Goal: Information Seeking & Learning: Learn about a topic

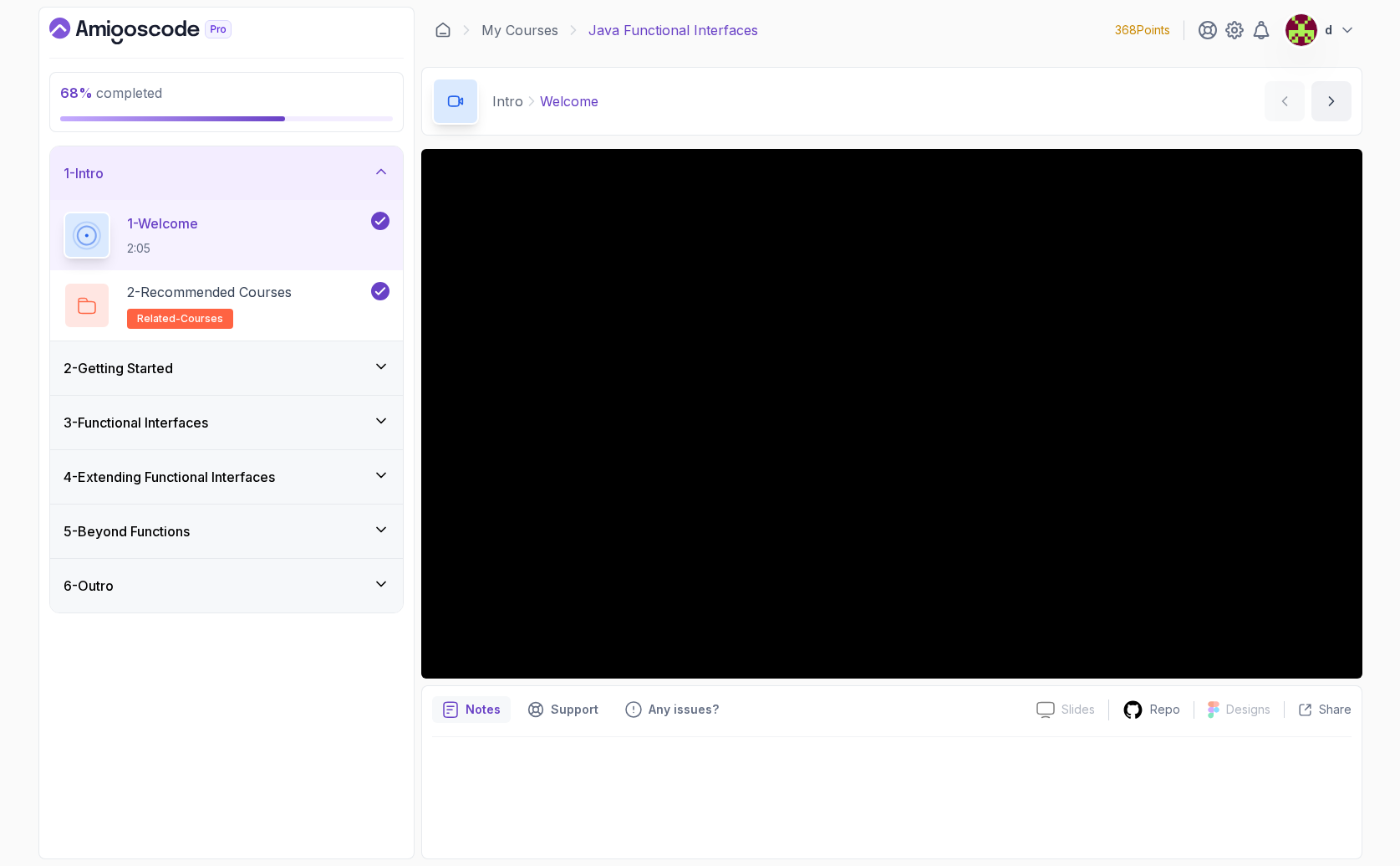
click at [208, 417] on h3 "3 - Functional Interfaces" at bounding box center [135, 422] width 145 height 20
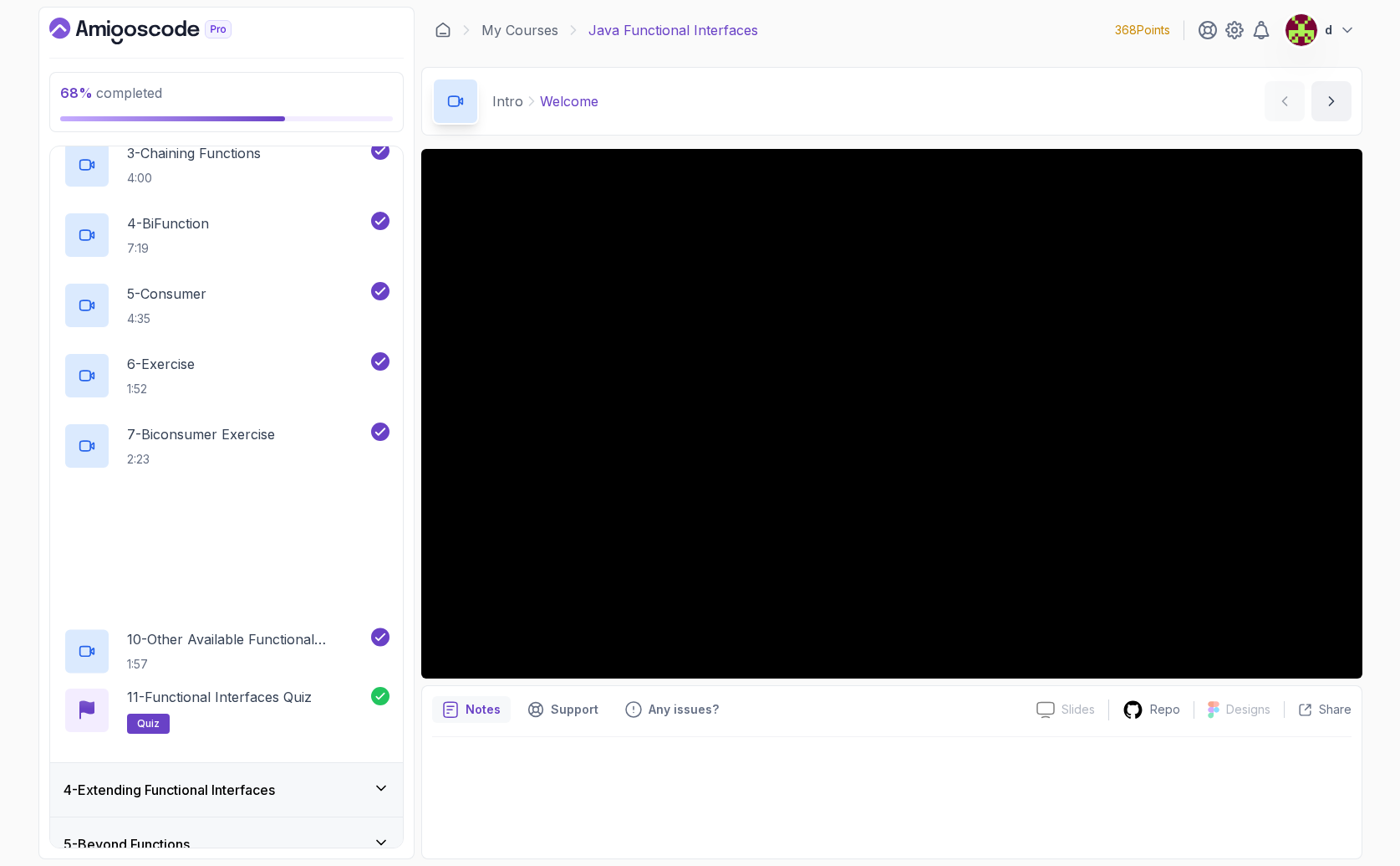
scroll to position [385, 0]
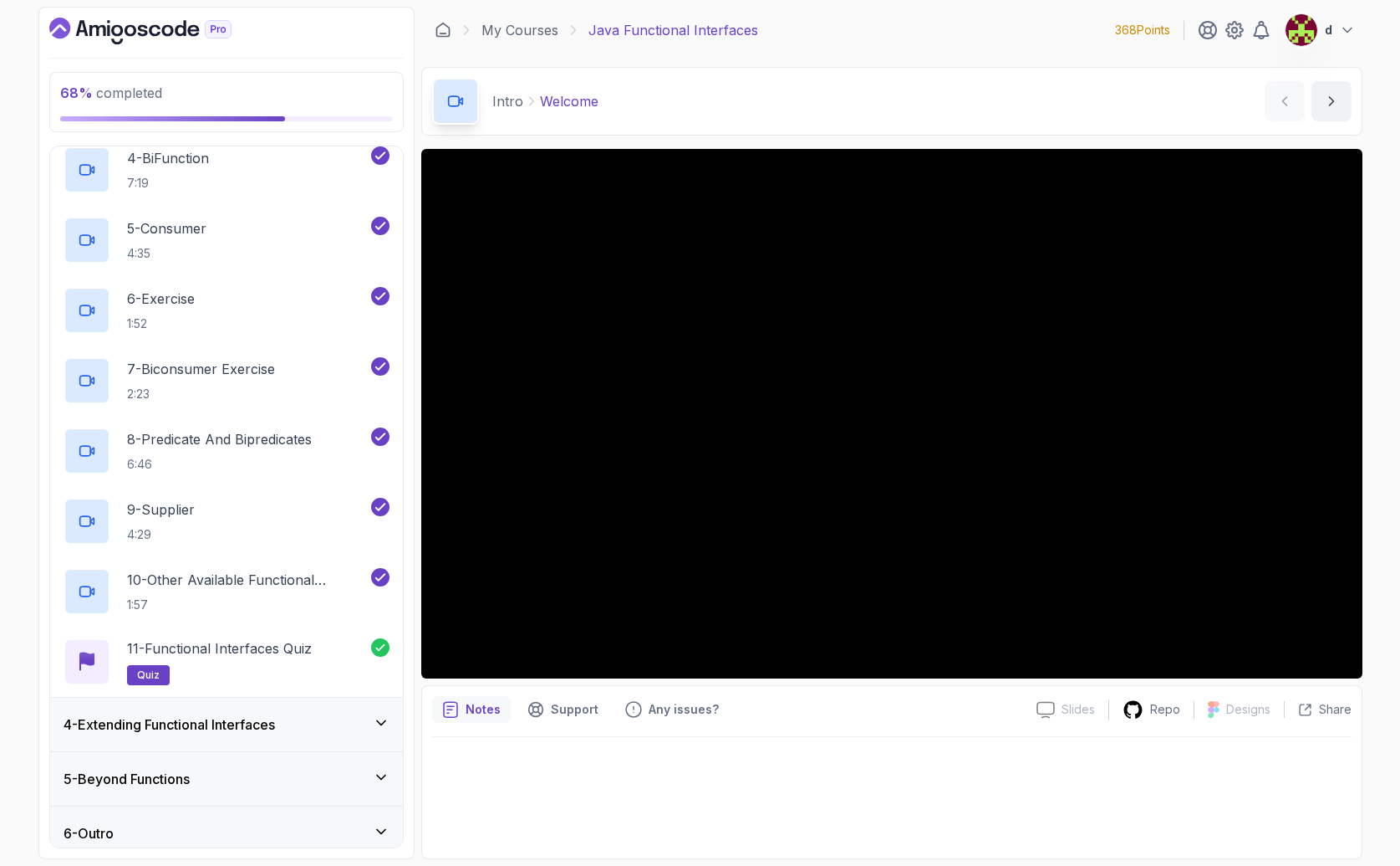
click at [212, 719] on h3 "4 - Extending Functional Interfaces" at bounding box center [169, 724] width 212 height 20
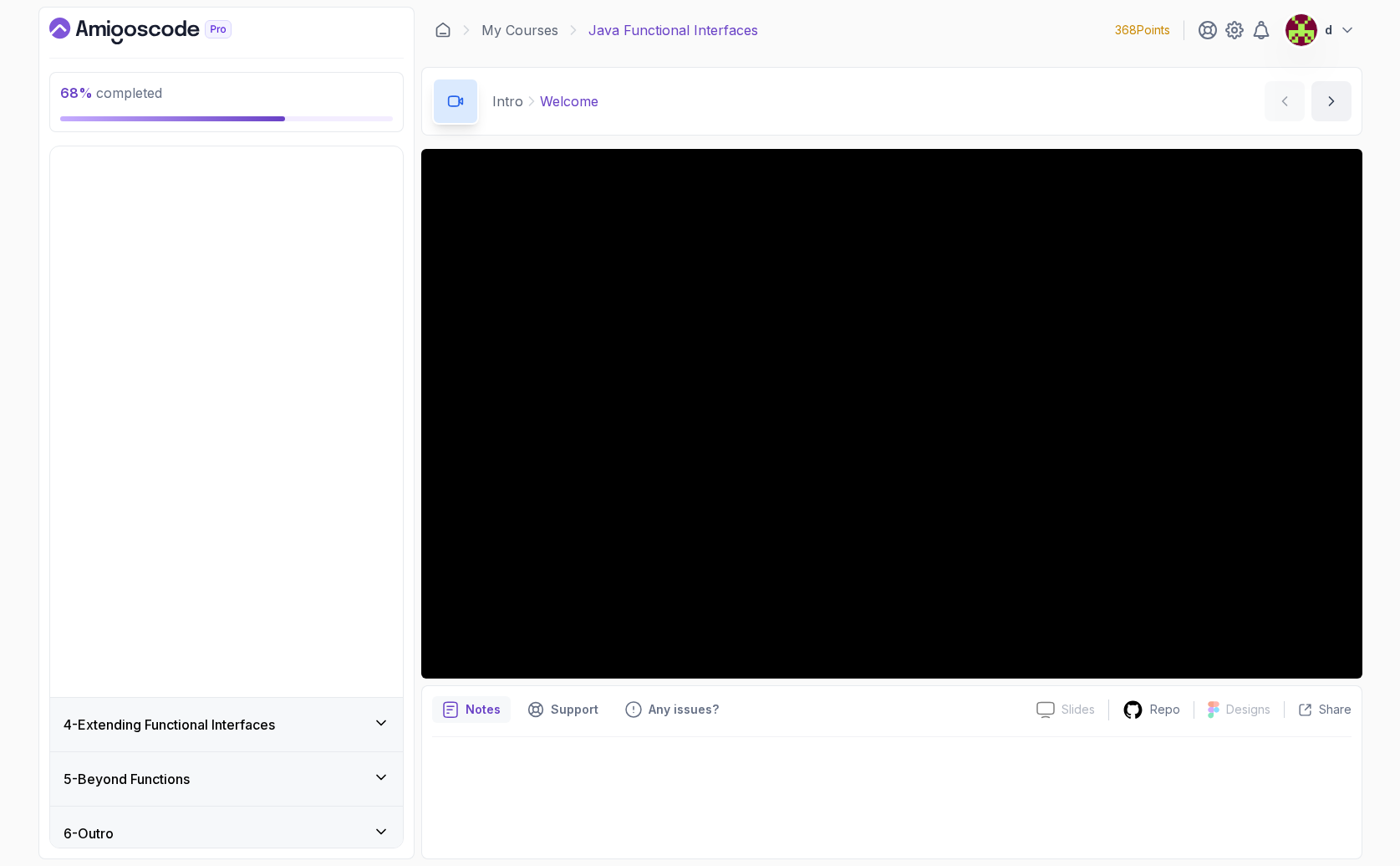
scroll to position [0, 0]
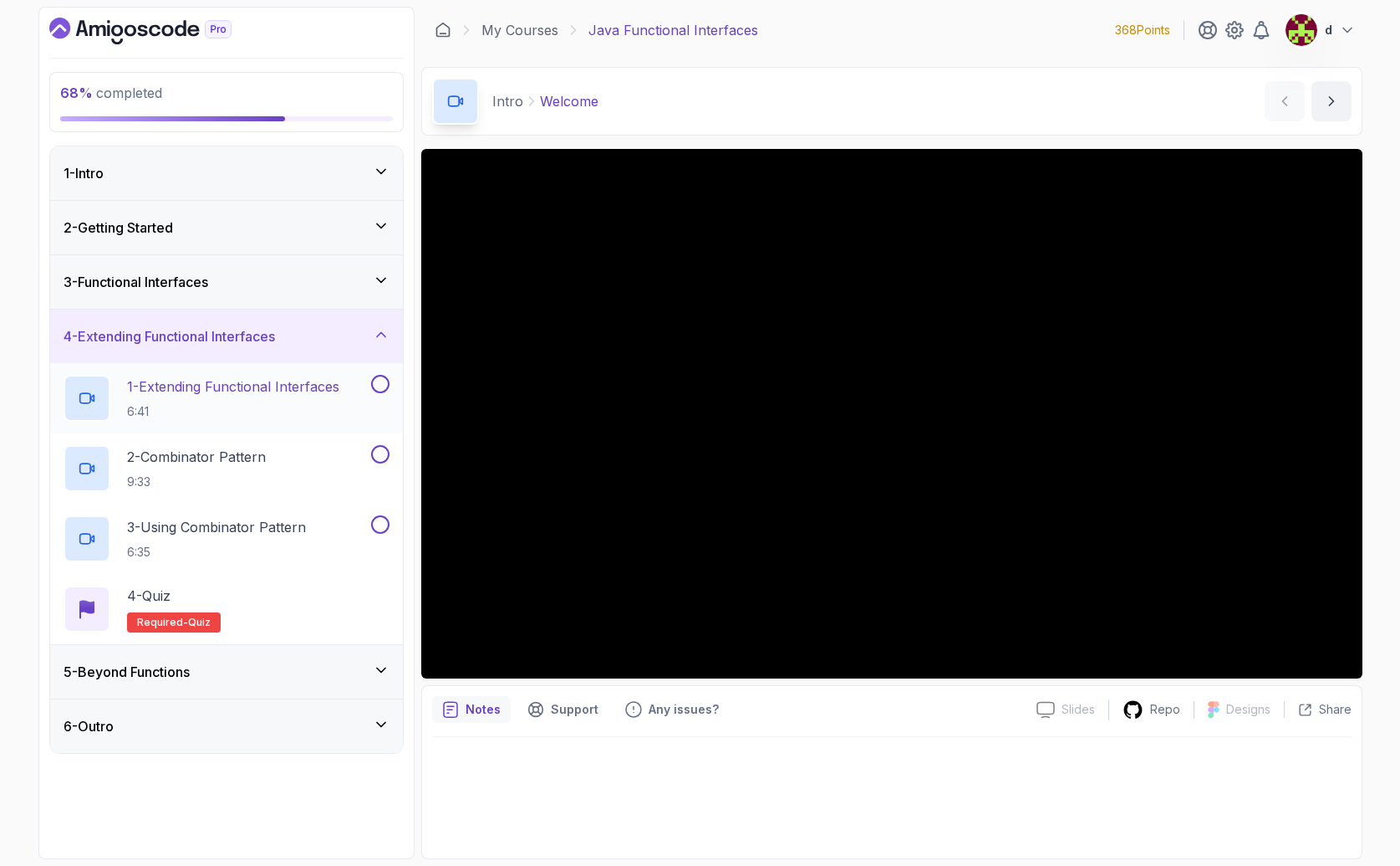
click at [257, 391] on p "1 - Extending Functional Interfaces" at bounding box center [233, 386] width 212 height 20
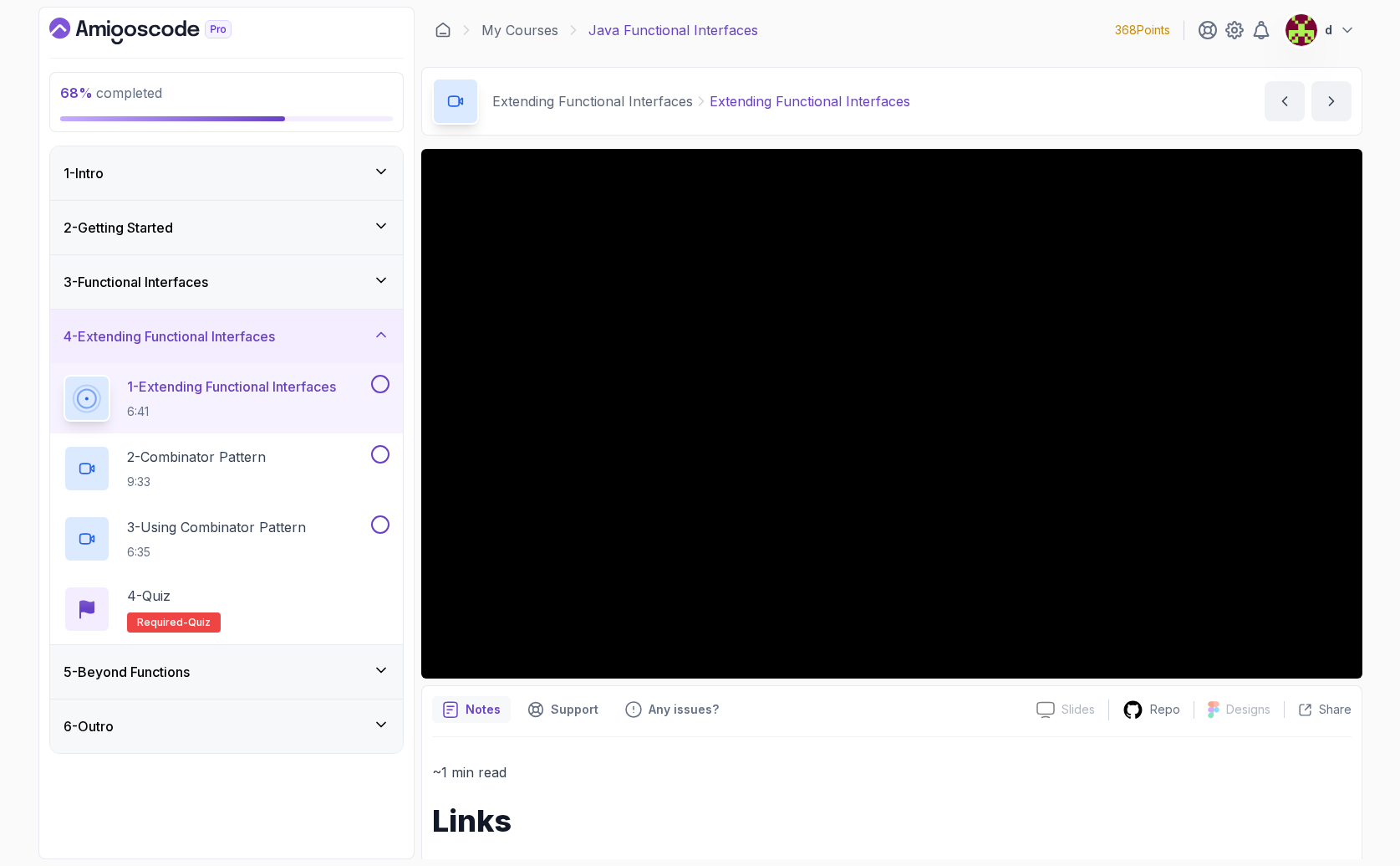
click at [193, 284] on h3 "3 - Functional Interfaces" at bounding box center [135, 281] width 145 height 20
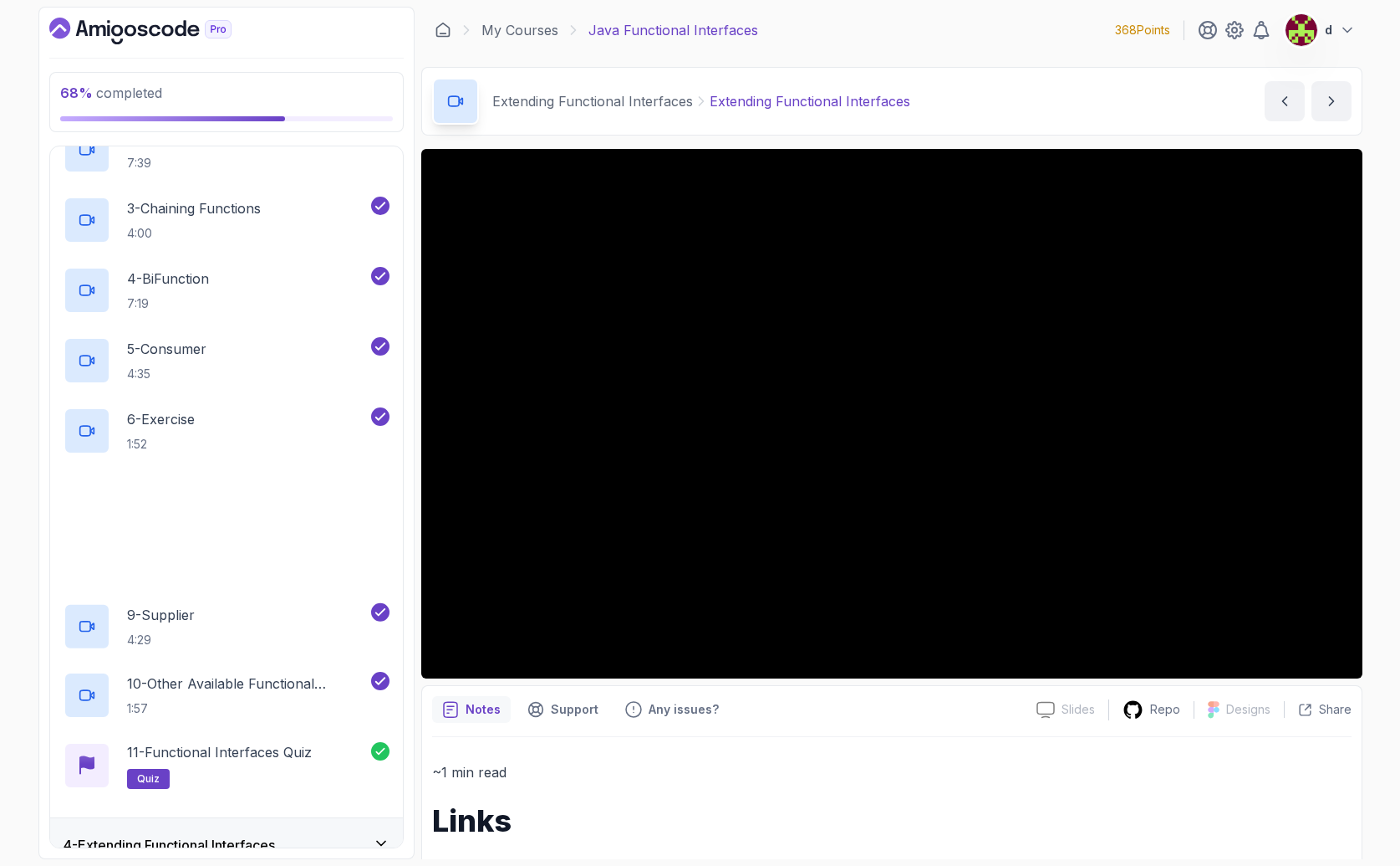
scroll to position [398, 0]
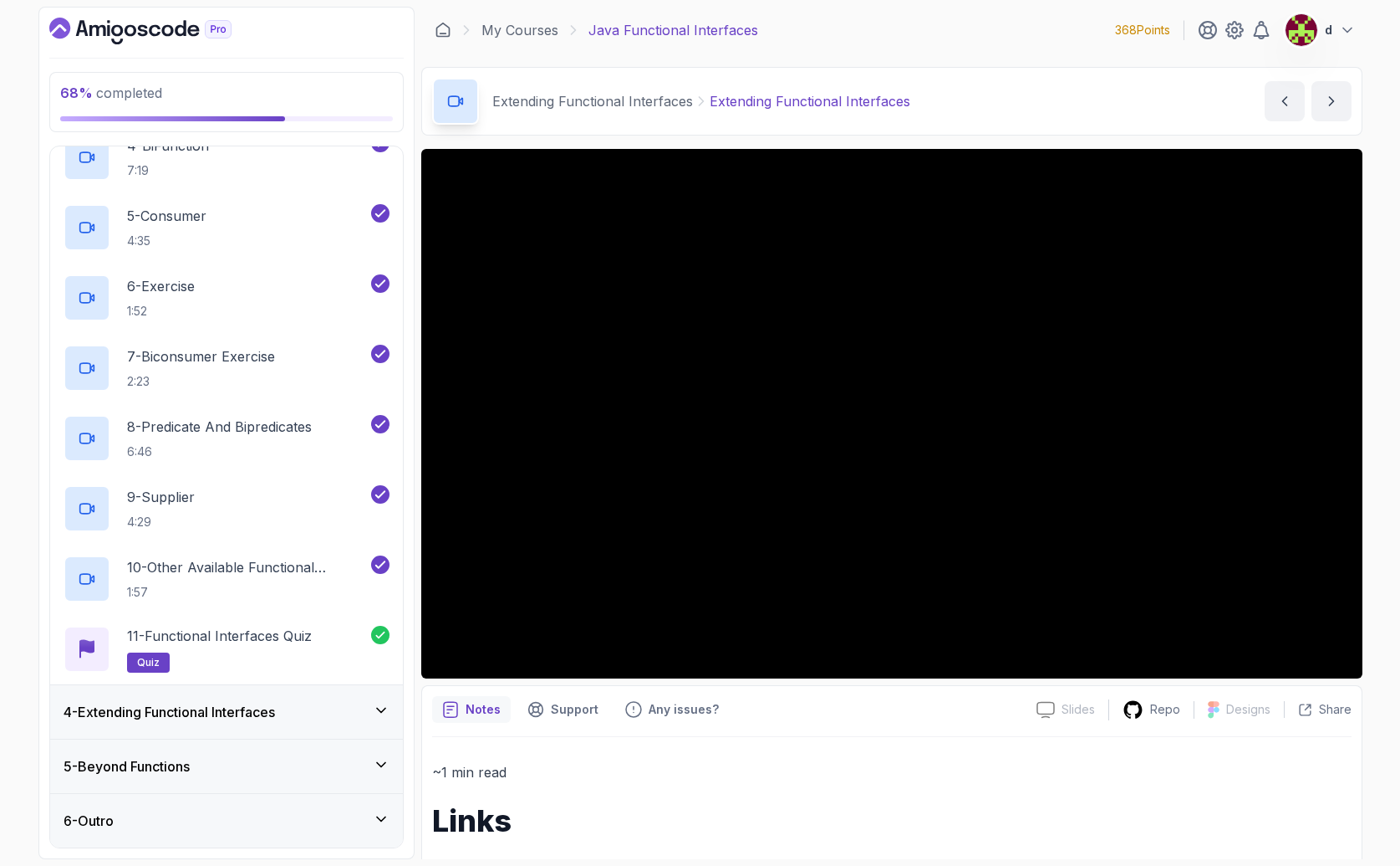
click at [244, 712] on h3 "4 - Extending Functional Interfaces" at bounding box center [169, 712] width 212 height 20
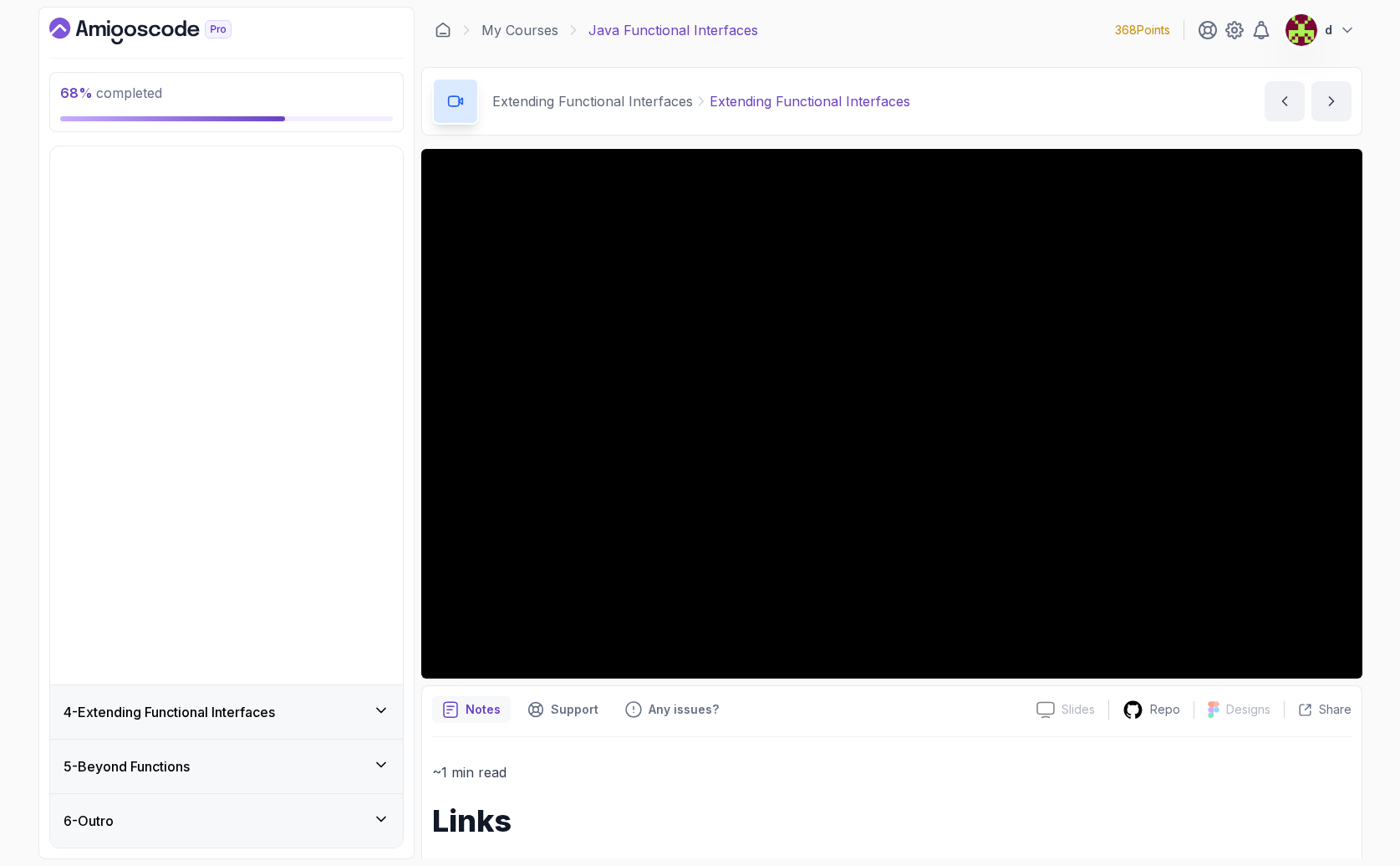
scroll to position [0, 0]
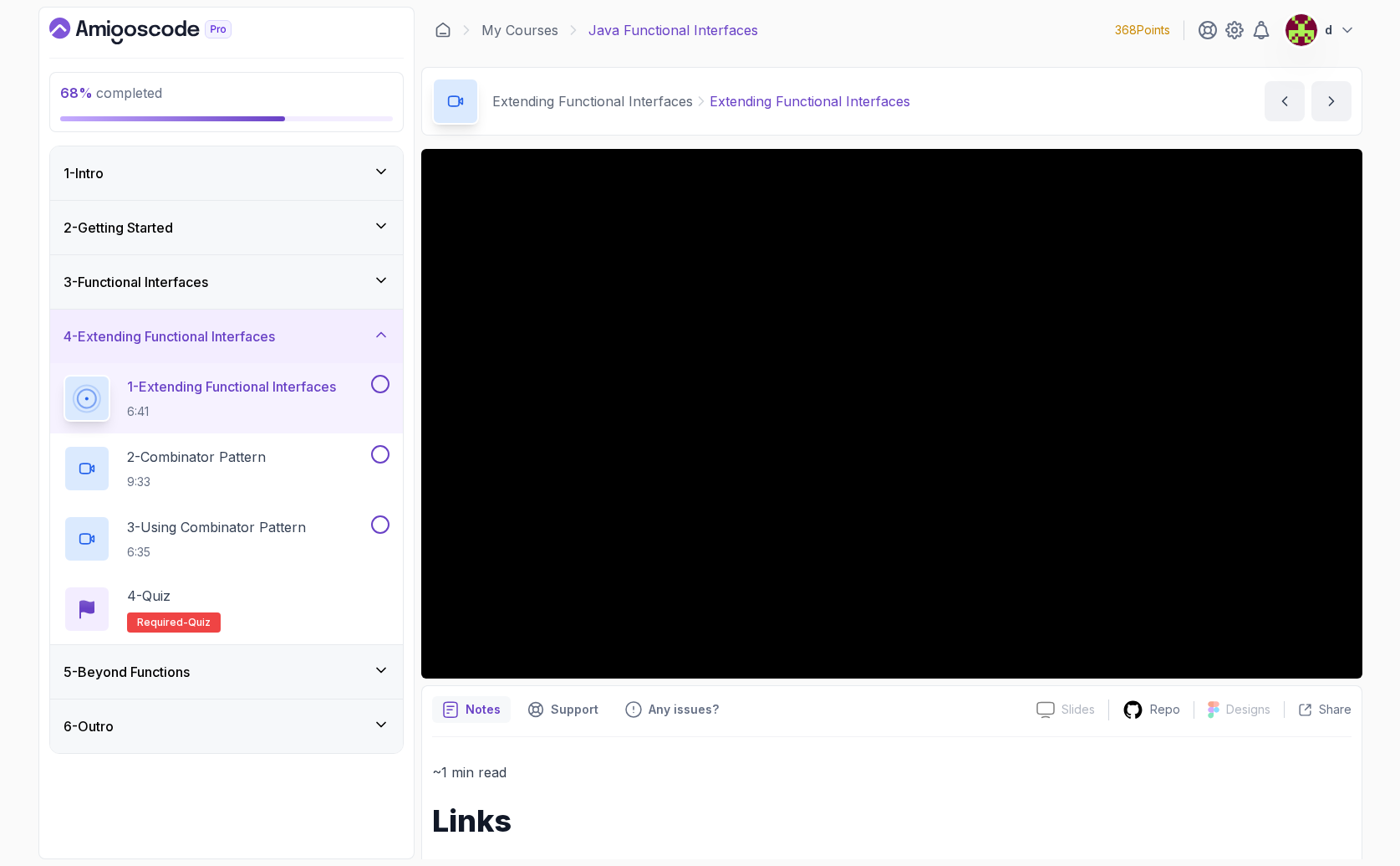
click at [323, 665] on div "5 - Beyond Functions" at bounding box center [226, 671] width 326 height 20
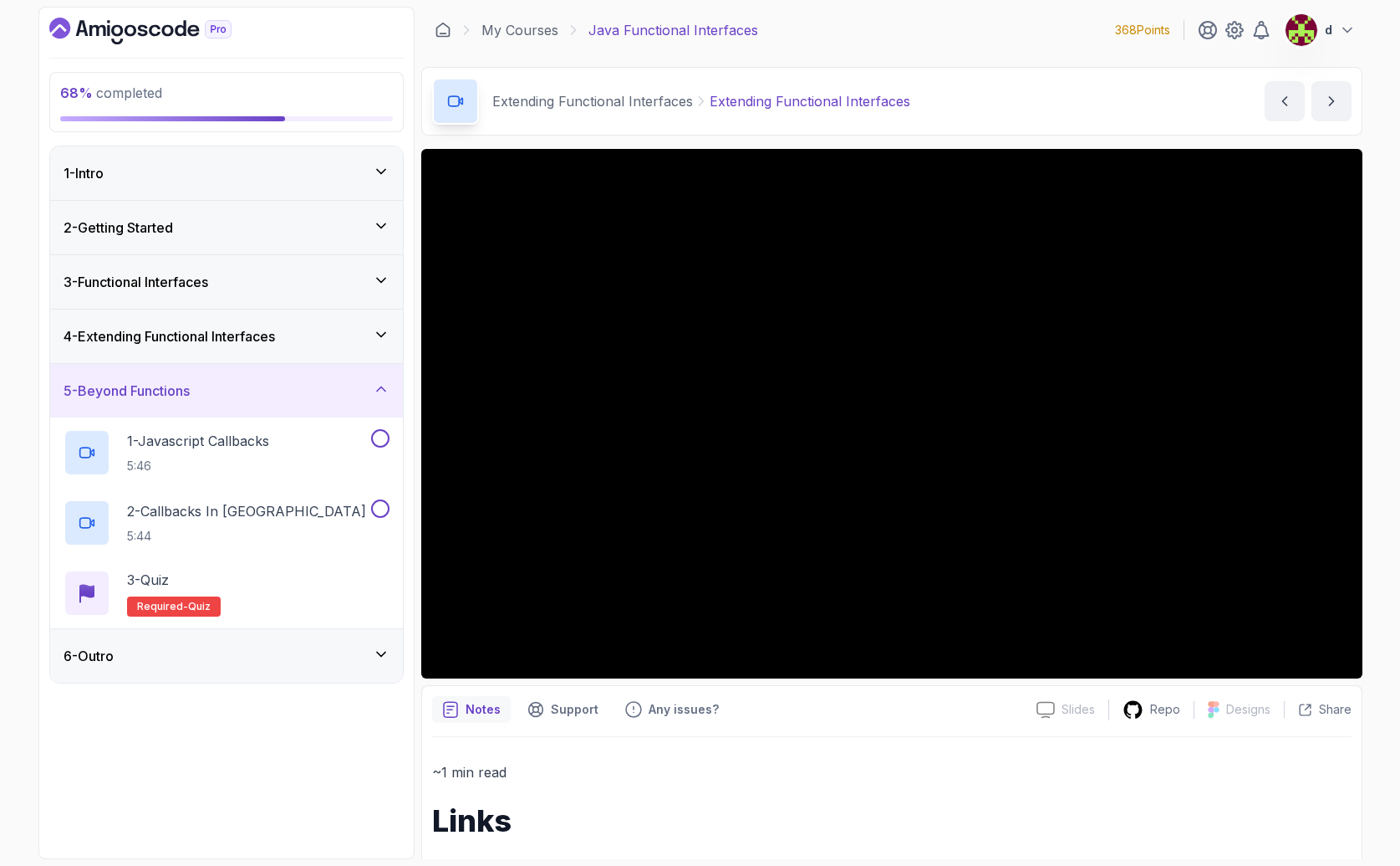
click at [297, 650] on div "6 - Outro" at bounding box center [226, 655] width 326 height 20
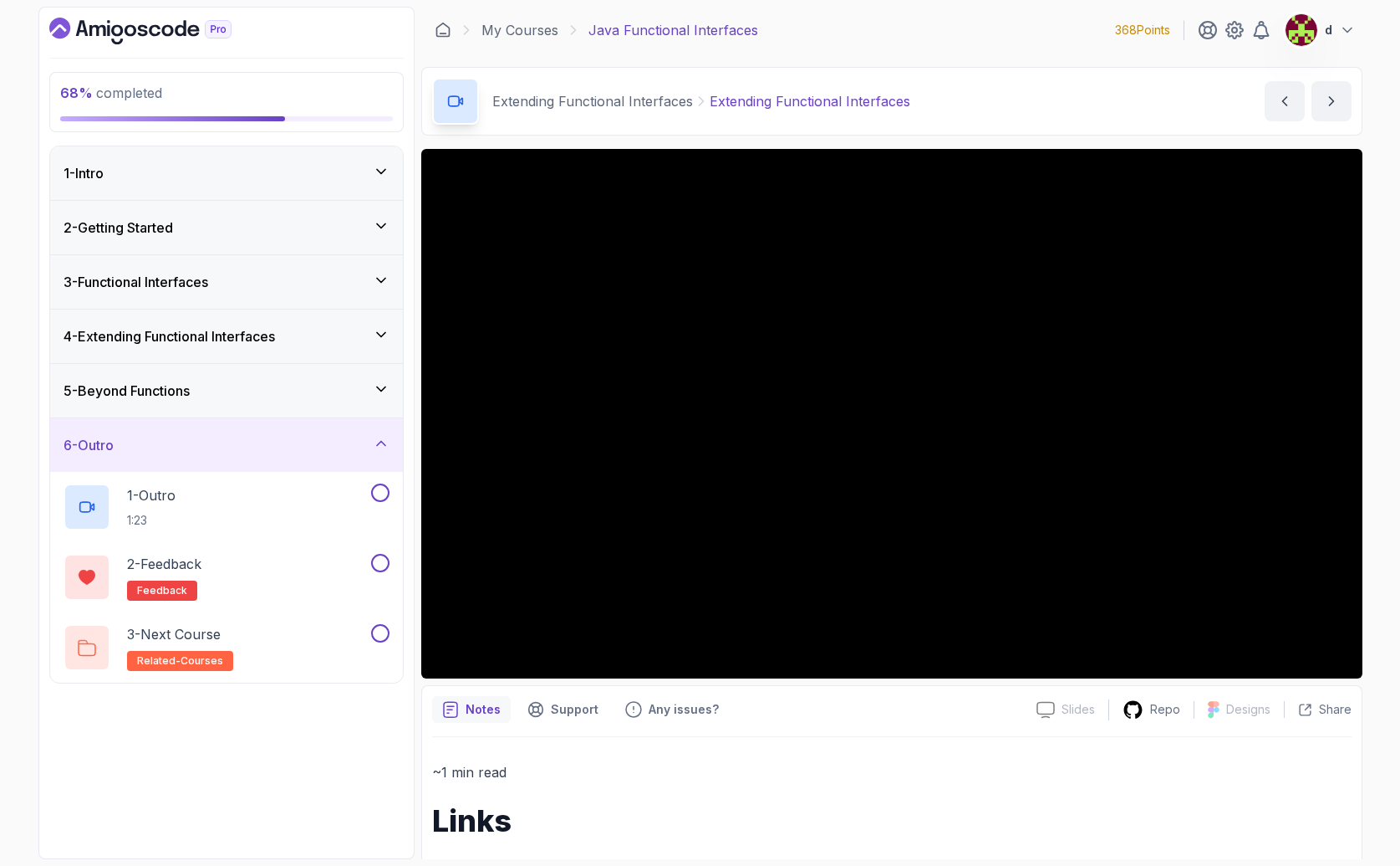
click at [258, 455] on div "6 - Outro" at bounding box center [226, 445] width 353 height 54
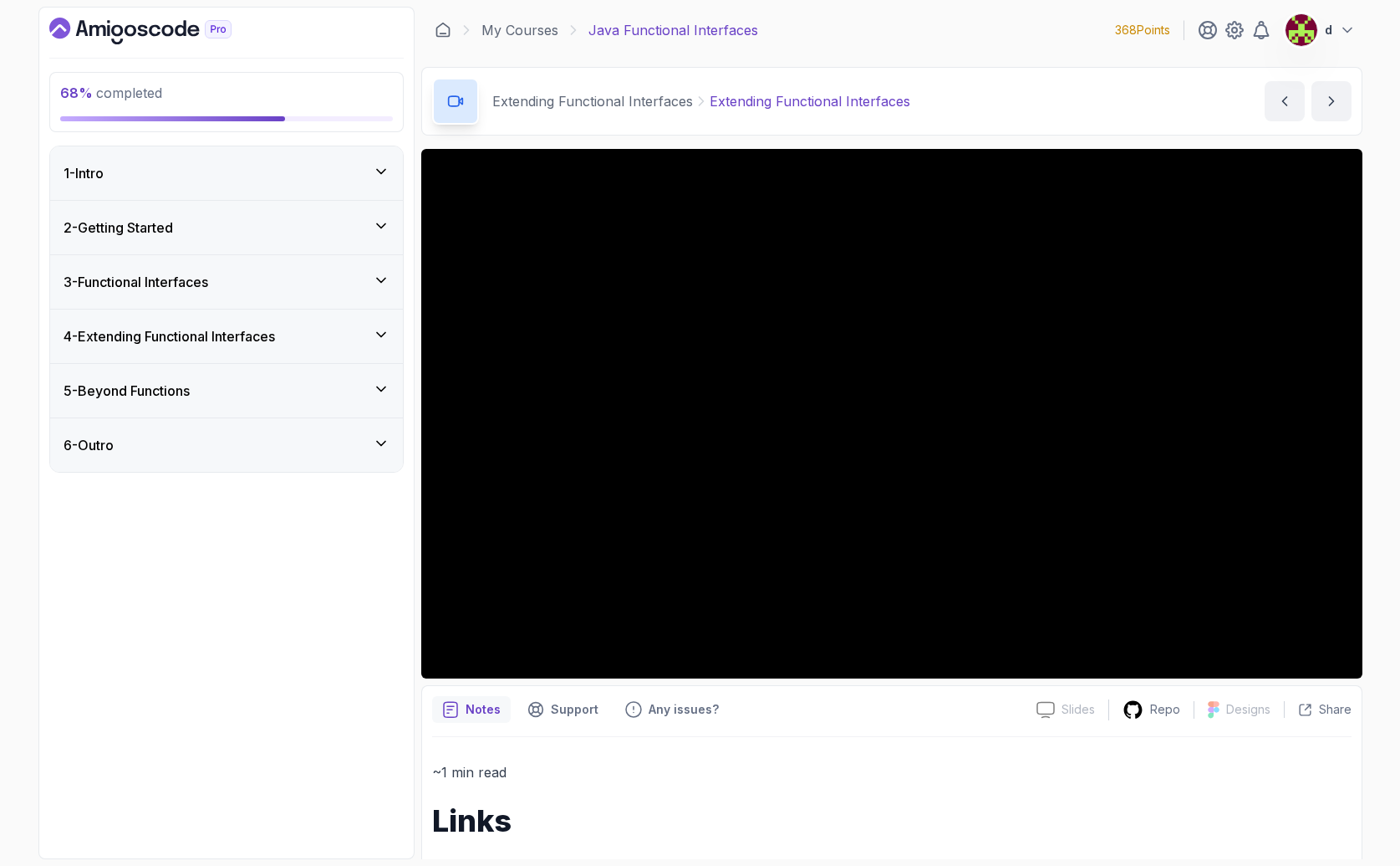
click at [215, 331] on h3 "4 - Extending Functional Interfaces" at bounding box center [169, 336] width 212 height 20
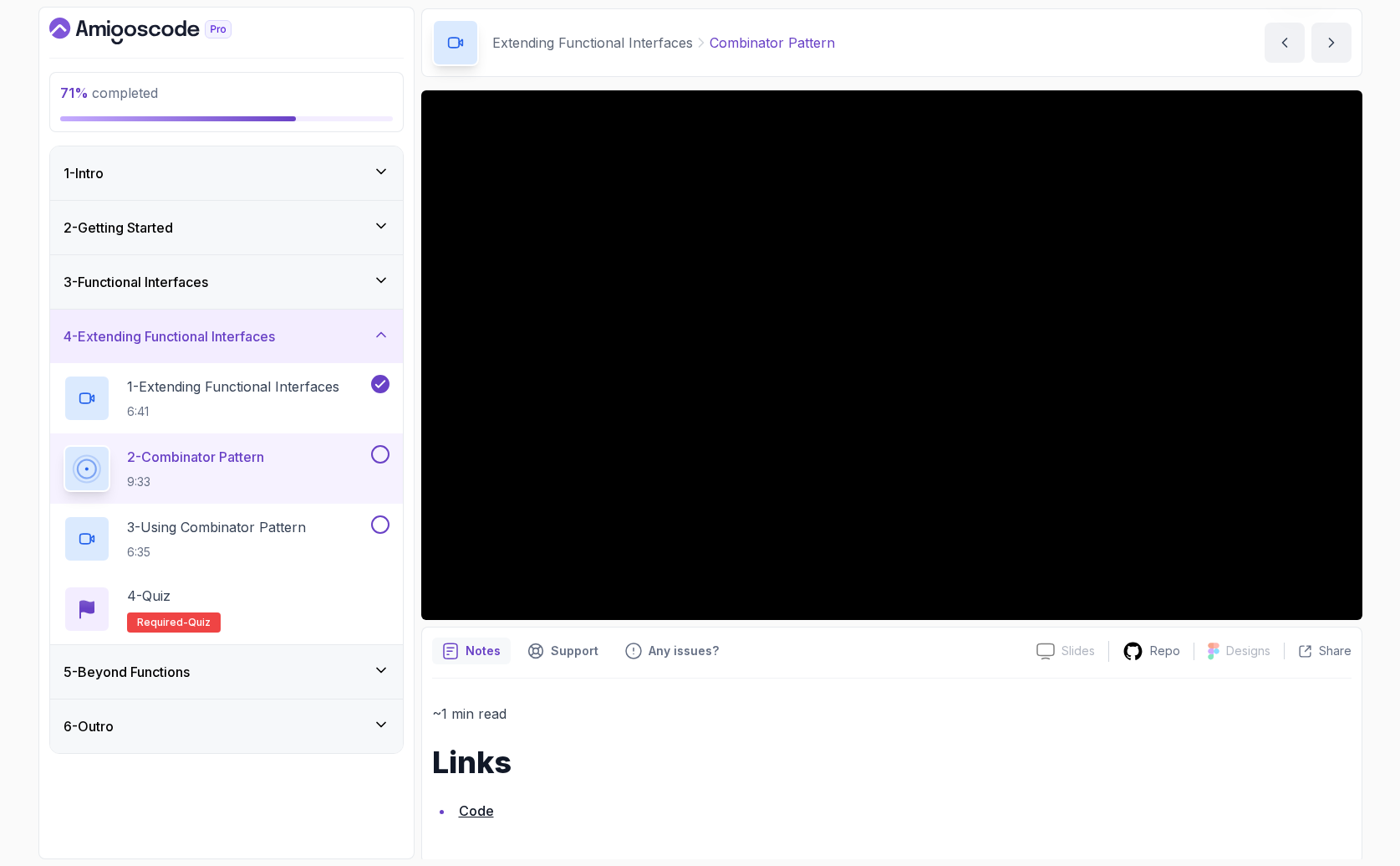
scroll to position [62, 0]
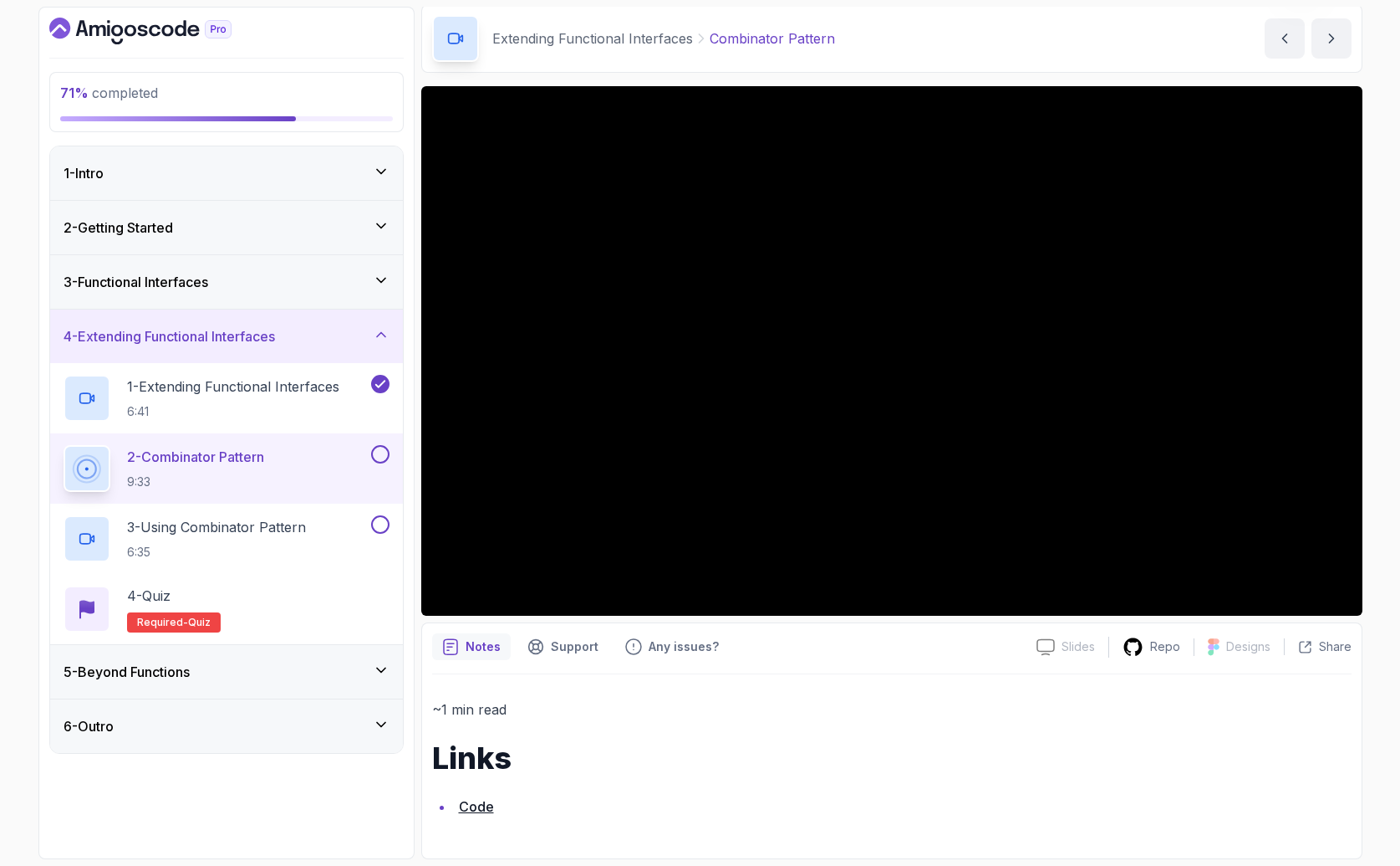
click at [483, 807] on link "Code" at bounding box center [476, 806] width 35 height 17
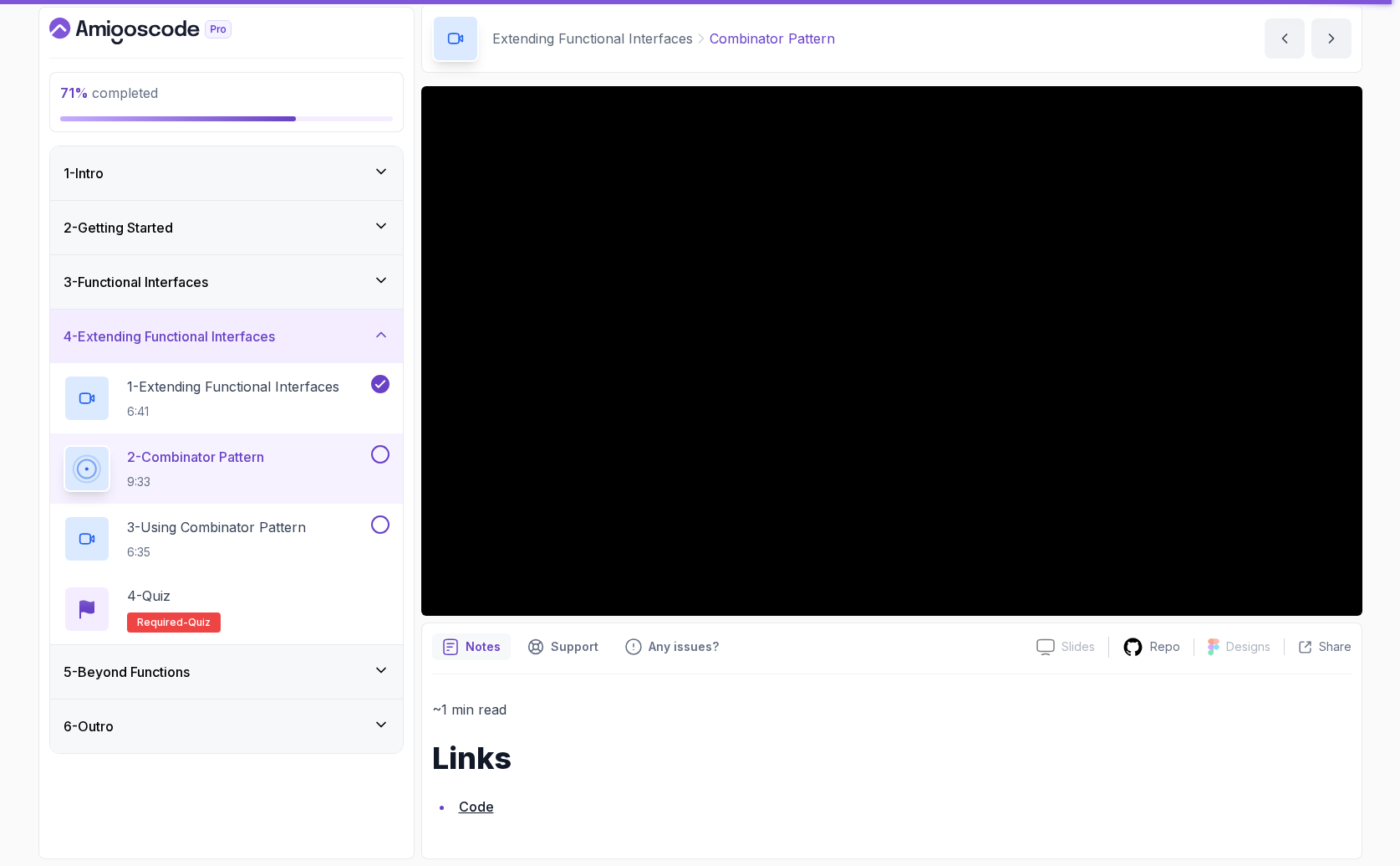
click at [377, 461] on button at bounding box center [379, 453] width 18 height 18
click at [320, 518] on div "3 - Using Combinator Pattern 6:35" at bounding box center [216, 538] width 305 height 46
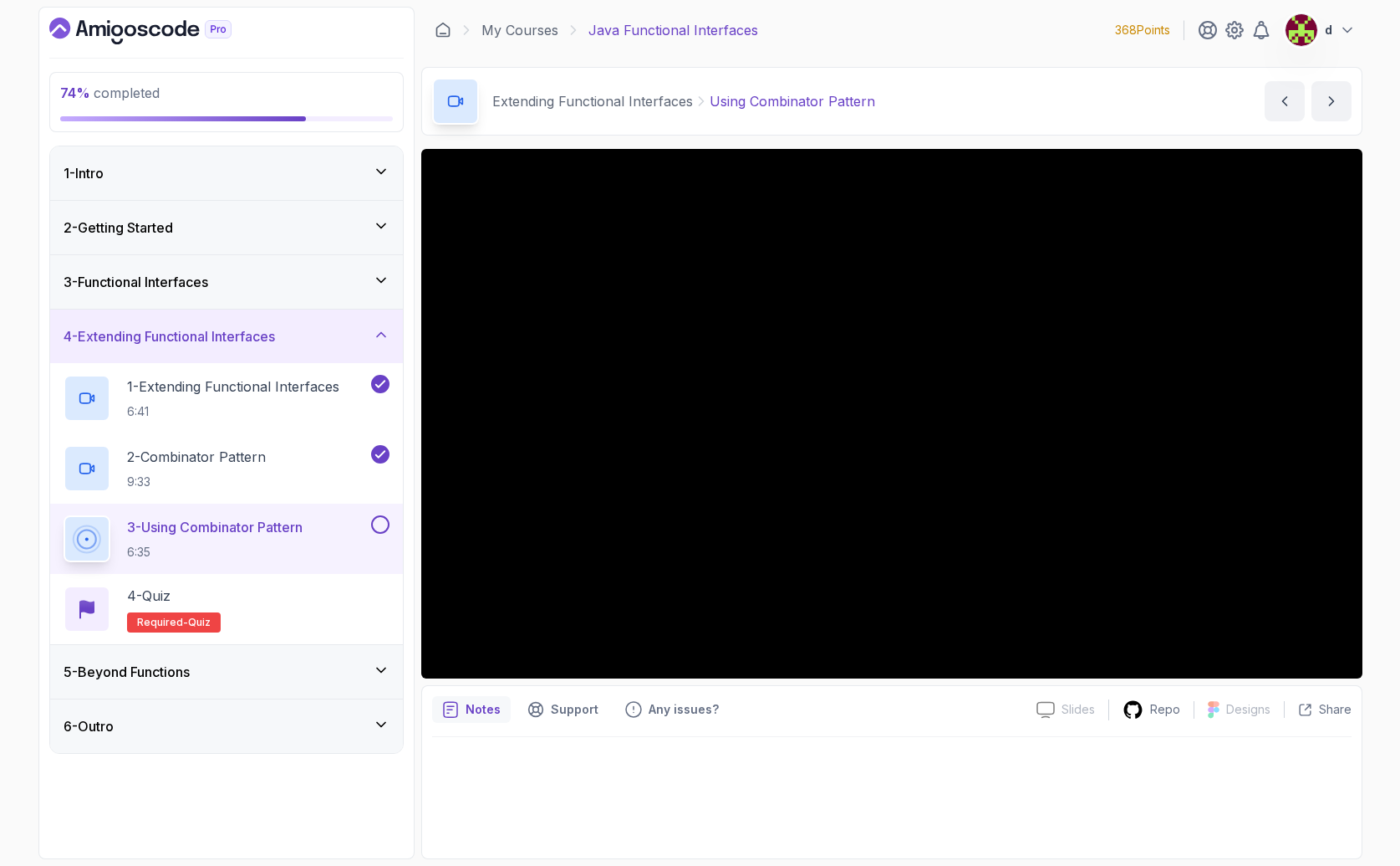
click at [261, 669] on div "5 - Beyond Functions" at bounding box center [226, 671] width 326 height 20
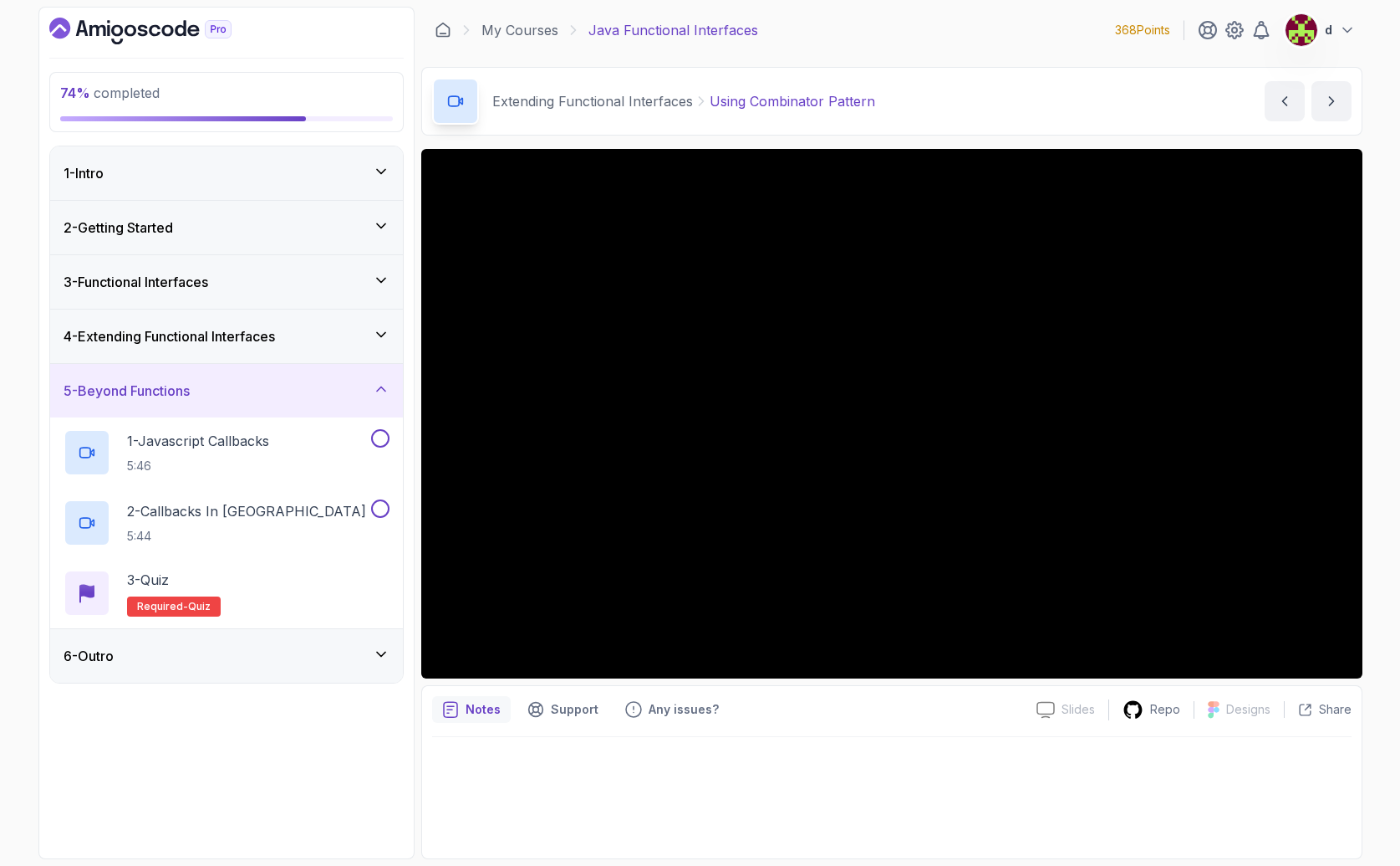
click at [284, 668] on div "6 - Outro" at bounding box center [226, 656] width 353 height 54
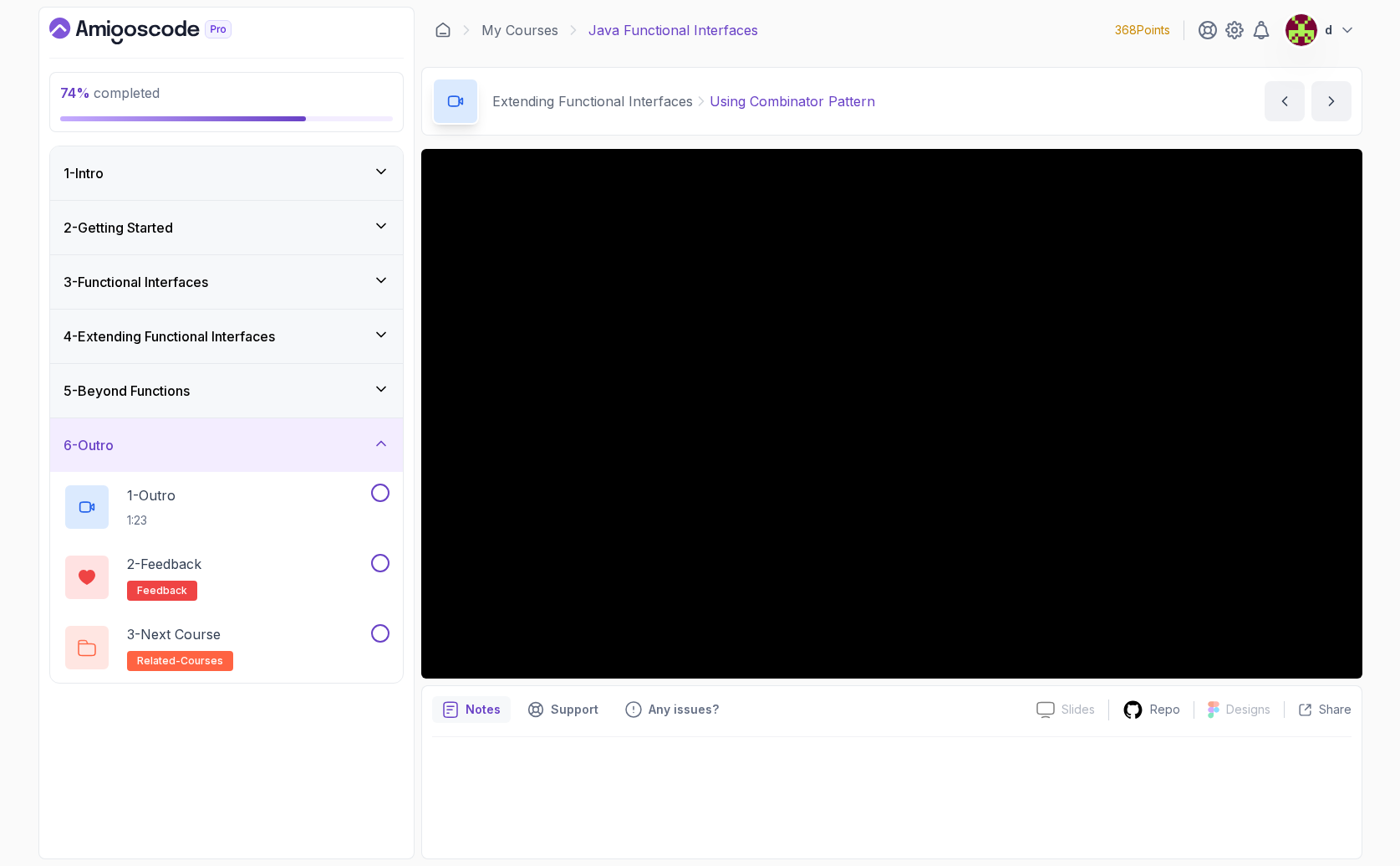
click at [238, 457] on div "6 - Outro" at bounding box center [226, 445] width 353 height 54
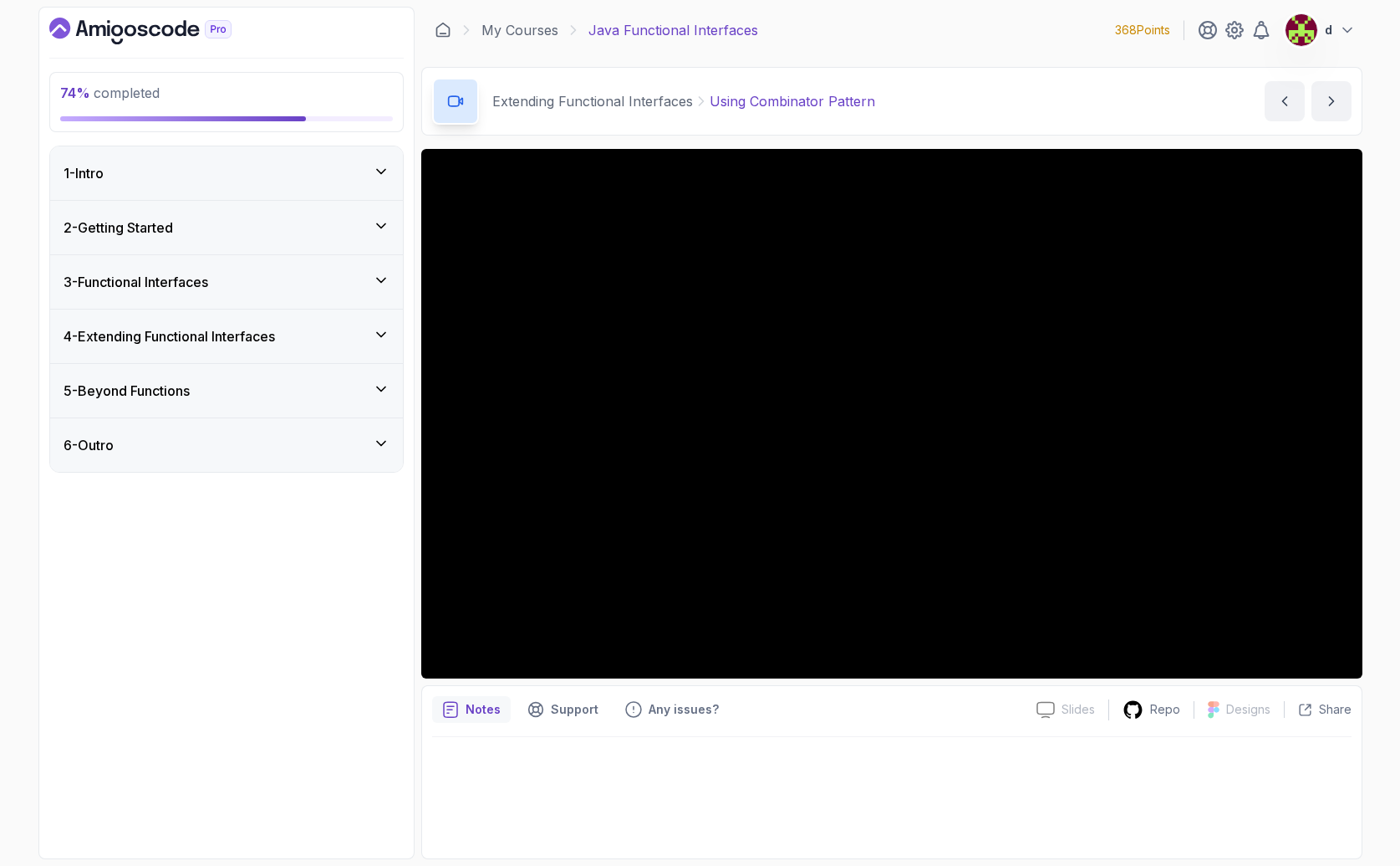
click at [232, 332] on h3 "4 - Extending Functional Interfaces" at bounding box center [169, 336] width 212 height 20
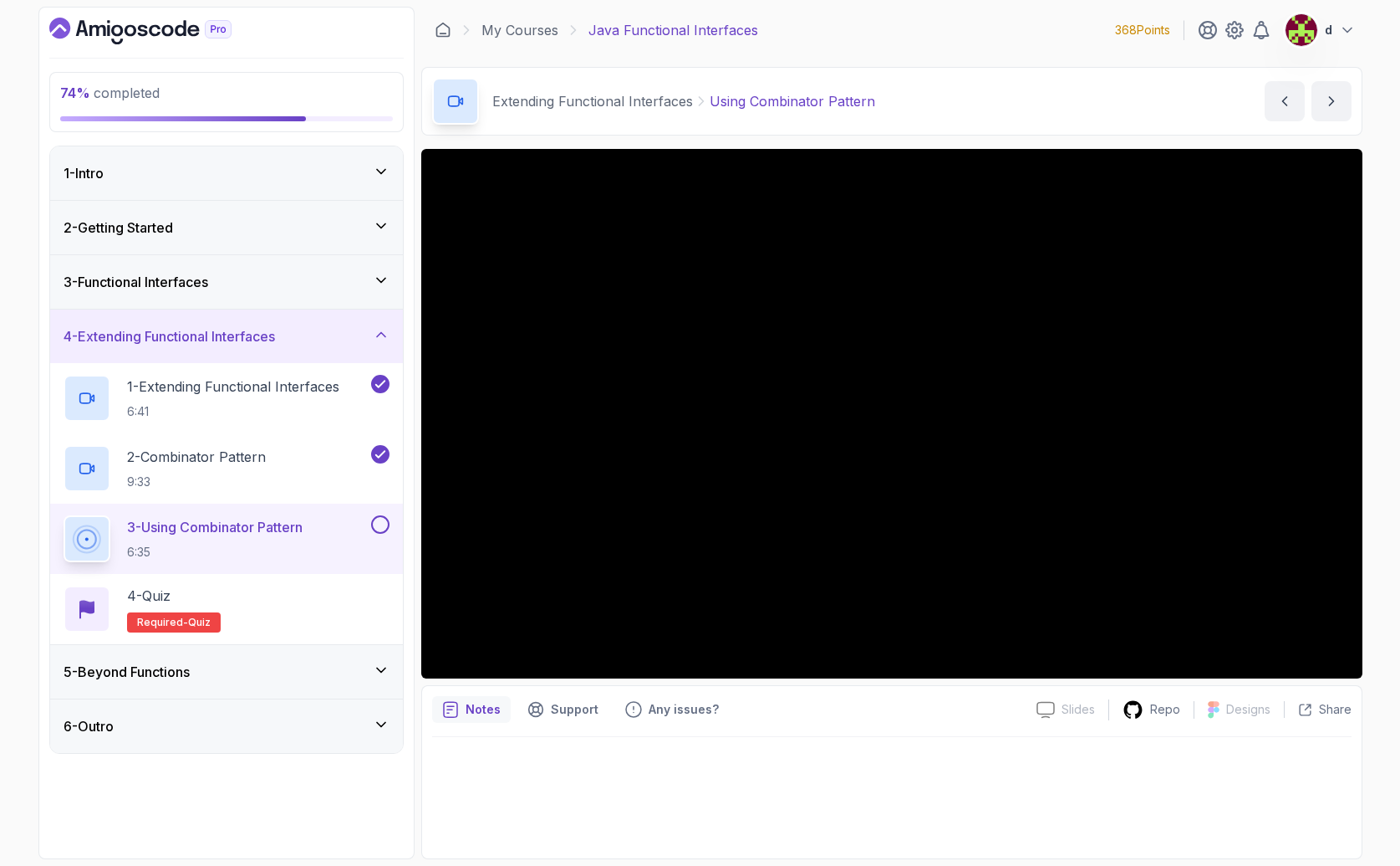
click at [210, 667] on div "5 - Beyond Functions" at bounding box center [226, 671] width 326 height 20
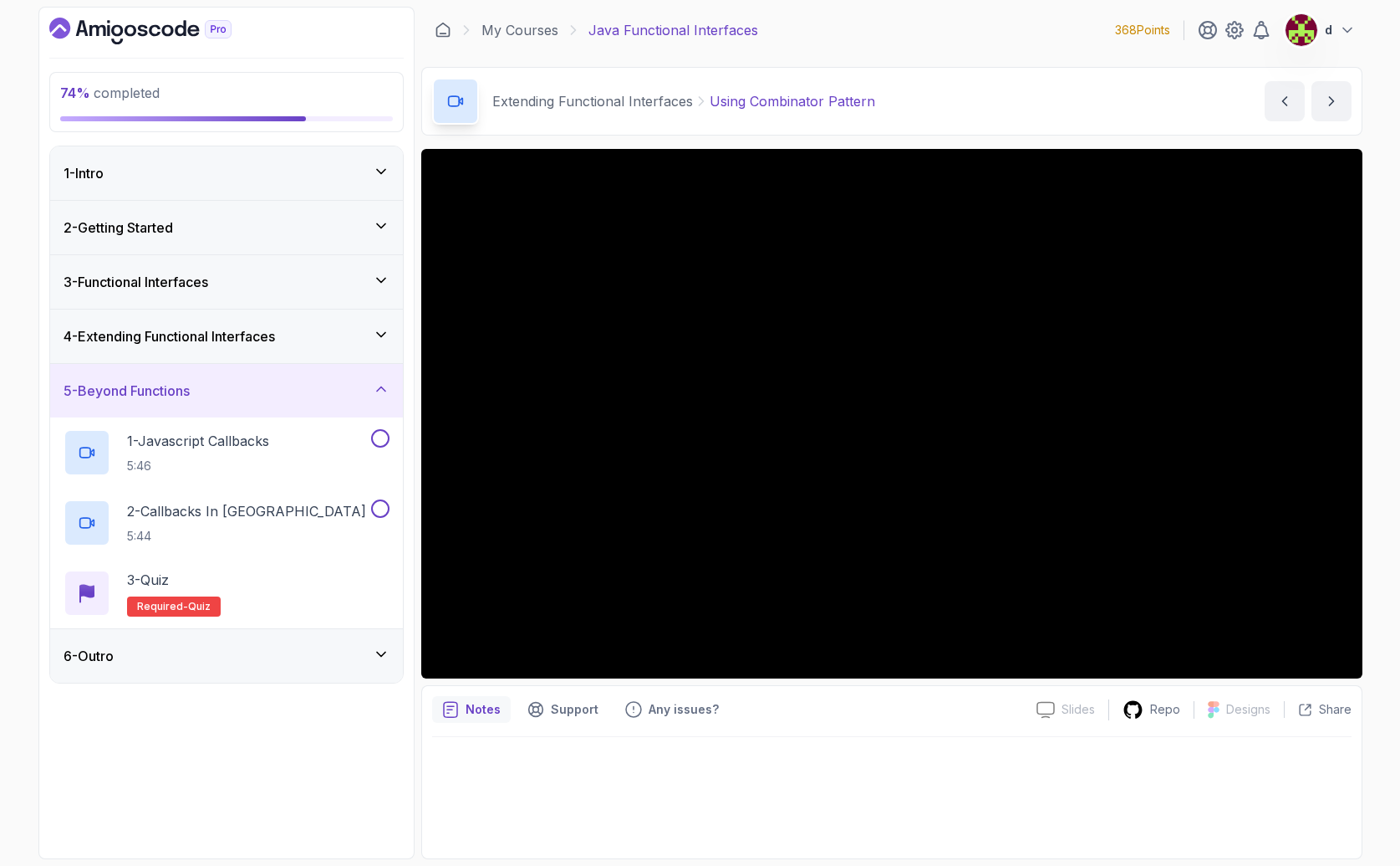
click at [204, 641] on div "6 - Outro" at bounding box center [226, 656] width 353 height 54
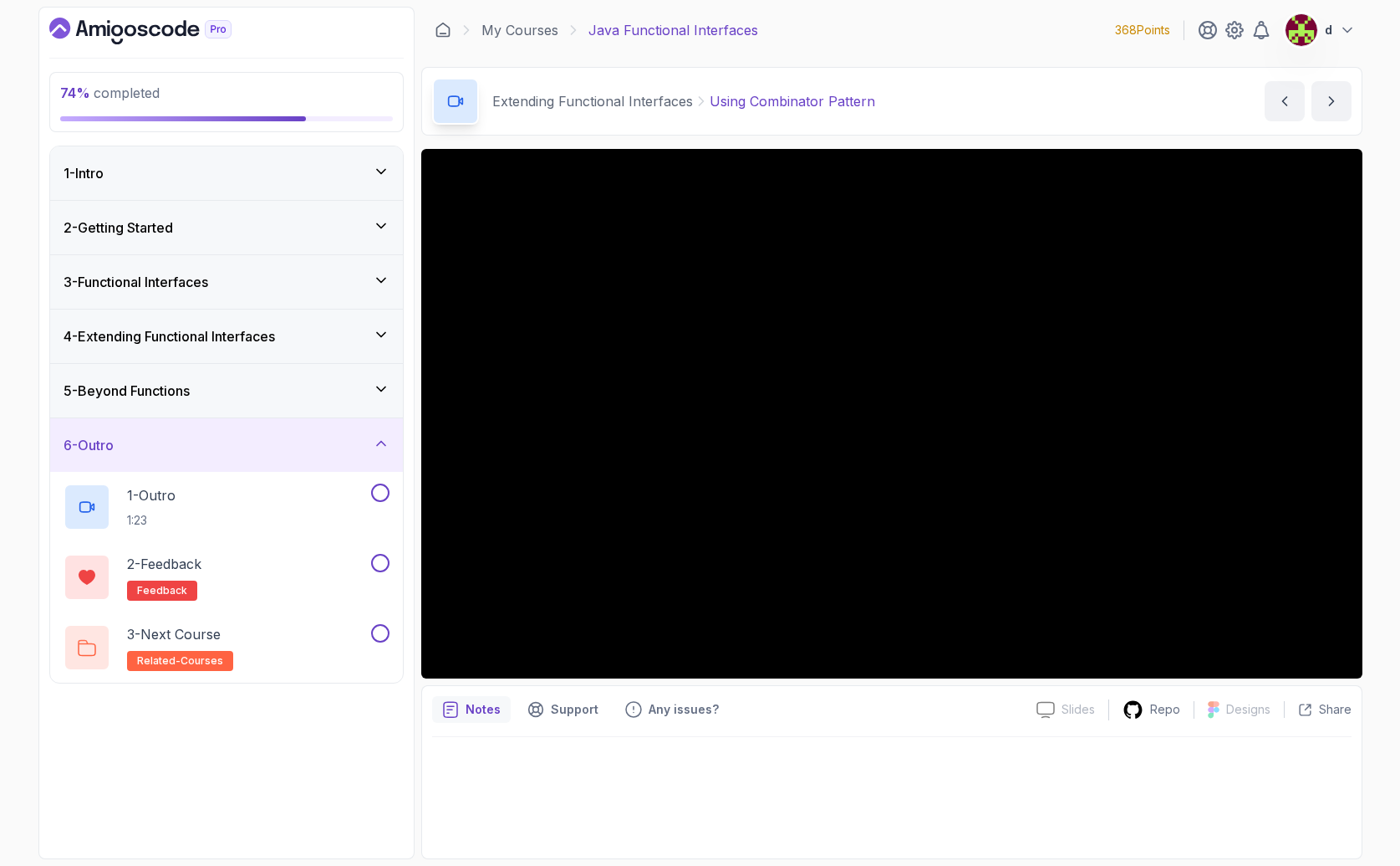
click at [213, 451] on div "6 - Outro" at bounding box center [226, 445] width 326 height 20
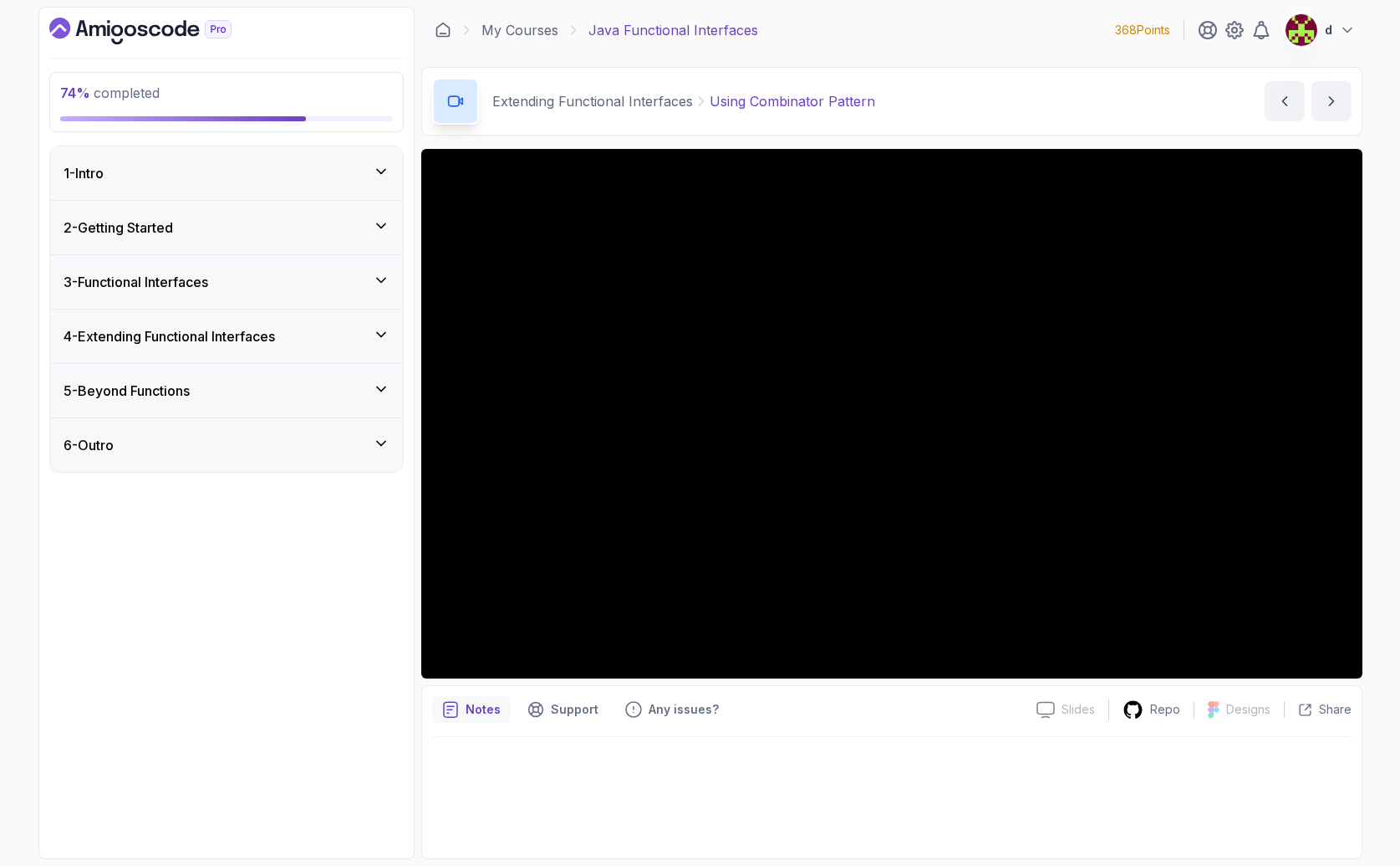
click at [189, 387] on h3 "5 - Beyond Functions" at bounding box center [126, 390] width 126 height 20
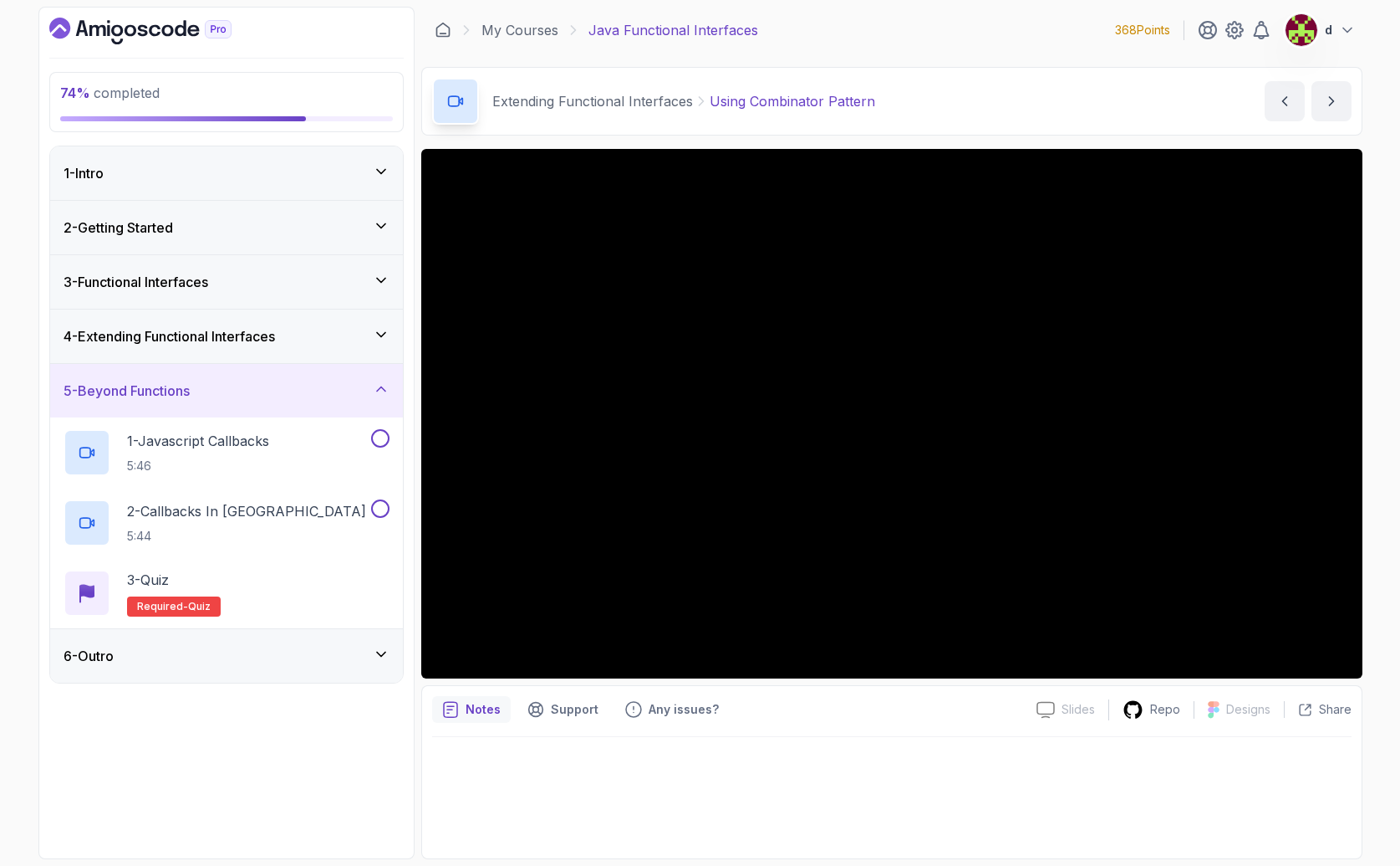
click at [232, 341] on h3 "4 - Extending Functional Interfaces" at bounding box center [169, 336] width 212 height 20
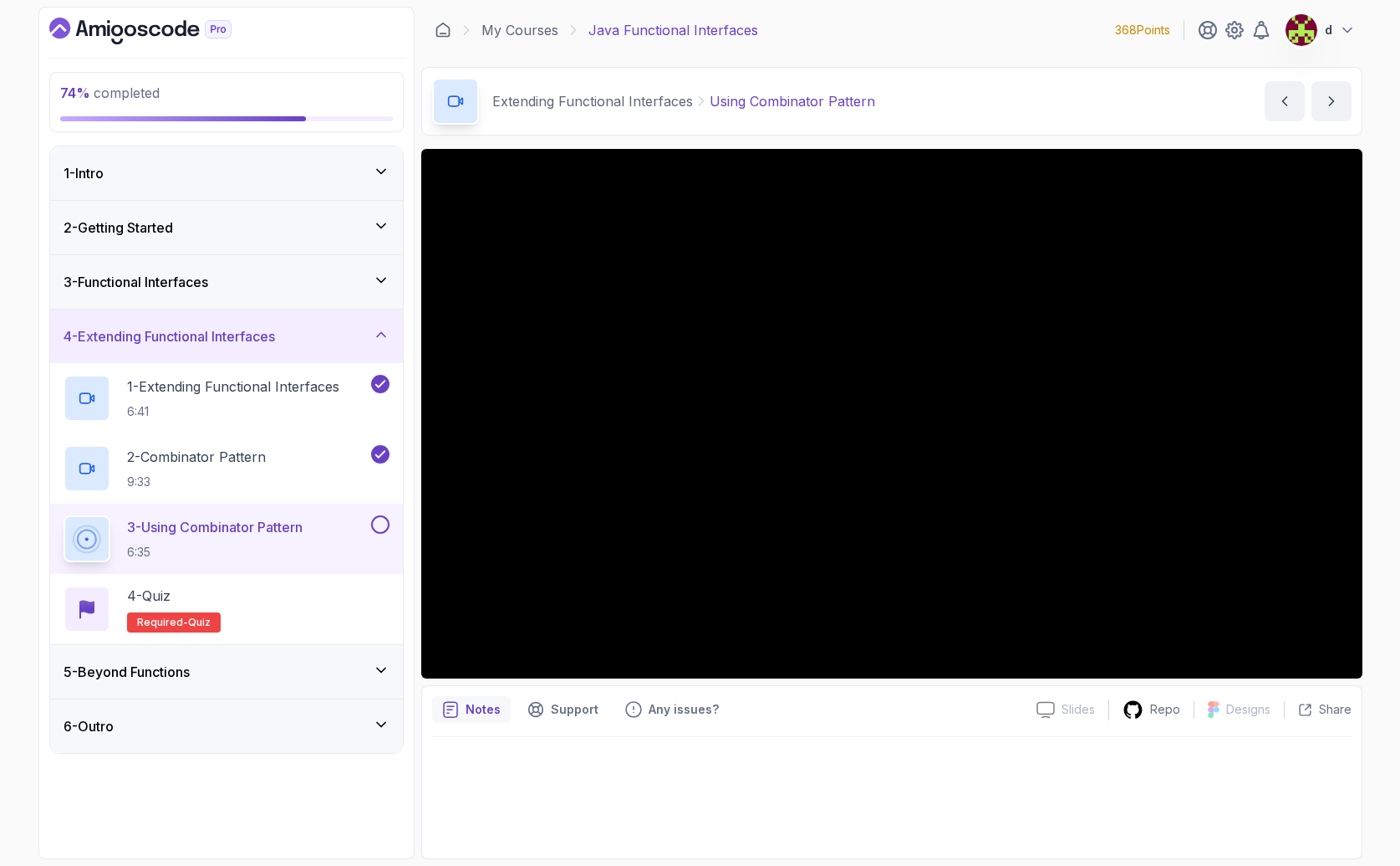
click at [316, 667] on div "5 - Beyond Functions" at bounding box center [226, 671] width 326 height 20
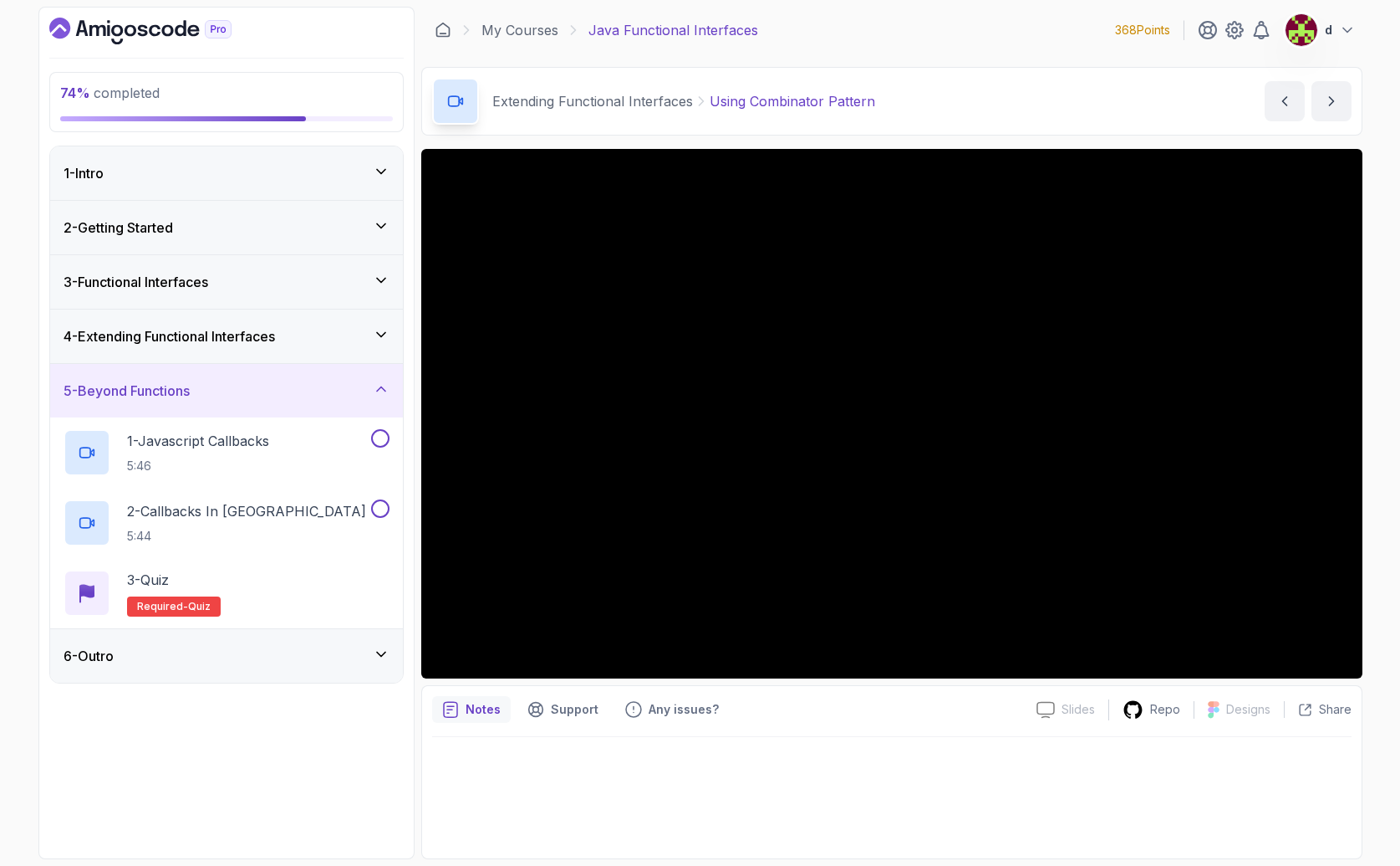
click at [312, 645] on div "6 - Outro" at bounding box center [226, 656] width 353 height 54
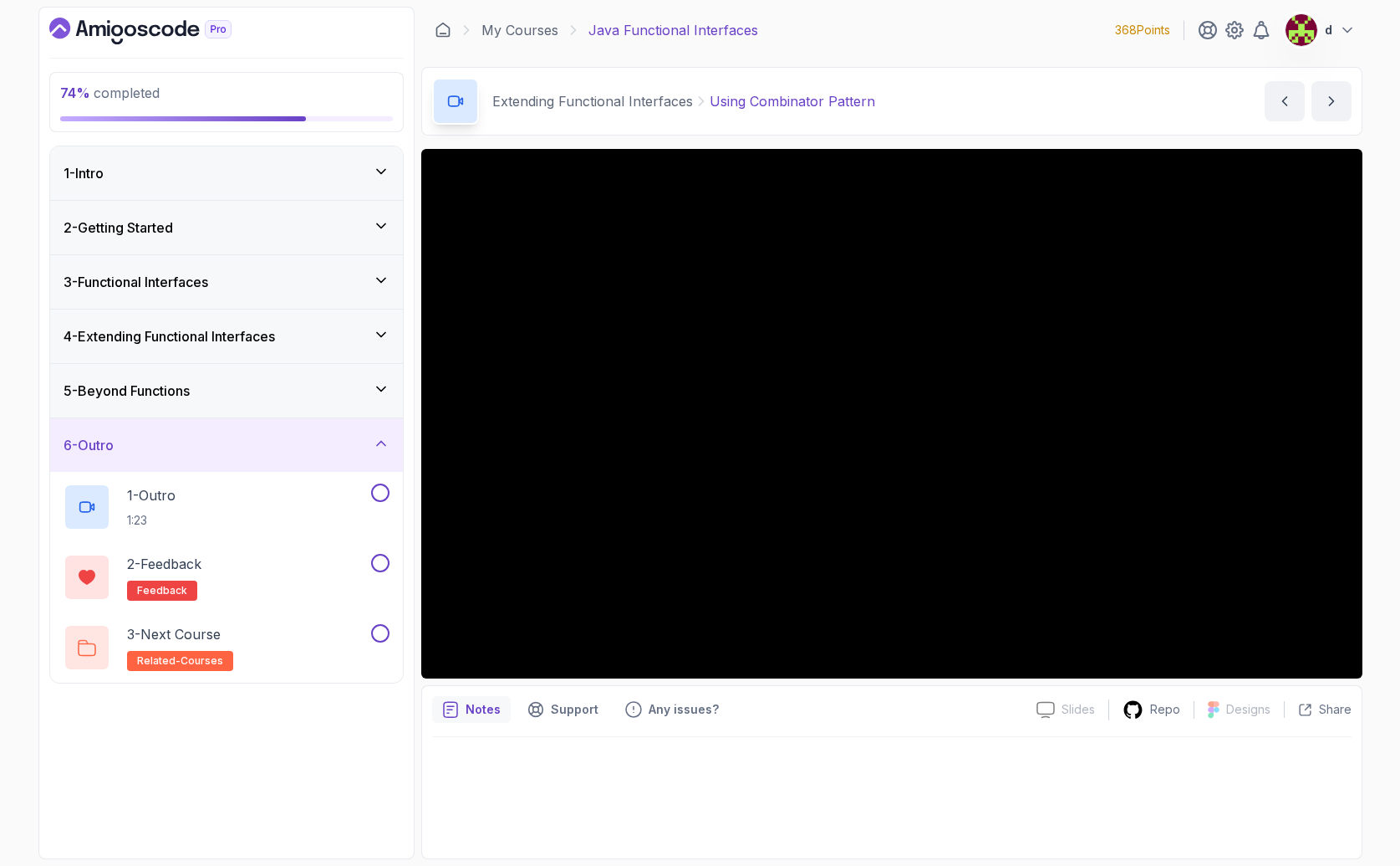
click at [222, 435] on div "6 - Outro" at bounding box center [226, 445] width 326 height 20
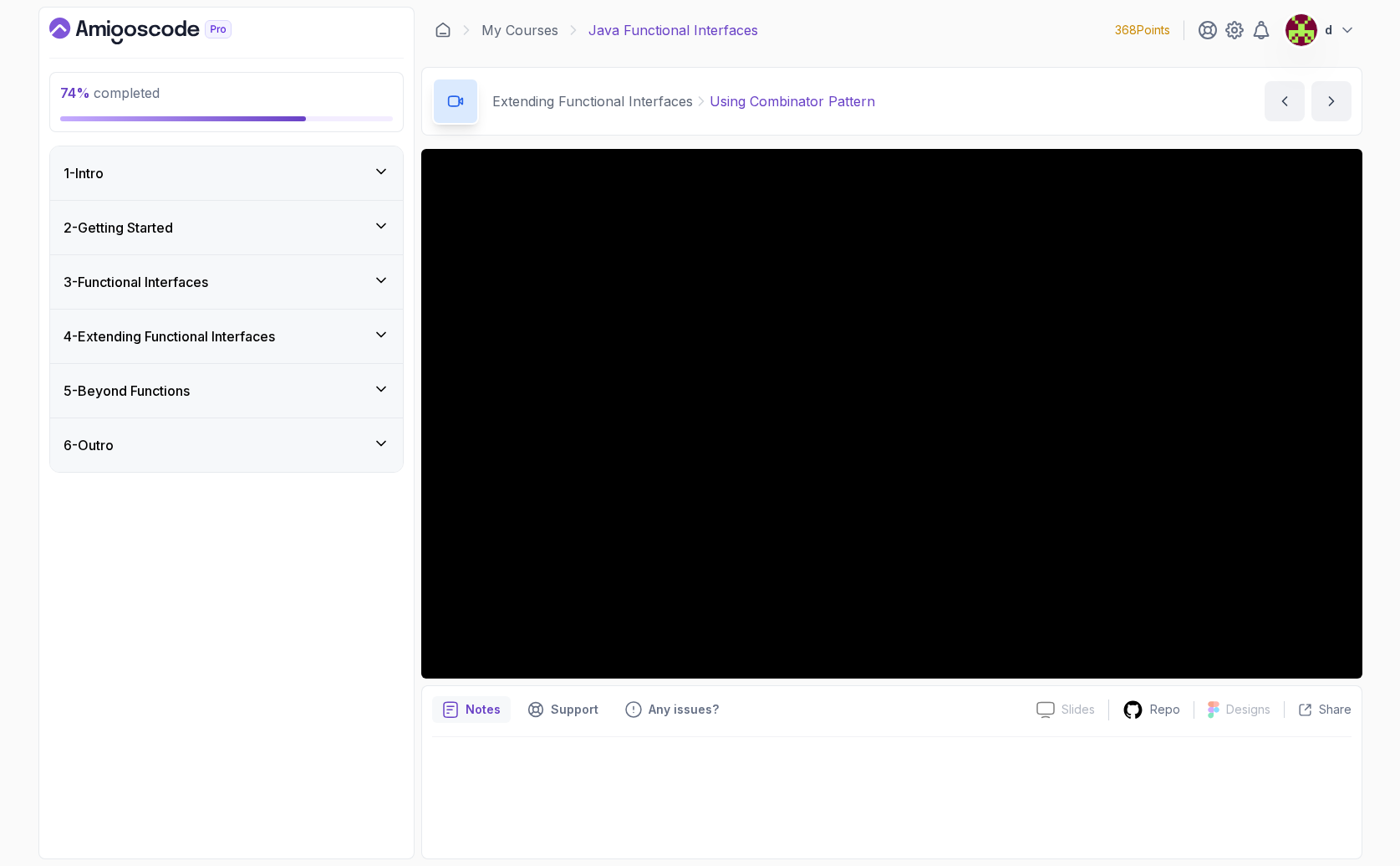
click at [216, 394] on div "5 - Beyond Functions" at bounding box center [226, 390] width 326 height 20
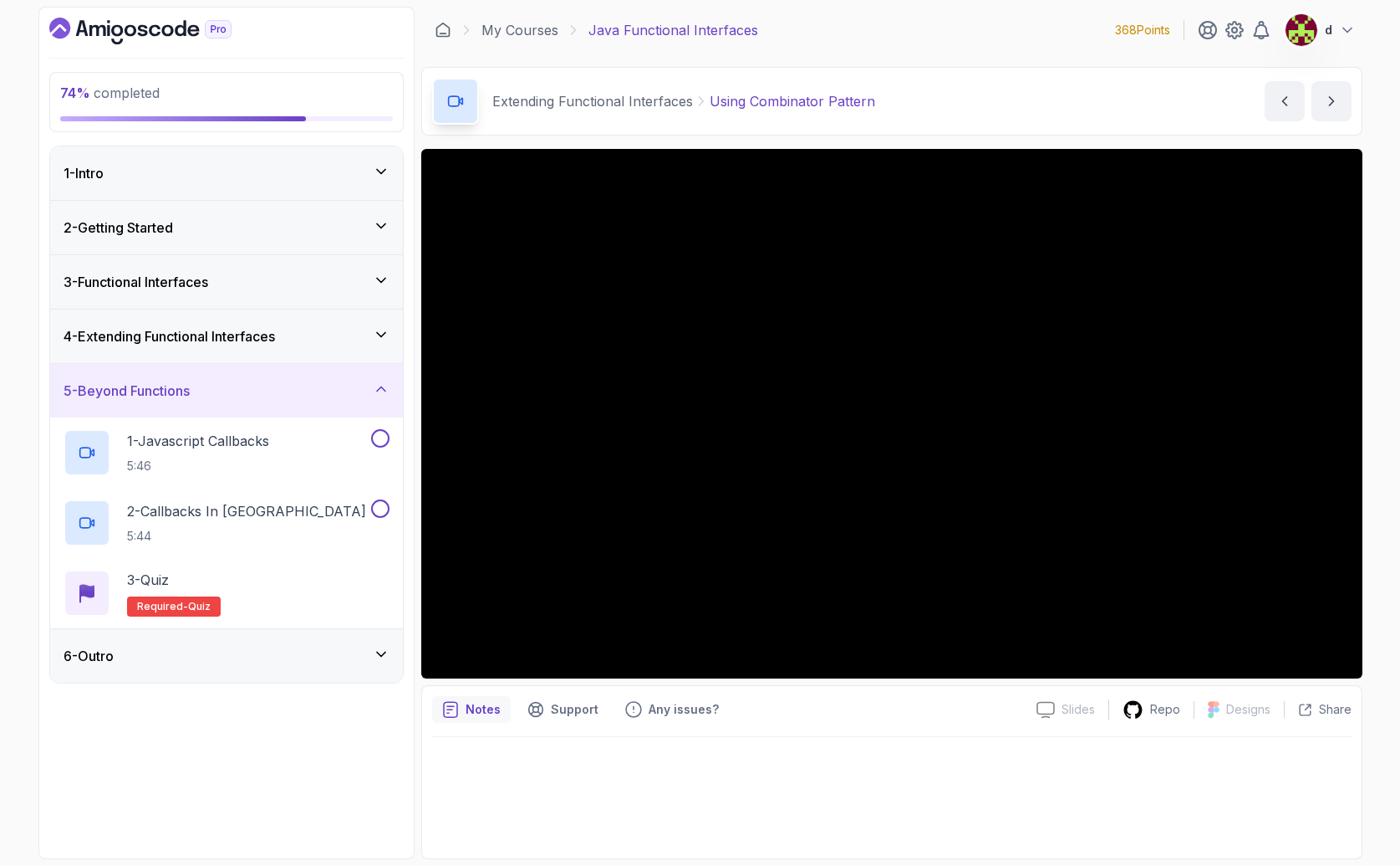
click at [211, 338] on h3 "4 - Extending Functional Interfaces" at bounding box center [169, 336] width 212 height 20
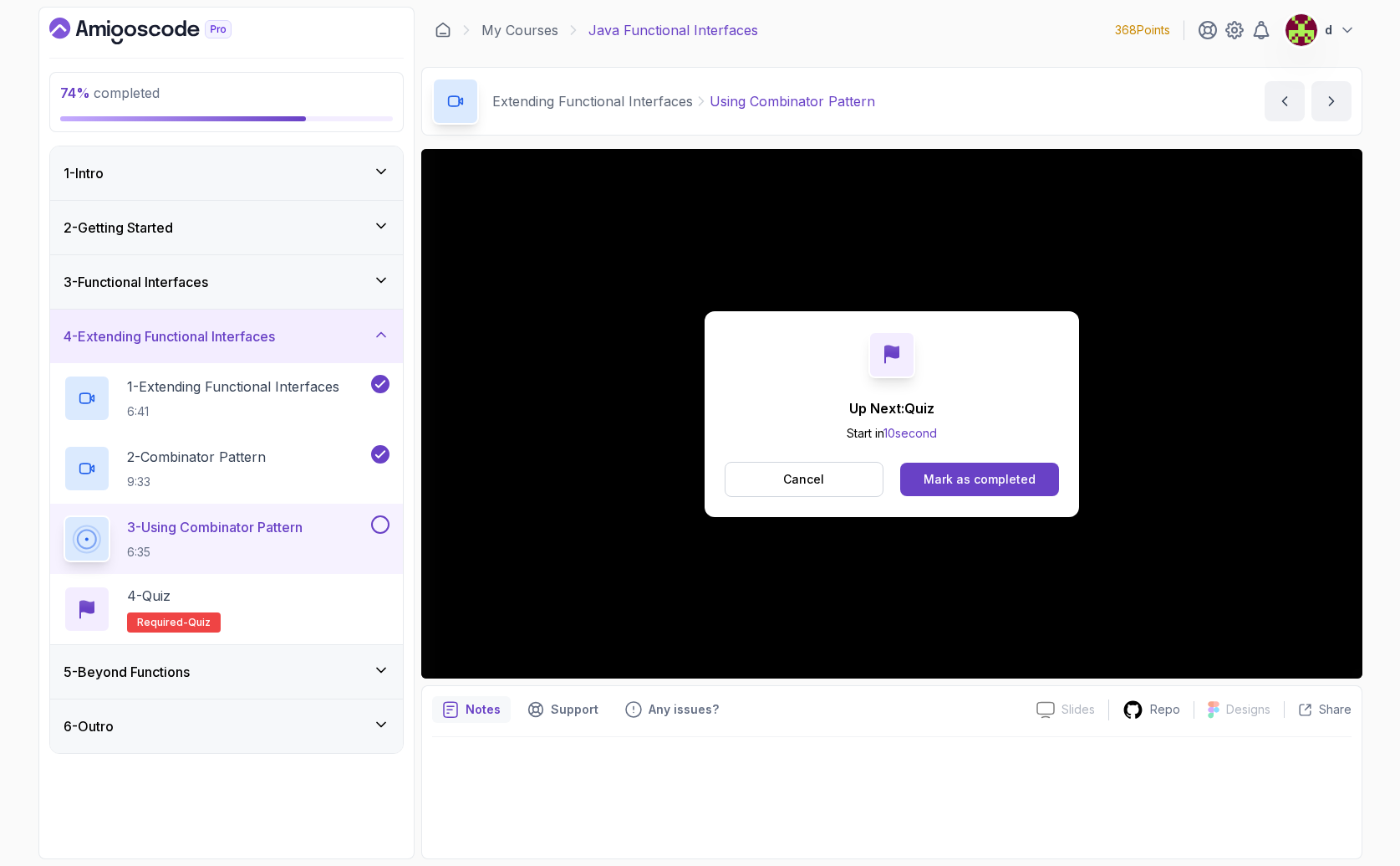
click at [387, 526] on button at bounding box center [379, 523] width 18 height 18
click at [979, 466] on button "Mark as completed" at bounding box center [979, 479] width 158 height 33
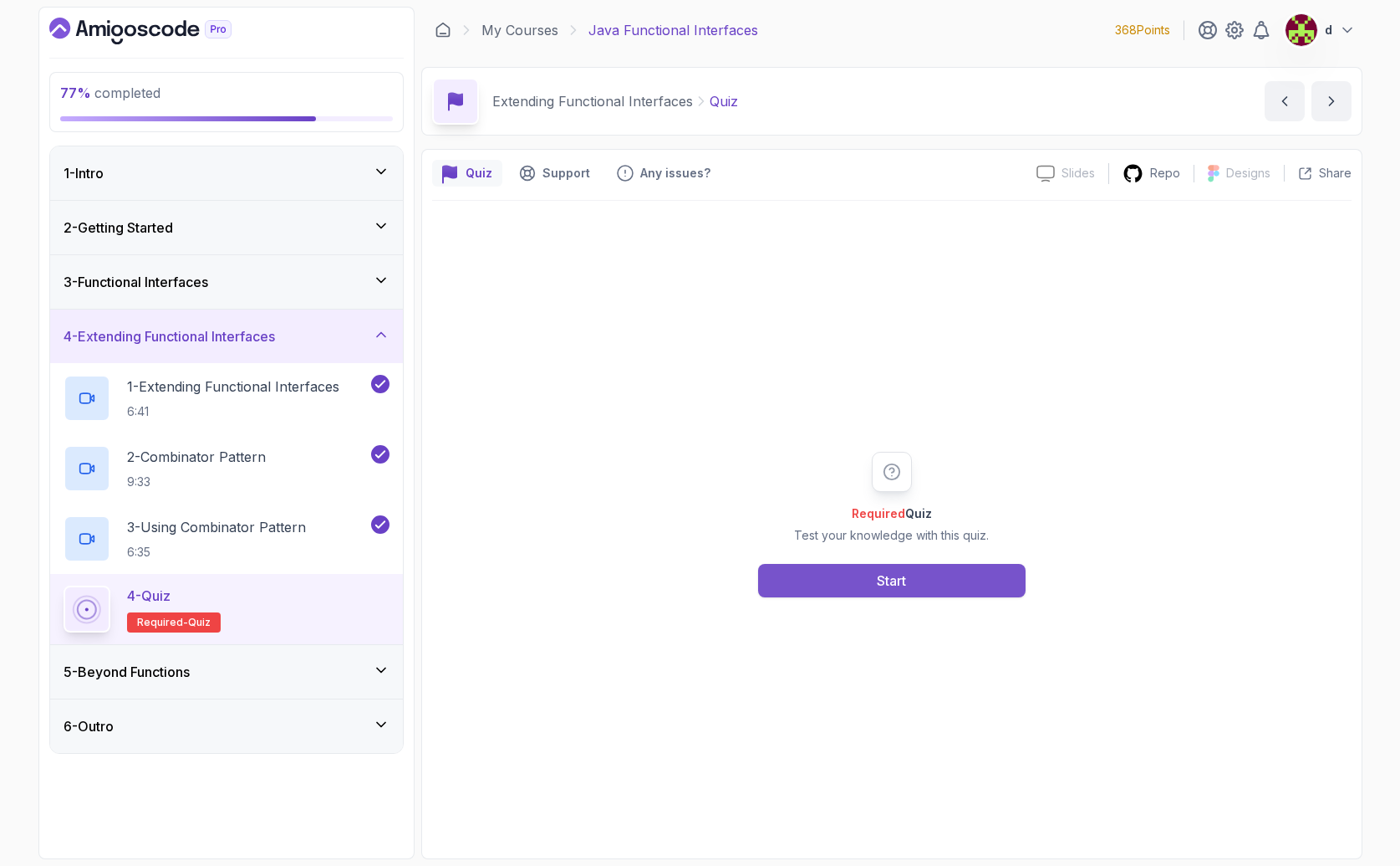
click at [933, 579] on button "Start" at bounding box center [892, 580] width 268 height 33
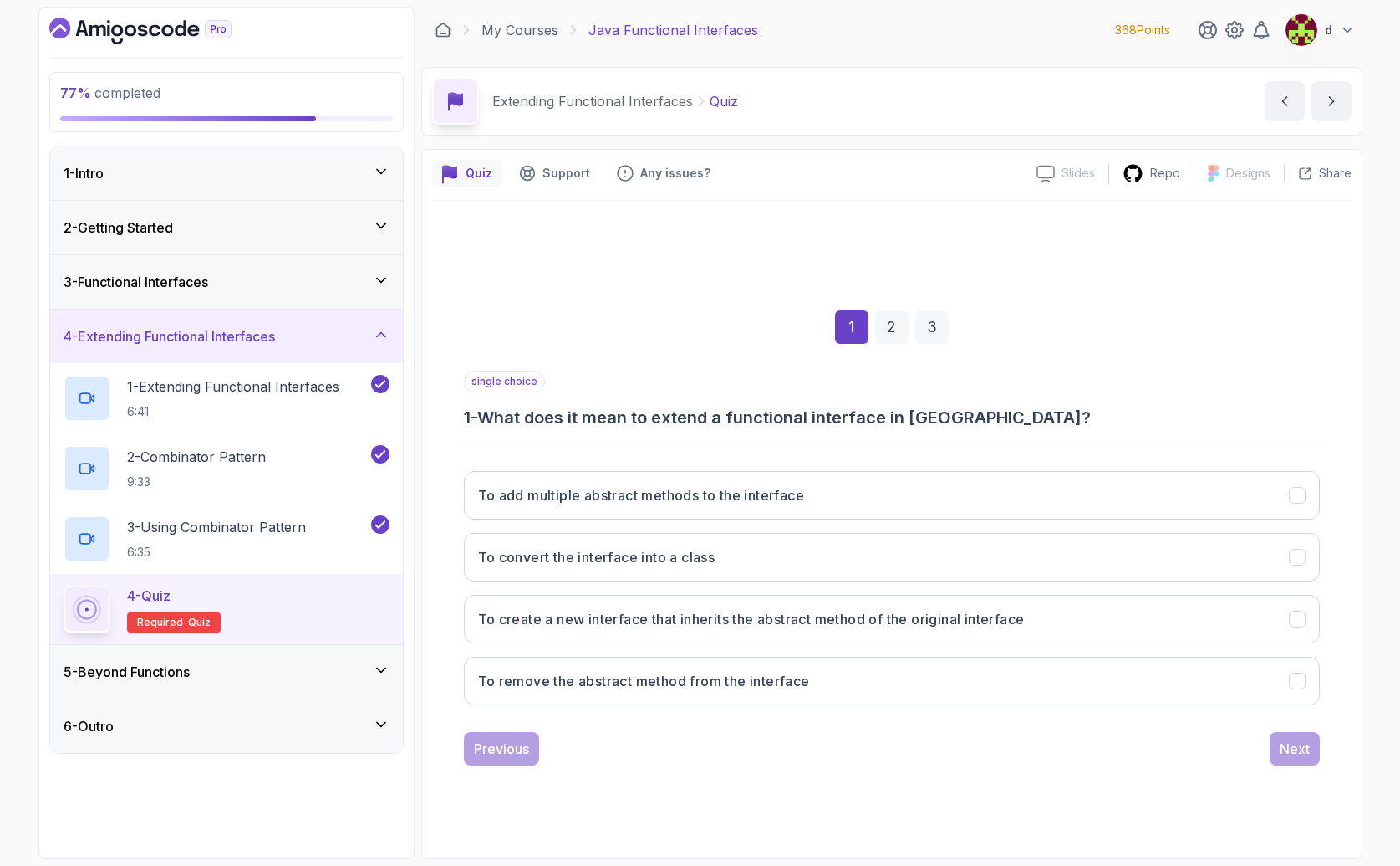
click at [675, 411] on h3 "1 - What does it mean to extend a functional interface in Java?" at bounding box center [892, 417] width 856 height 24
drag, startPoint x: 675, startPoint y: 411, endPoint x: 646, endPoint y: 451, distance: 49.4
click at [675, 412] on h3 "1 - What does it mean to extend a functional interface in Java?" at bounding box center [892, 417] width 856 height 24
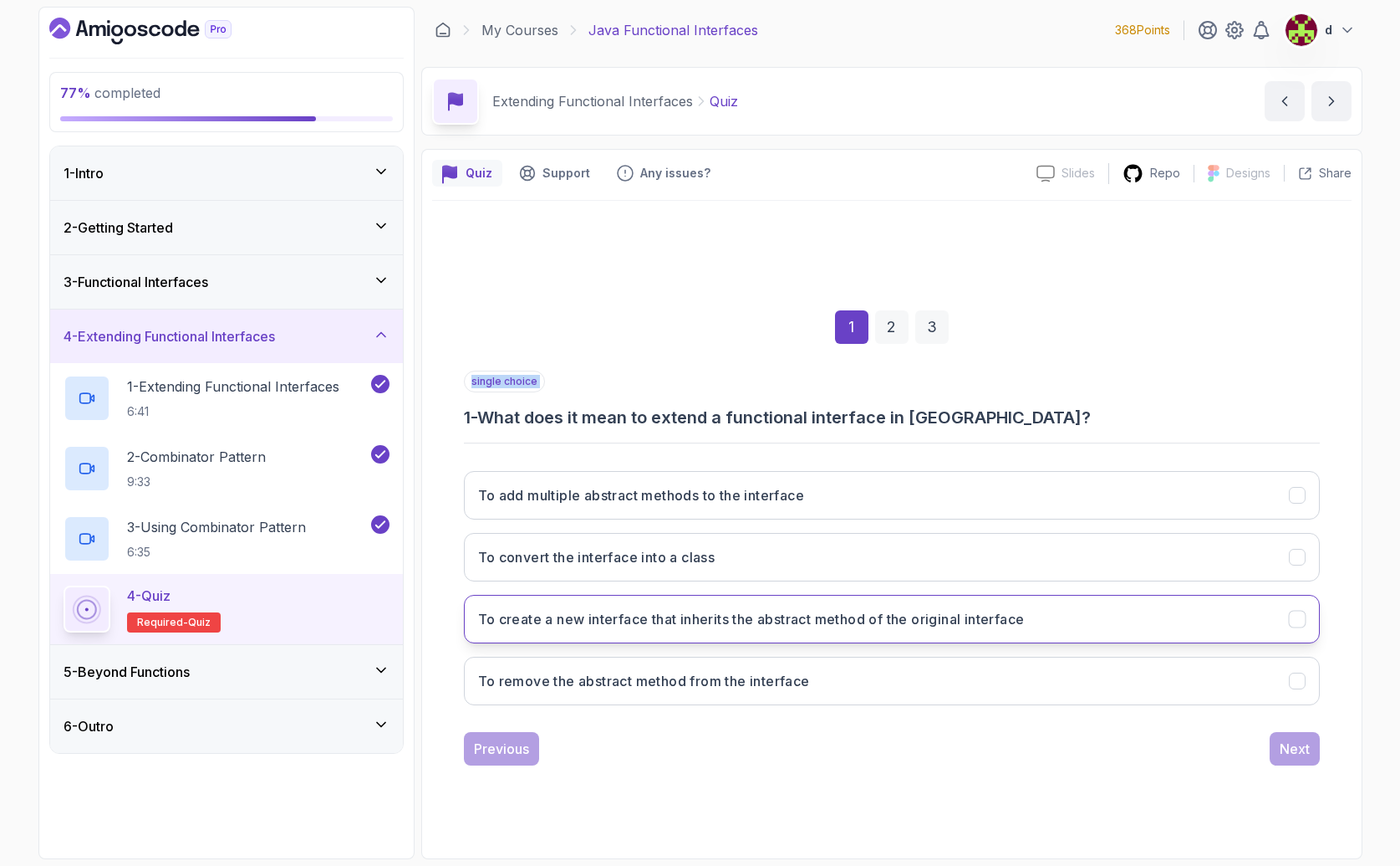
click at [757, 624] on h3 "To create a new interface that inherits the abstract method of the original int…" at bounding box center [752, 618] width 547 height 20
click at [1311, 756] on button "Next" at bounding box center [1294, 748] width 50 height 33
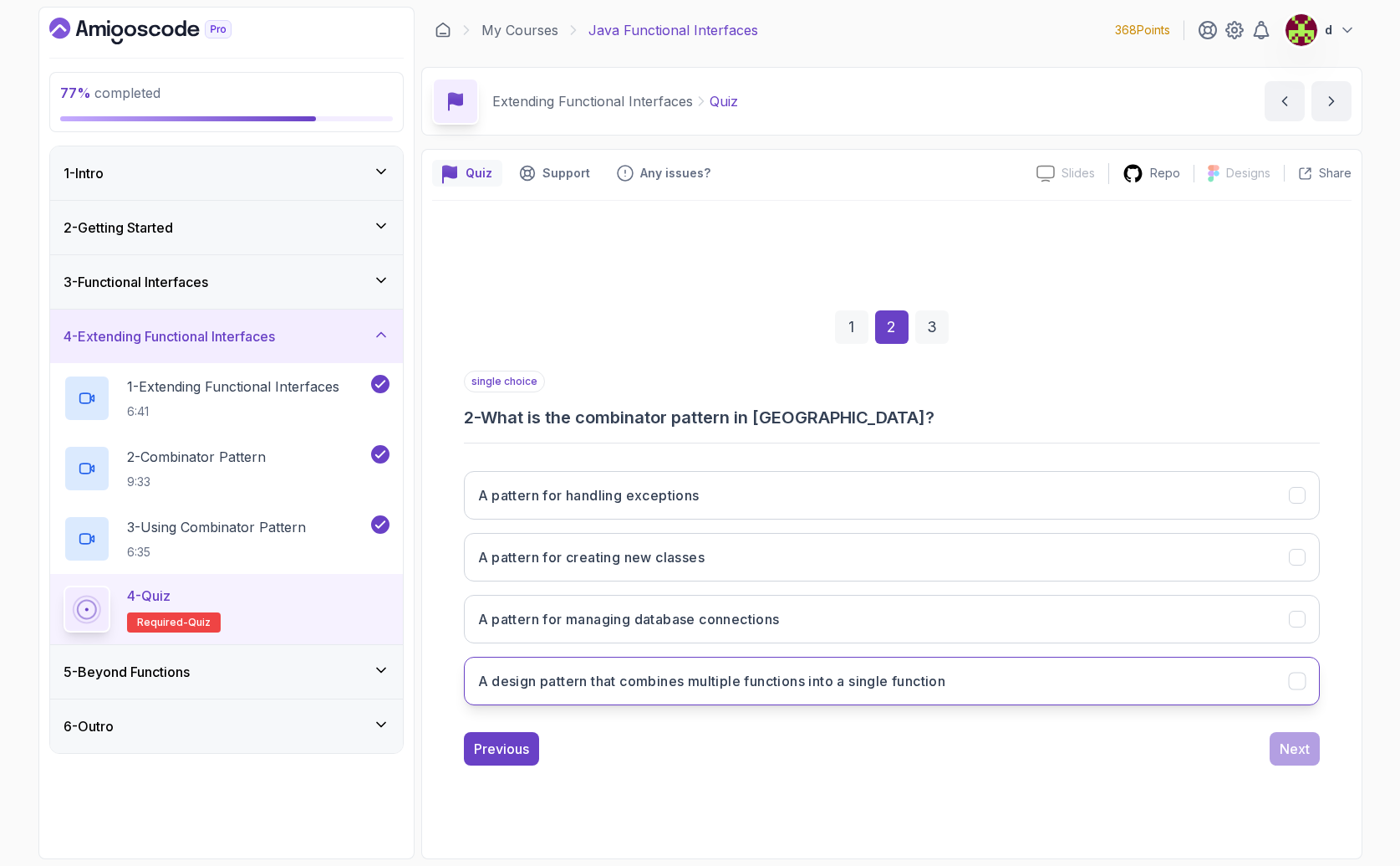
click at [765, 684] on h3 "A design pattern that combines multiple functions into a single function" at bounding box center [712, 680] width 468 height 20
click at [1284, 755] on div "Next" at bounding box center [1295, 748] width 30 height 20
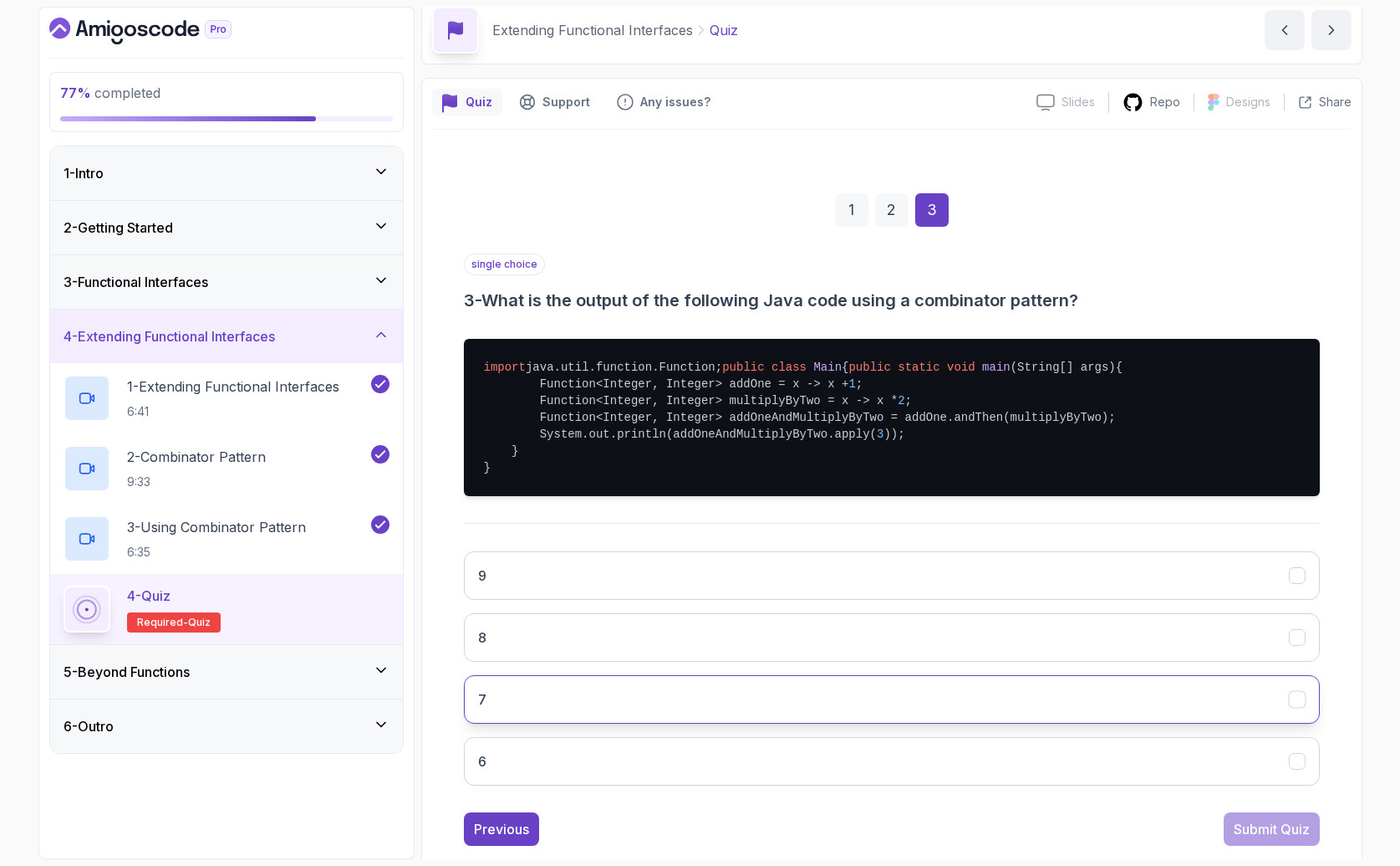
scroll to position [115, 0]
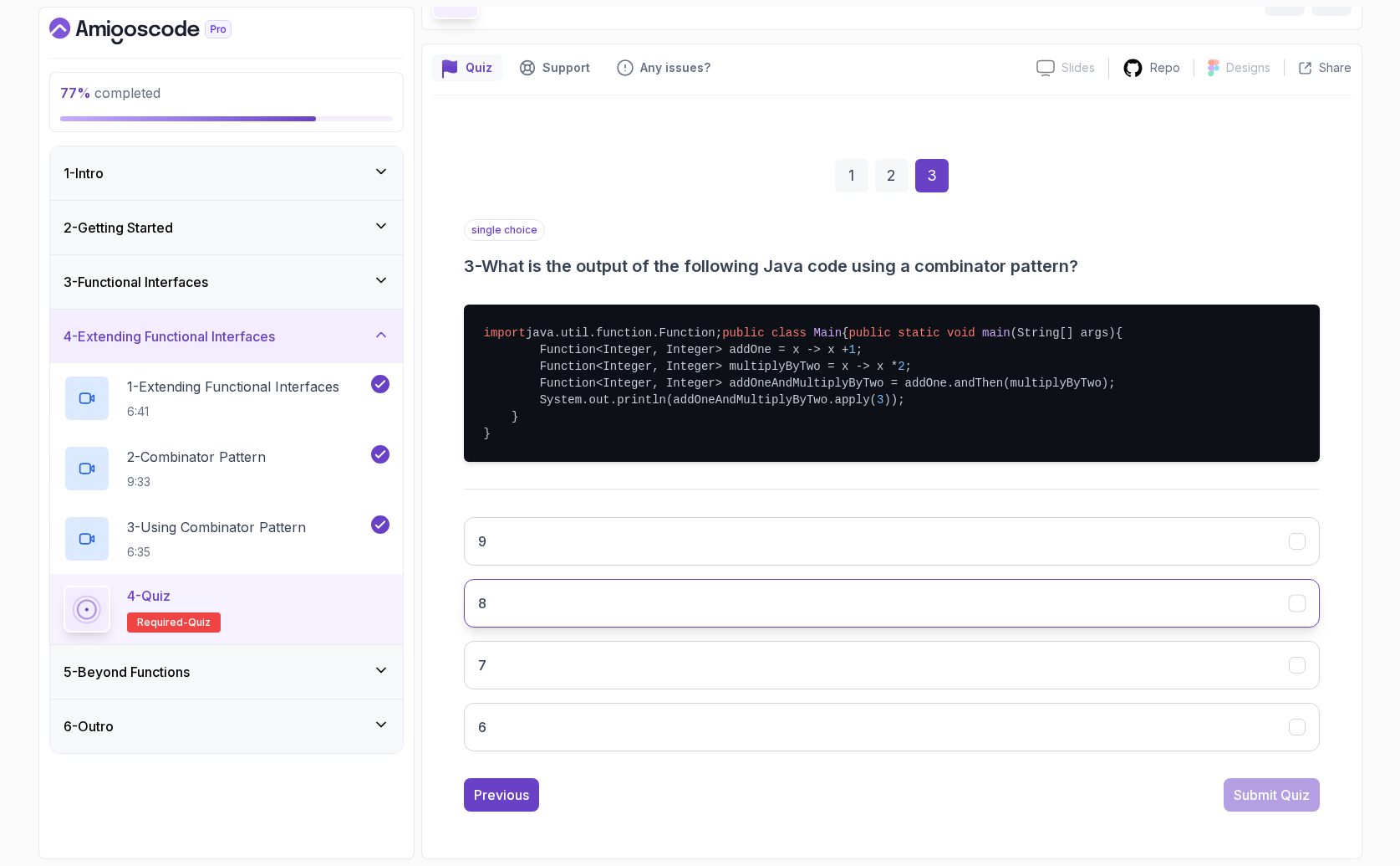
click at [721, 627] on button "8" at bounding box center [892, 603] width 856 height 48
click at [1285, 804] on div "Submit Quiz" at bounding box center [1271, 794] width 76 height 20
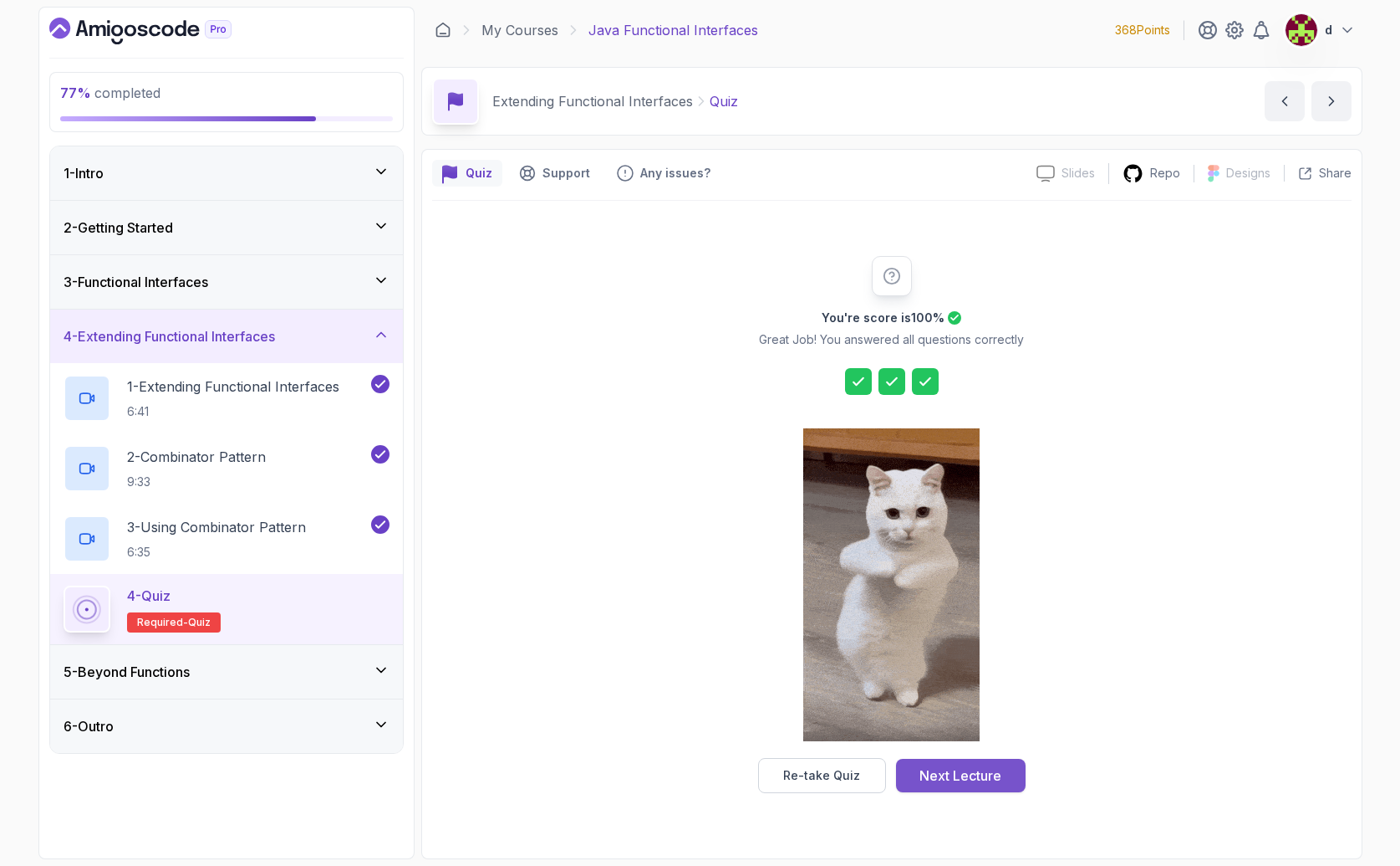
click at [950, 773] on div "Next Lecture" at bounding box center [960, 775] width 82 height 20
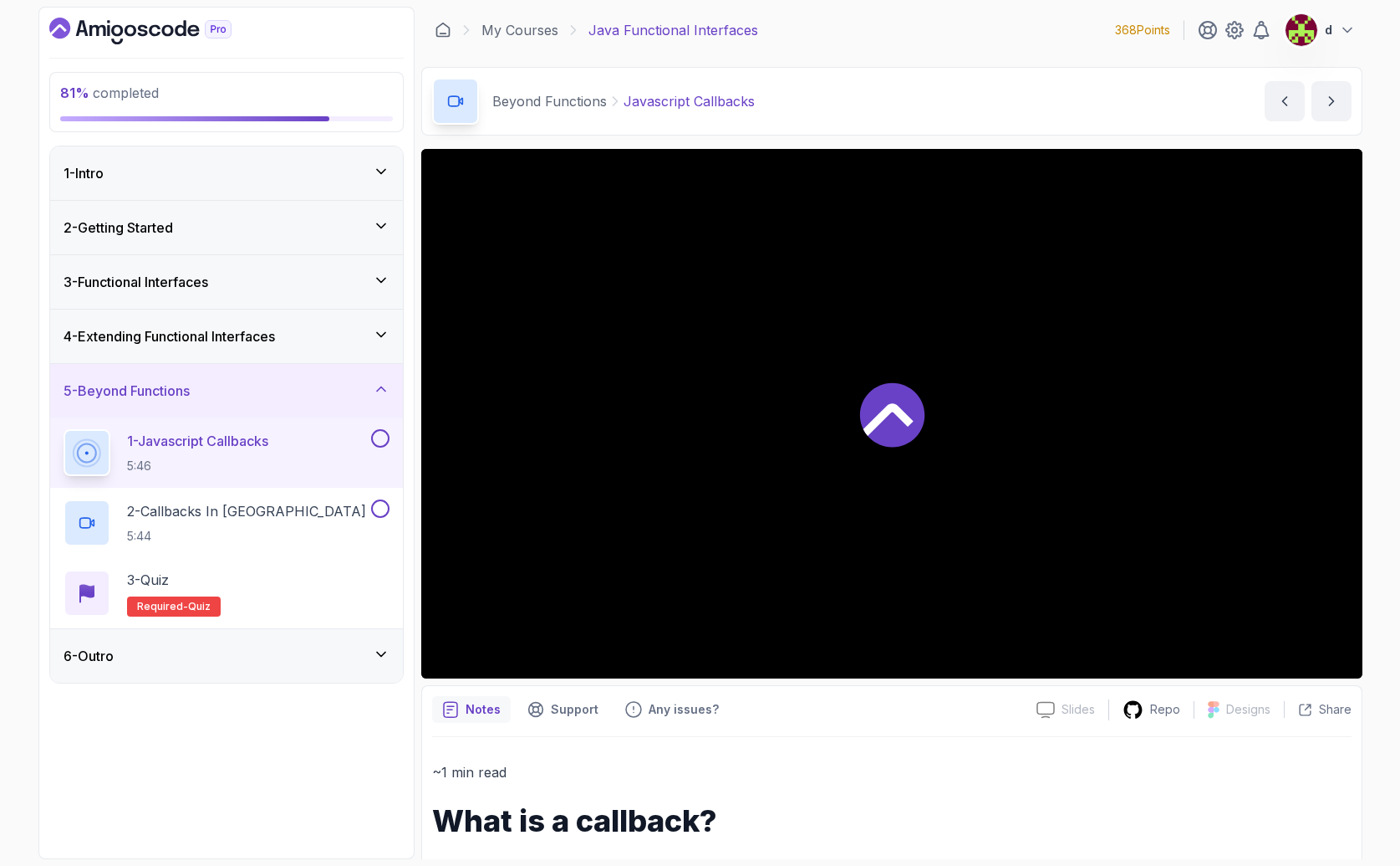
drag, startPoint x: 944, startPoint y: 345, endPoint x: 925, endPoint y: 352, distance: 20.2
click at [943, 345] on div at bounding box center [891, 413] width 941 height 529
click at [205, 644] on div "6 - Outro" at bounding box center [226, 656] width 353 height 54
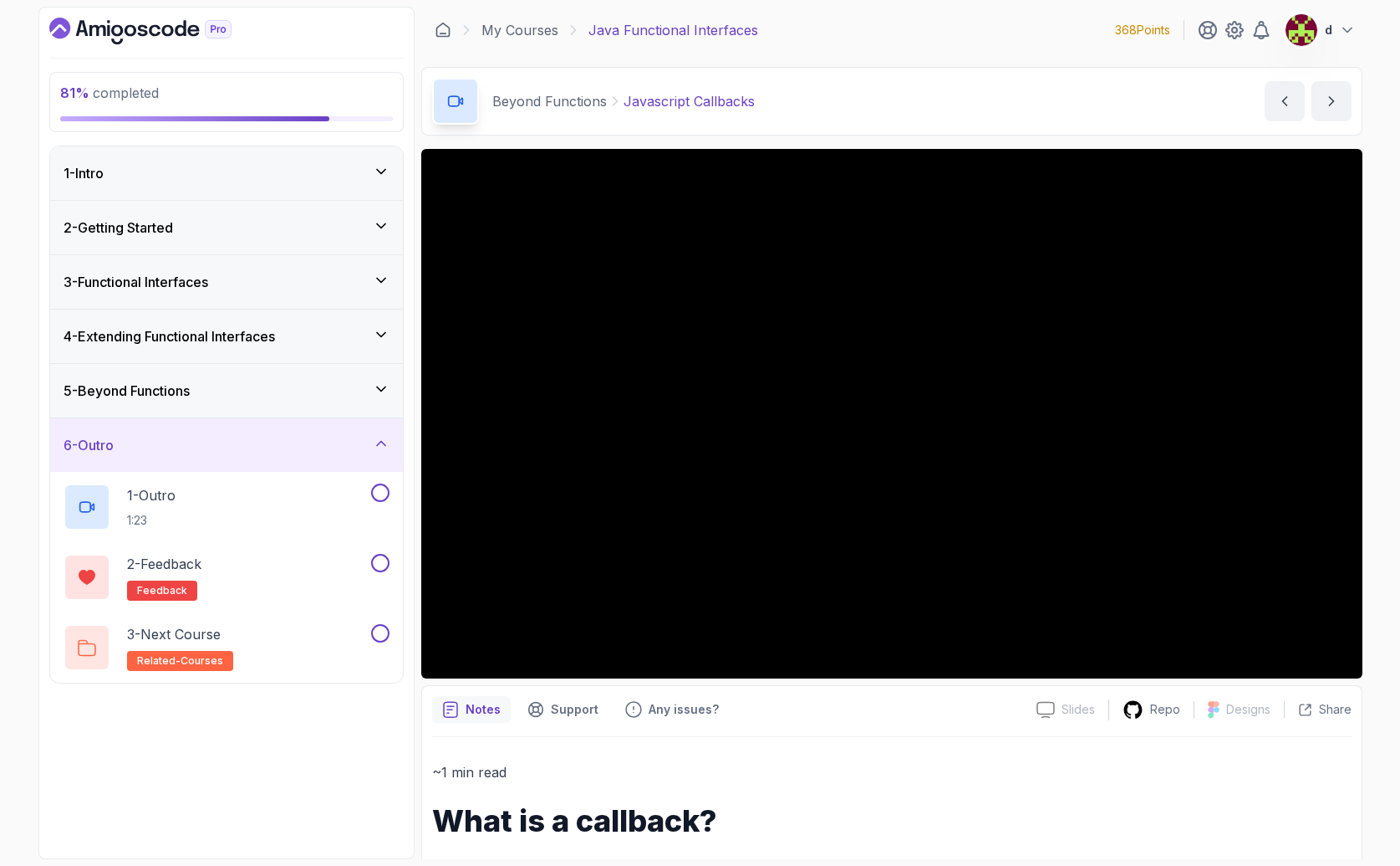
click at [264, 451] on div "6 - Outro" at bounding box center [226, 445] width 326 height 20
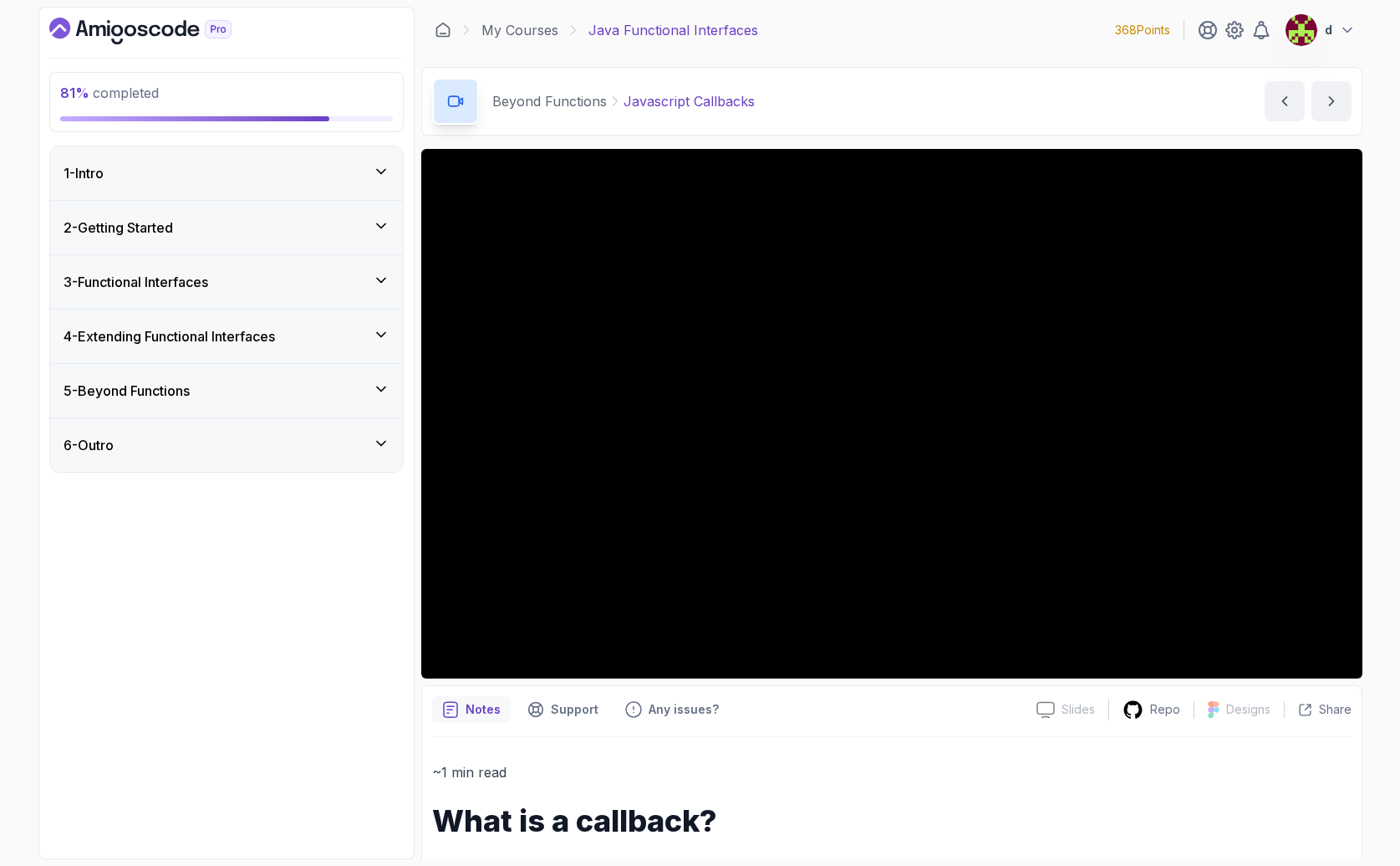
click at [232, 393] on div "5 - Beyond Functions" at bounding box center [226, 390] width 326 height 20
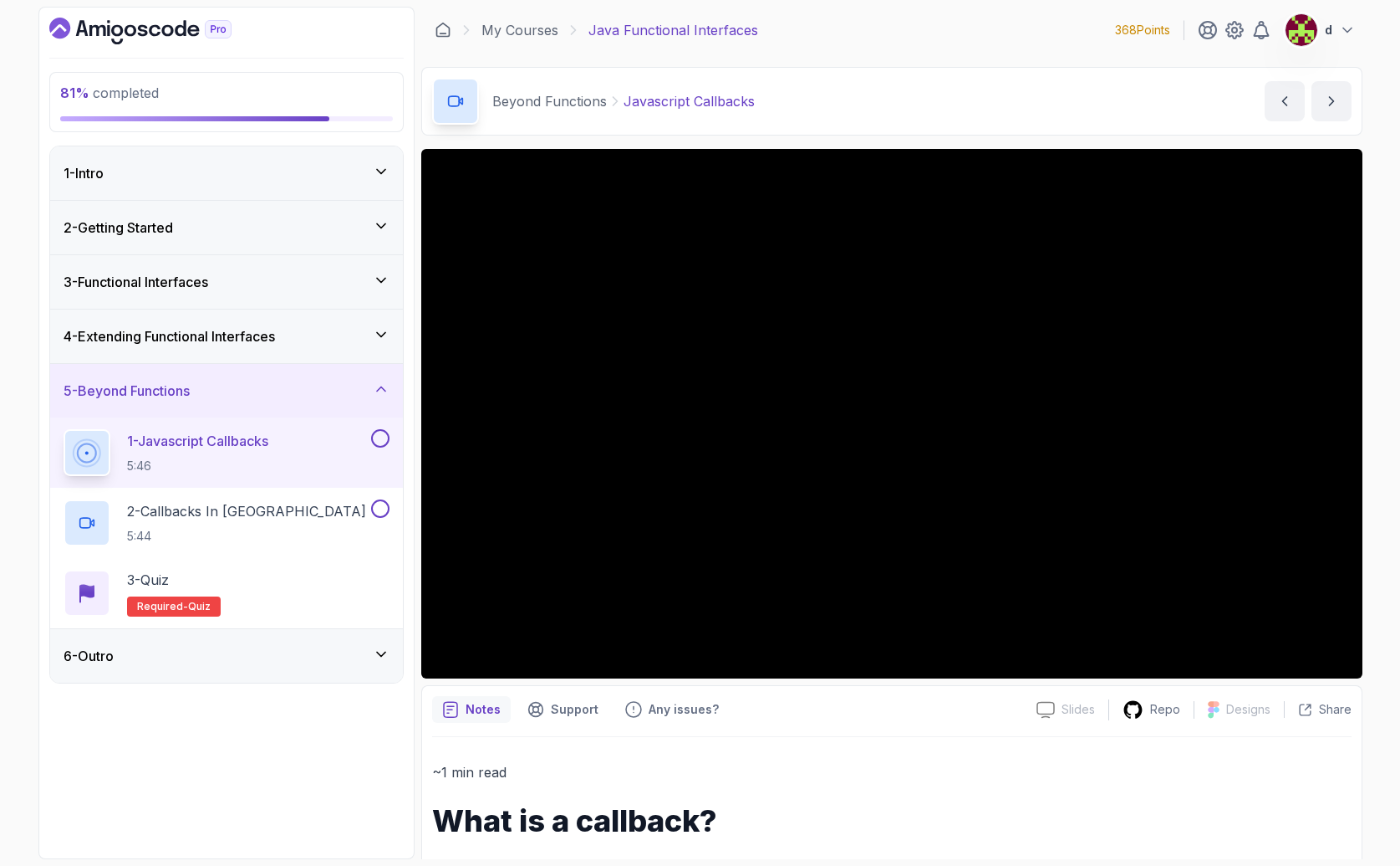
click at [377, 440] on button at bounding box center [379, 437] width 18 height 18
click at [290, 507] on div "2 - Callbacks In Java 5:44" at bounding box center [216, 522] width 305 height 46
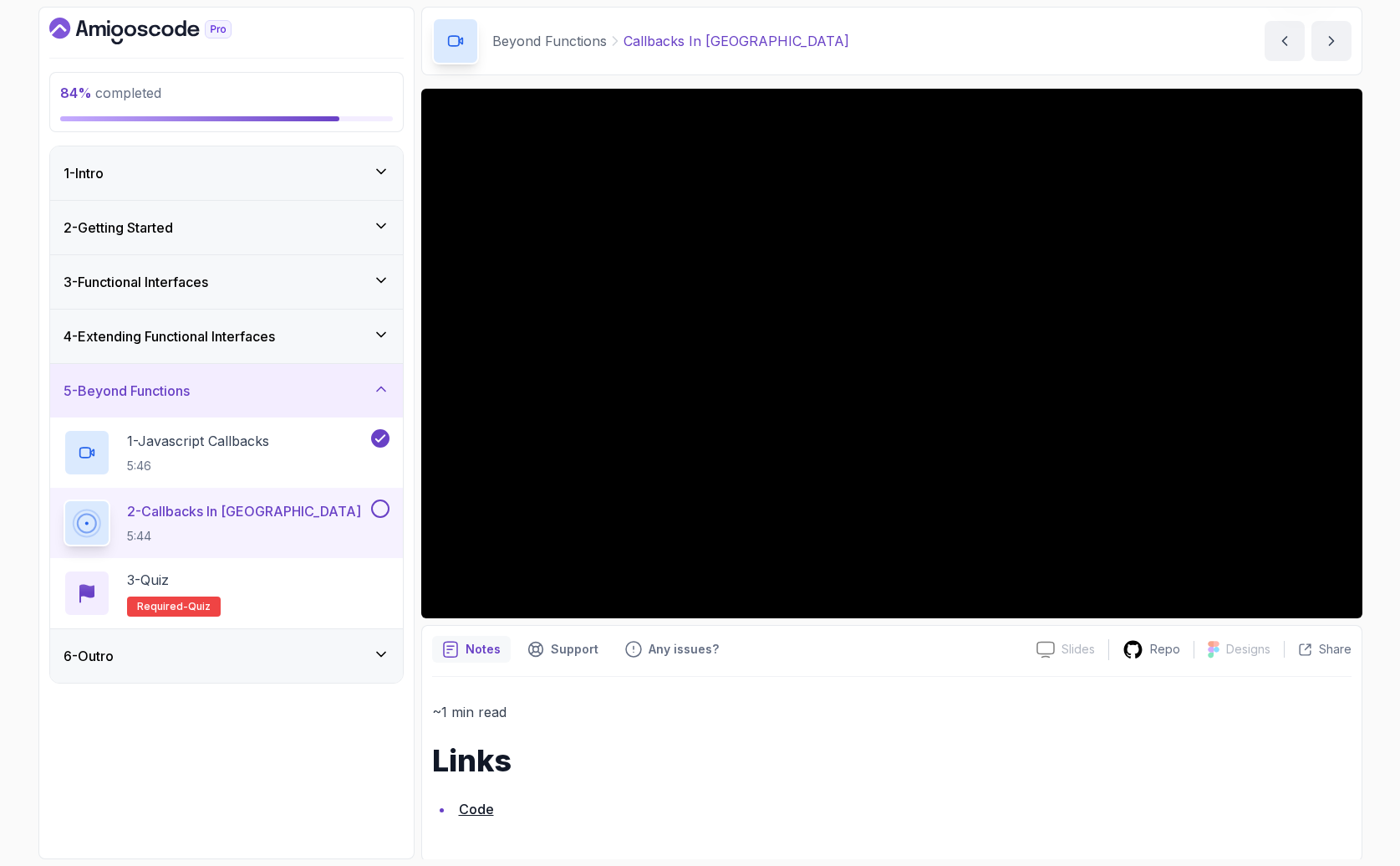
scroll to position [62, 0]
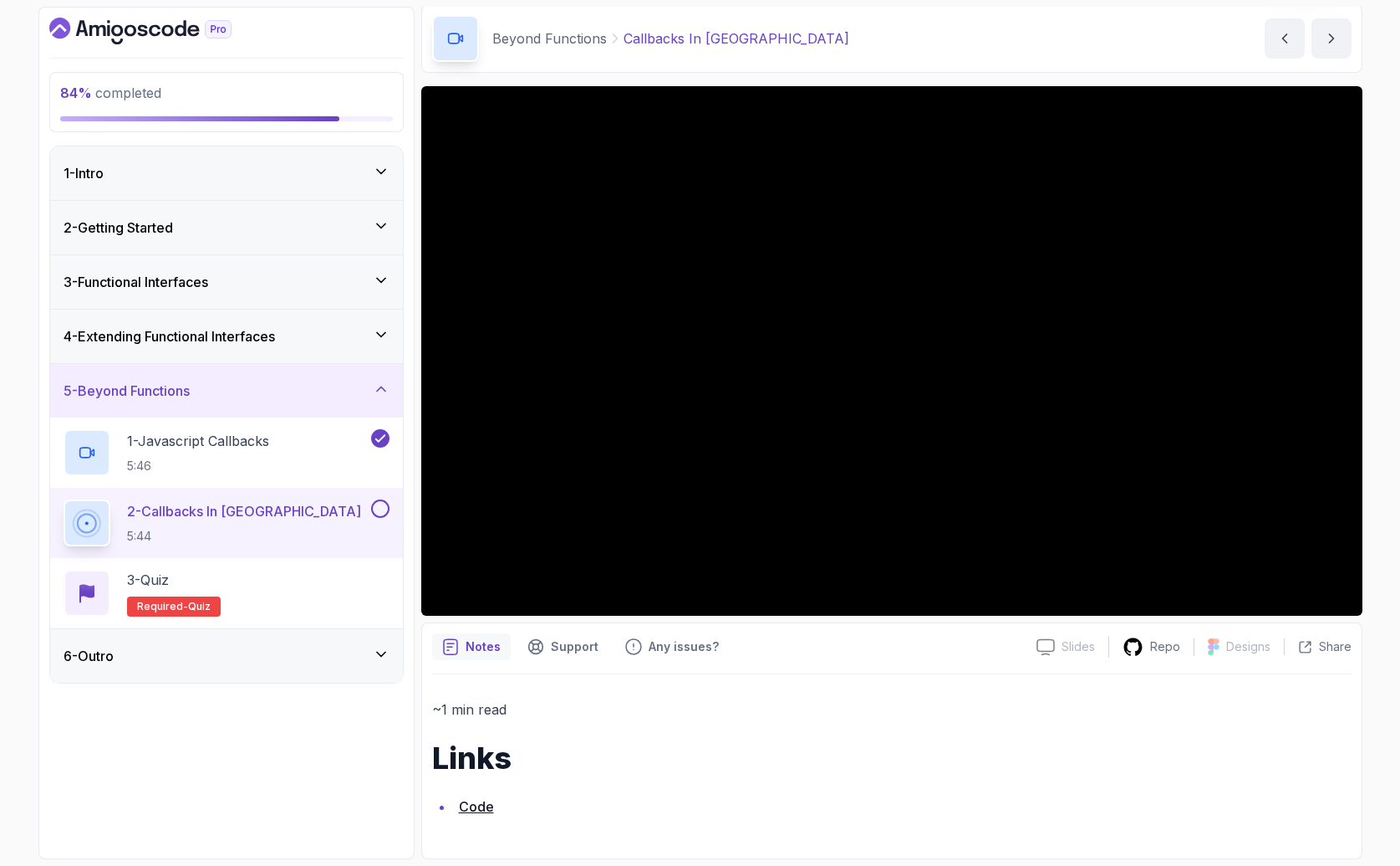
click at [375, 504] on button at bounding box center [379, 508] width 18 height 18
click at [339, 575] on div "3 - Quiz Required- quiz" at bounding box center [226, 592] width 326 height 46
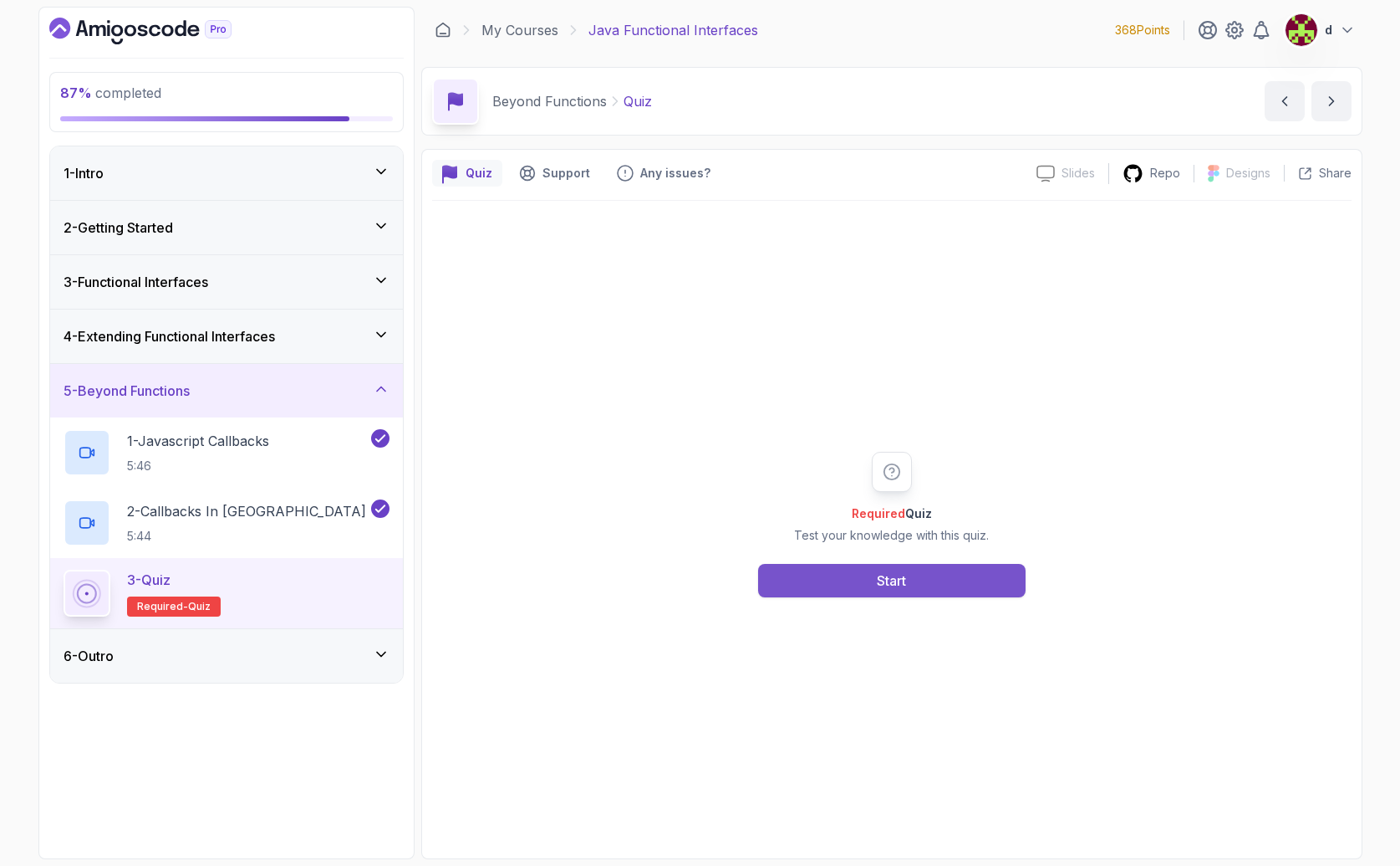
click at [952, 582] on button "Start" at bounding box center [892, 580] width 268 height 33
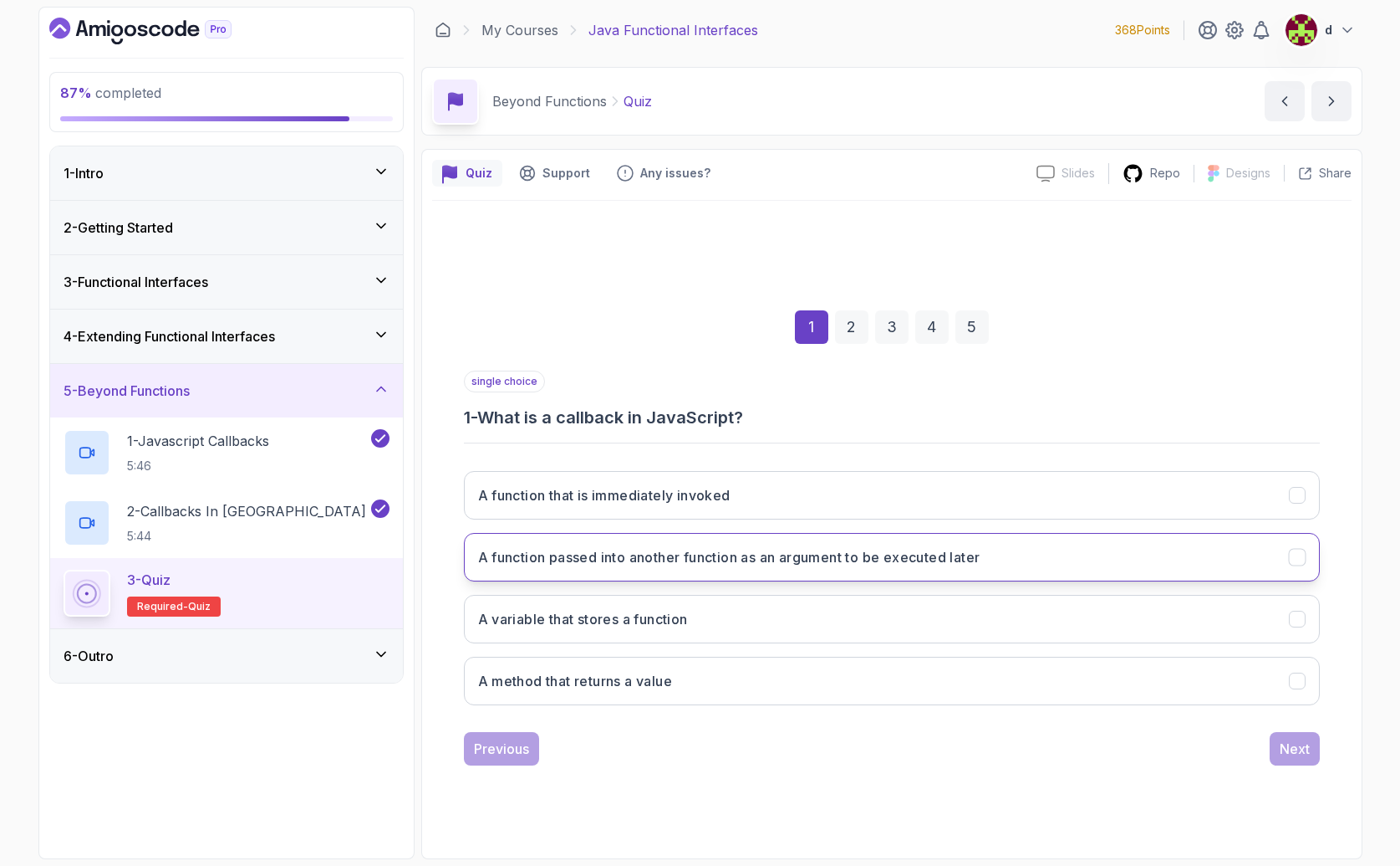
click at [610, 558] on h3 "A function passed into another function as an argument to be executed later" at bounding box center [729, 557] width 502 height 20
click at [1280, 753] on div "Next" at bounding box center [1295, 748] width 30 height 20
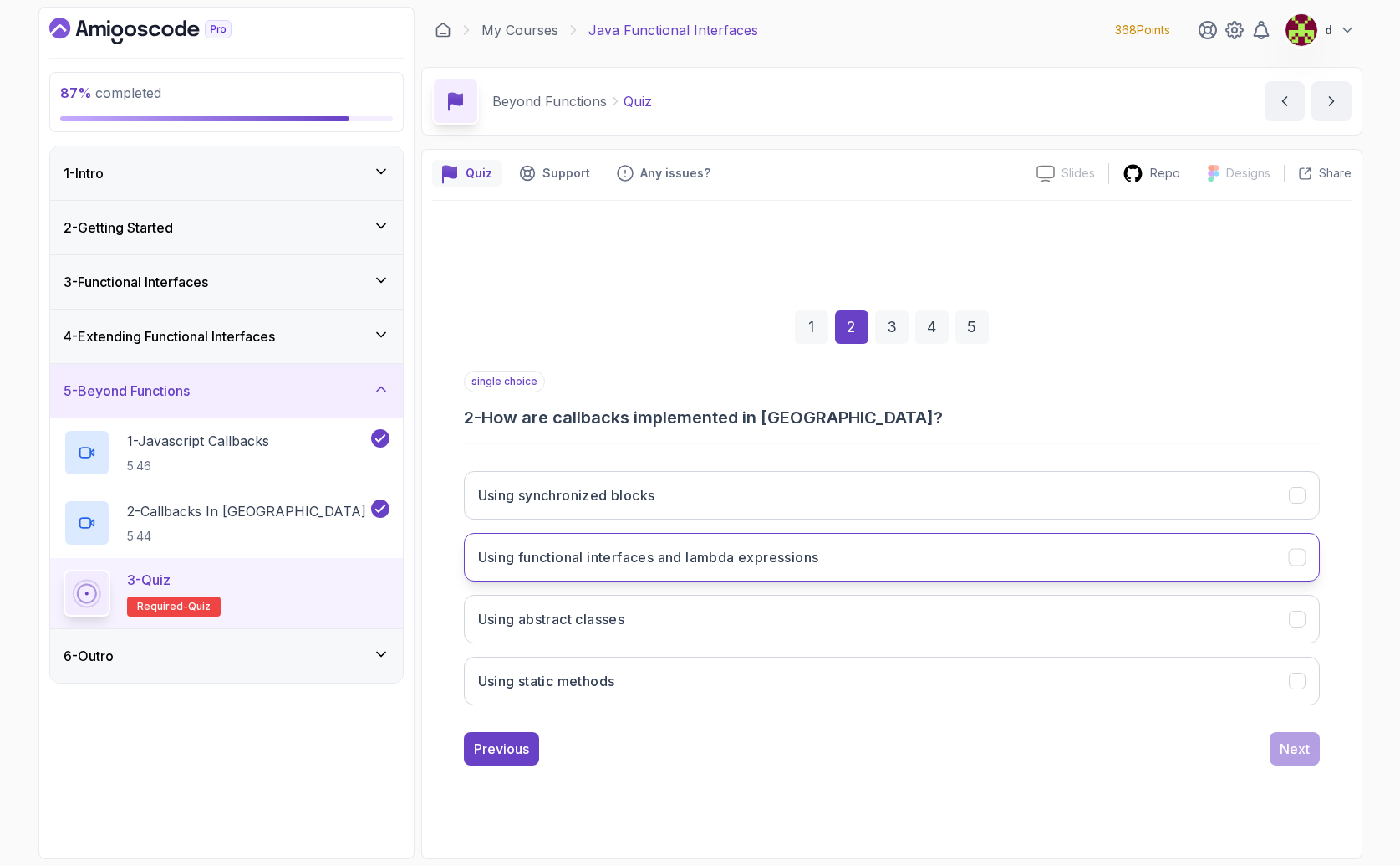
click at [612, 558] on h3 "Using functional interfaces and lambda expressions" at bounding box center [649, 557] width 341 height 20
click at [1301, 756] on div "Next" at bounding box center [1295, 748] width 30 height 20
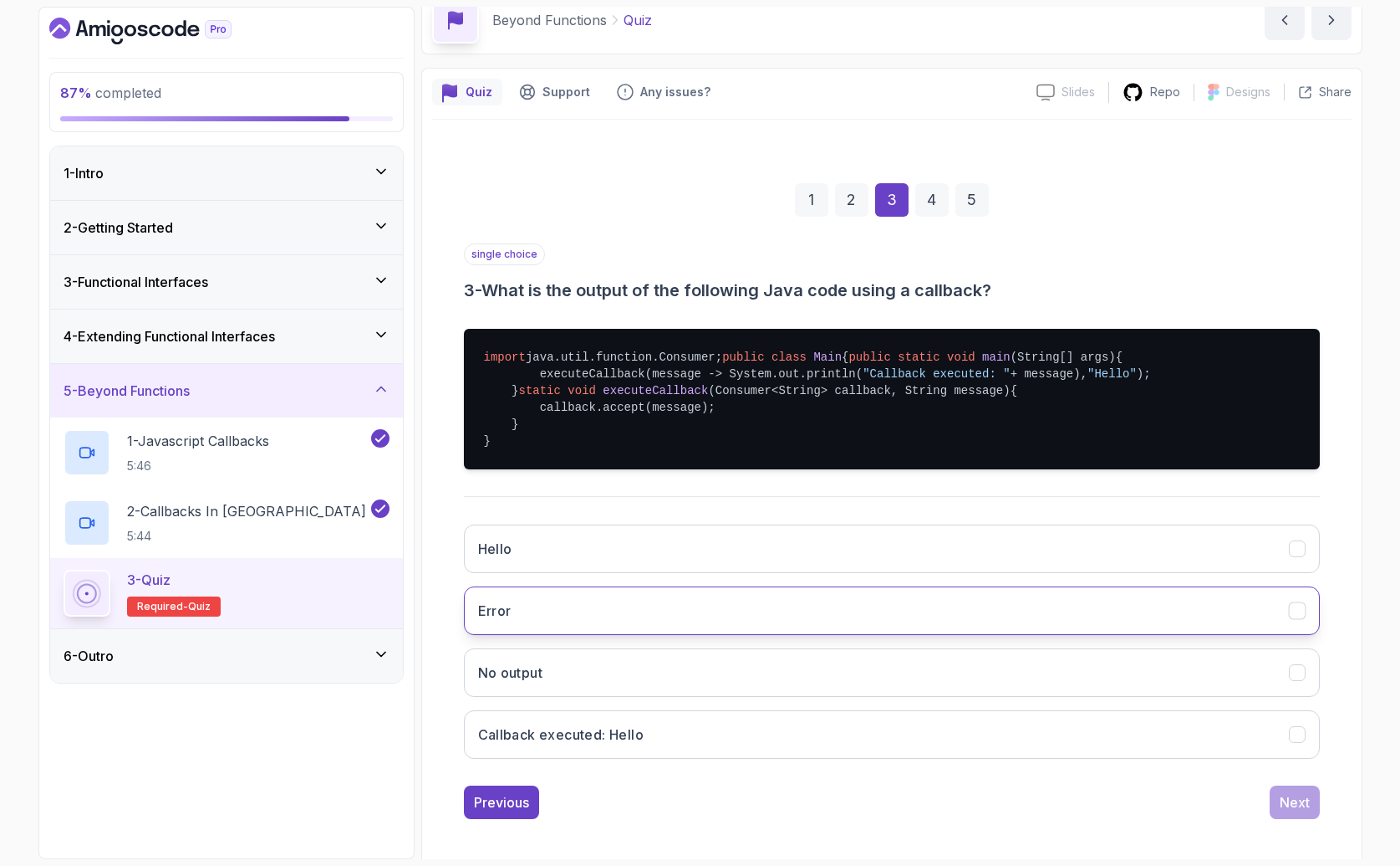
scroll to position [134, 0]
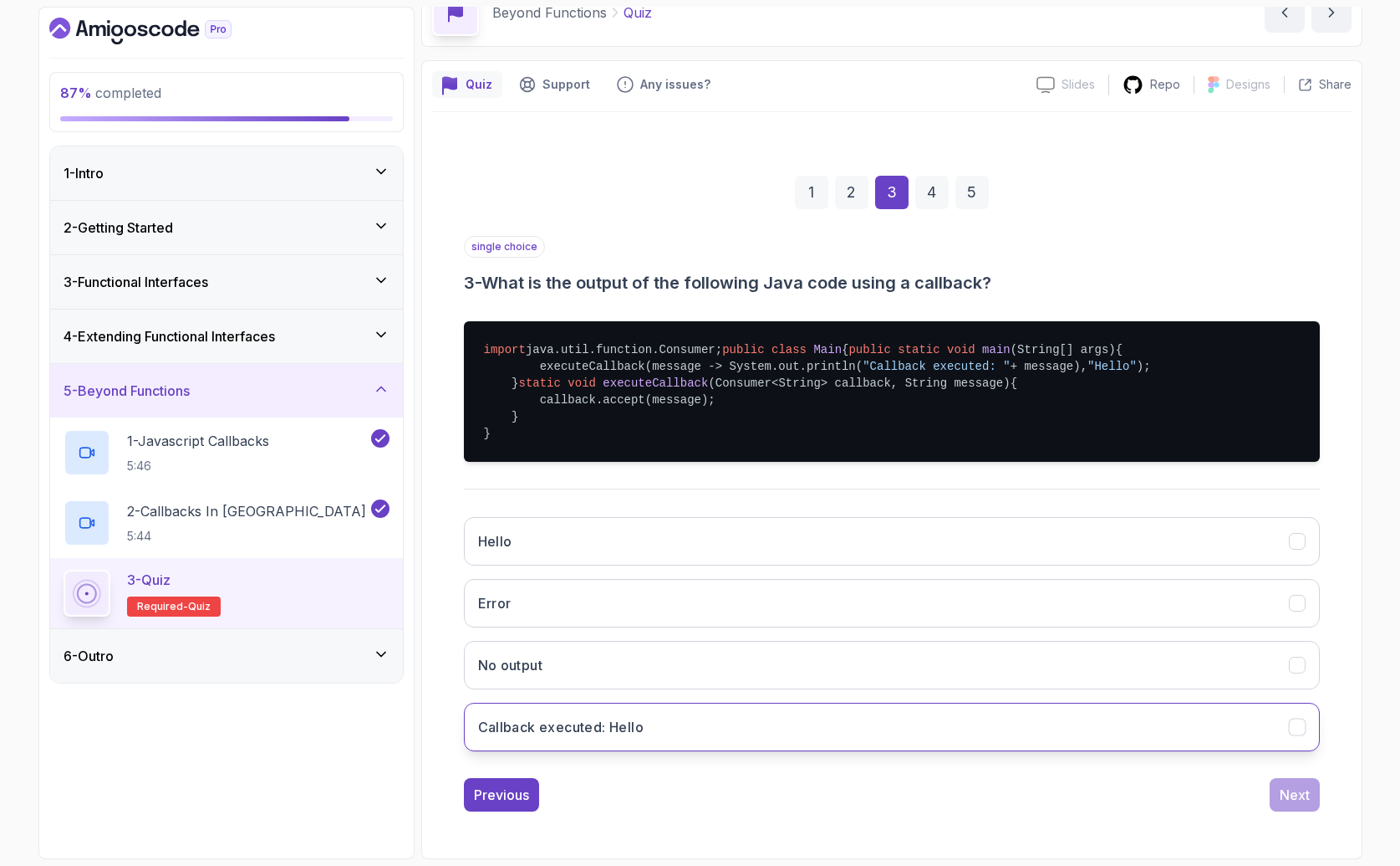
click at [597, 737] on h3 "Callback executed: Hello" at bounding box center [562, 726] width 166 height 20
click at [1302, 804] on div "Next" at bounding box center [1295, 794] width 30 height 20
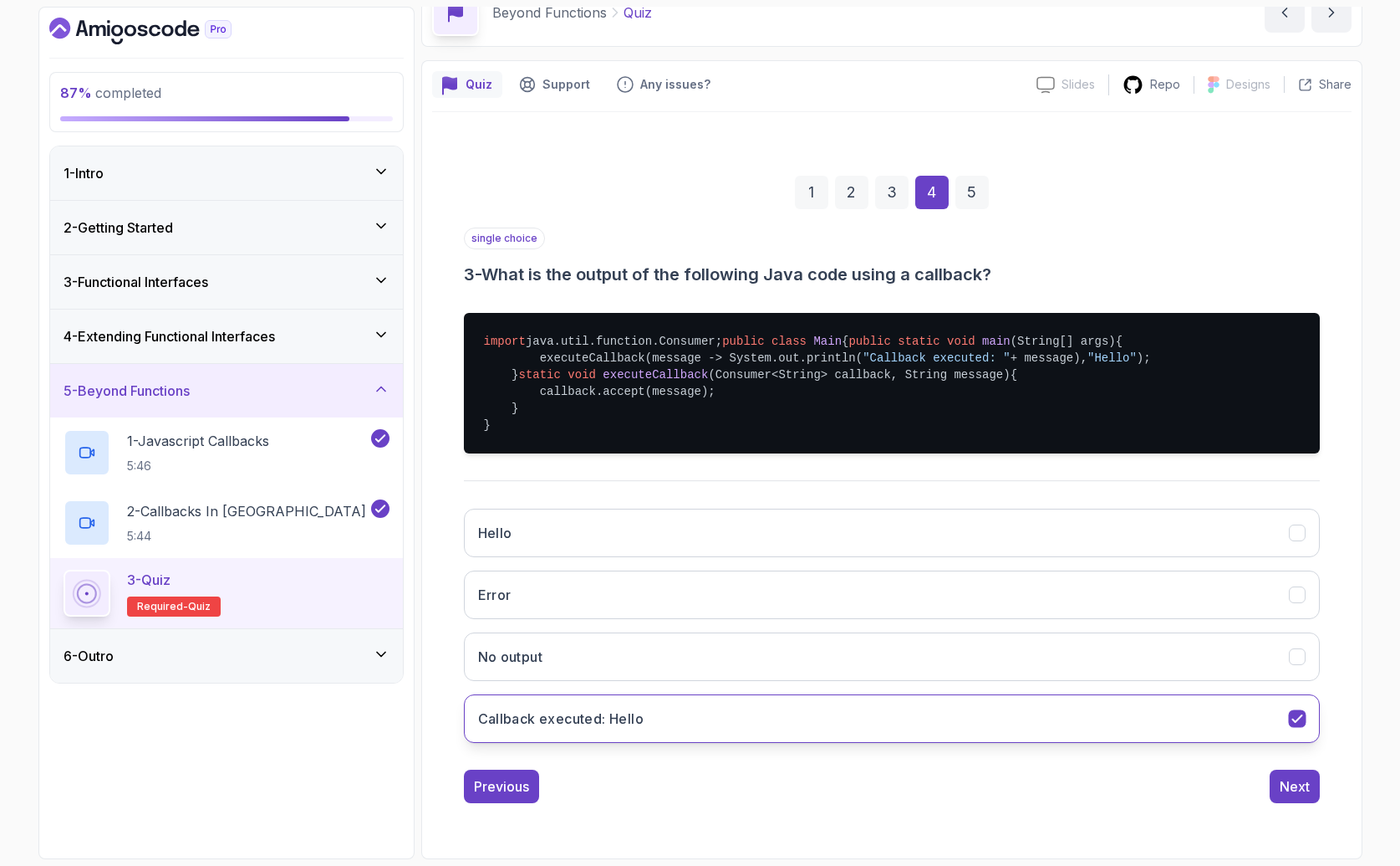
scroll to position [0, 0]
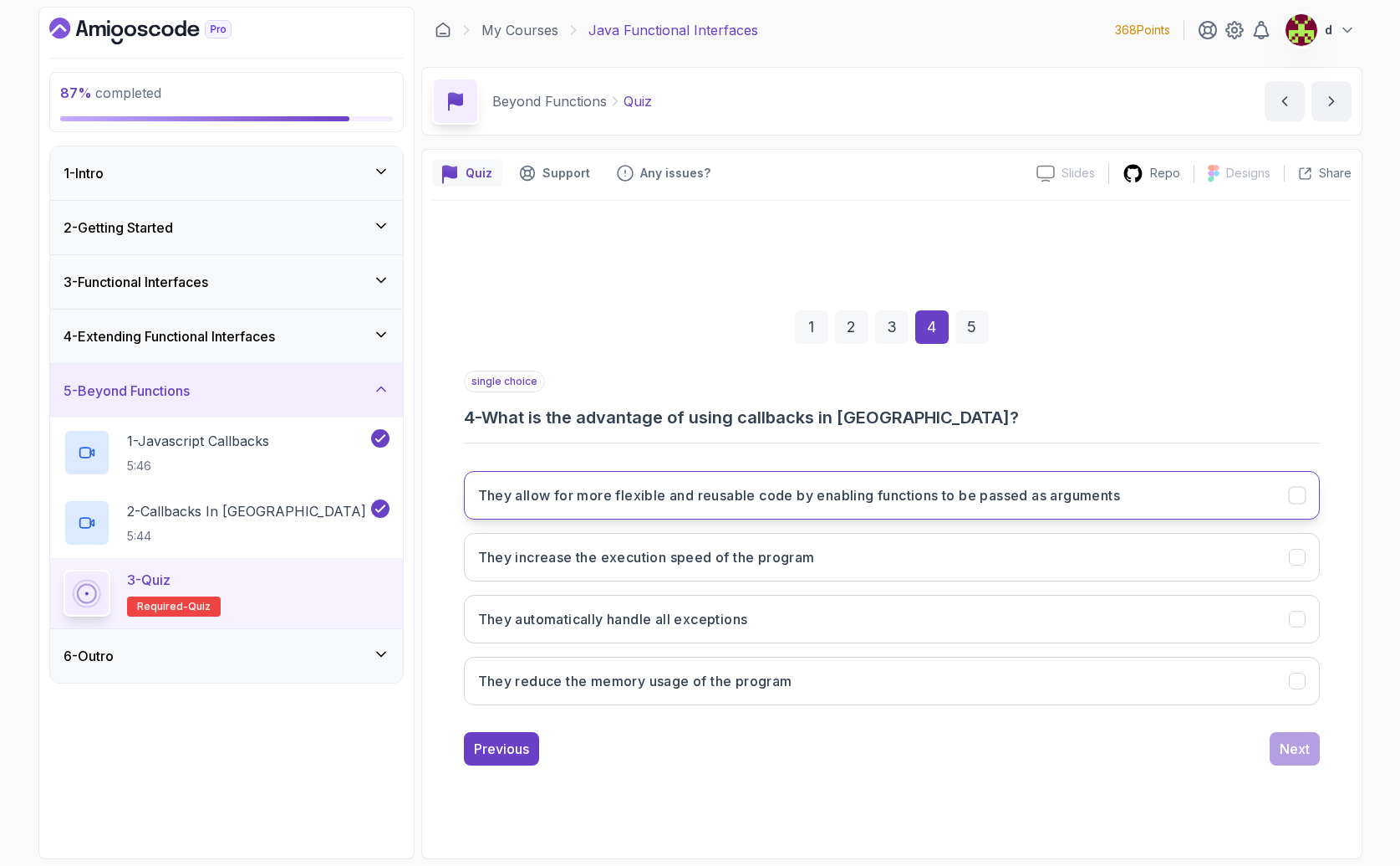
click at [735, 487] on h3 "They allow for more flexible and reusable code by enabling functions to be pass…" at bounding box center [800, 495] width 643 height 20
click at [1295, 735] on button "Next" at bounding box center [1294, 748] width 50 height 33
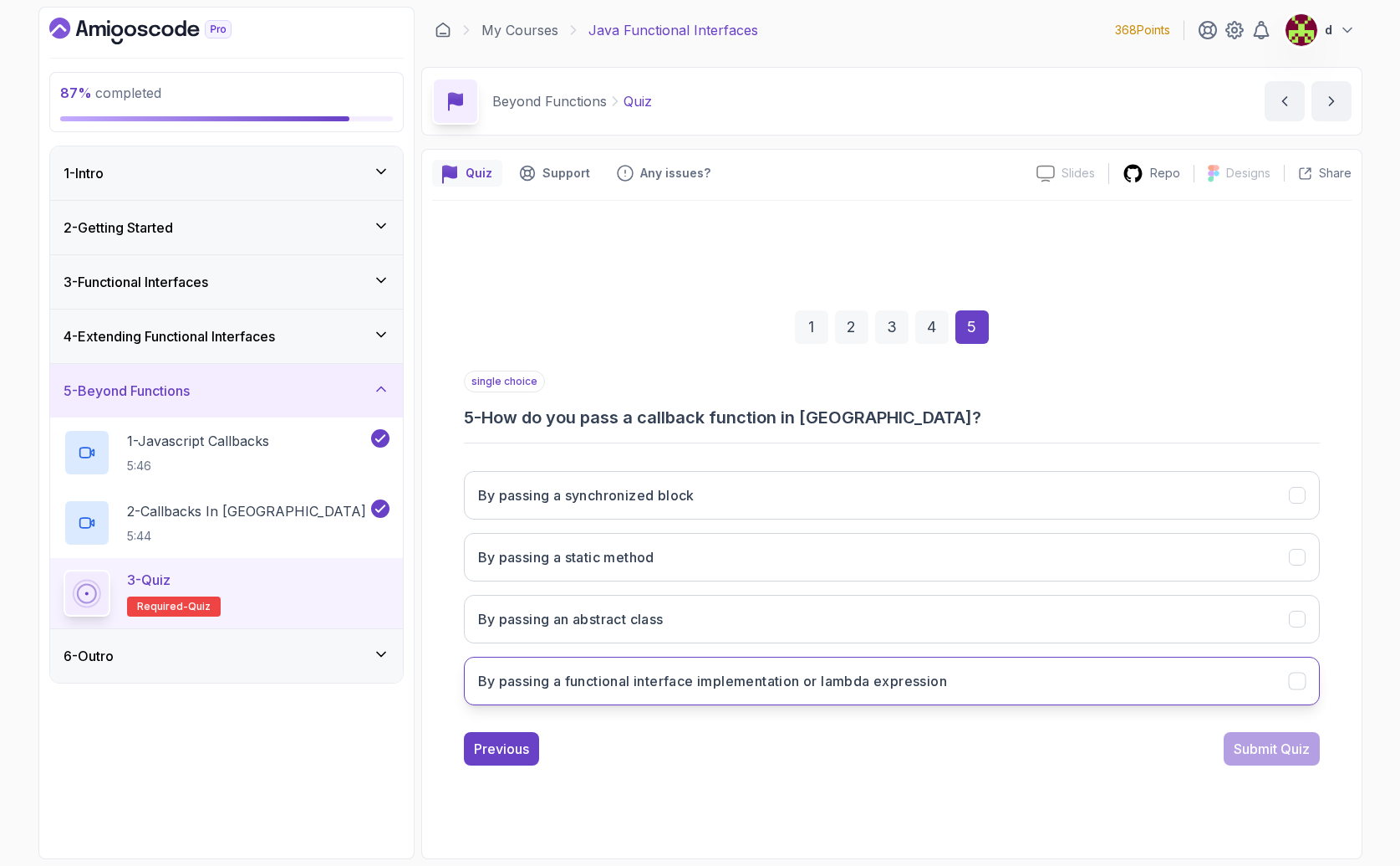
click at [620, 680] on h3 "By passing a functional interface implementation or lambda expression" at bounding box center [713, 680] width 470 height 20
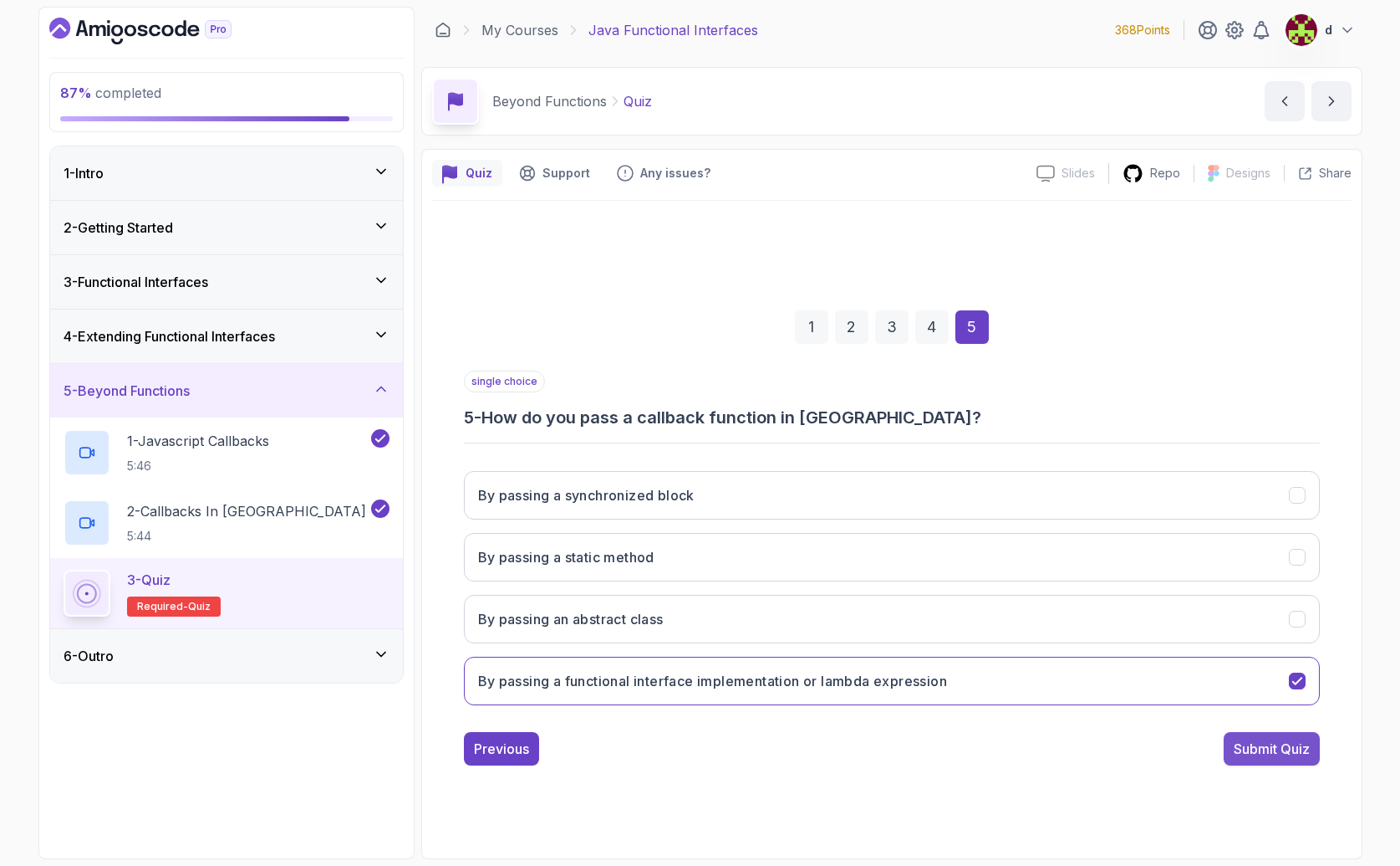
click at [1269, 752] on div "Submit Quiz" at bounding box center [1271, 748] width 76 height 20
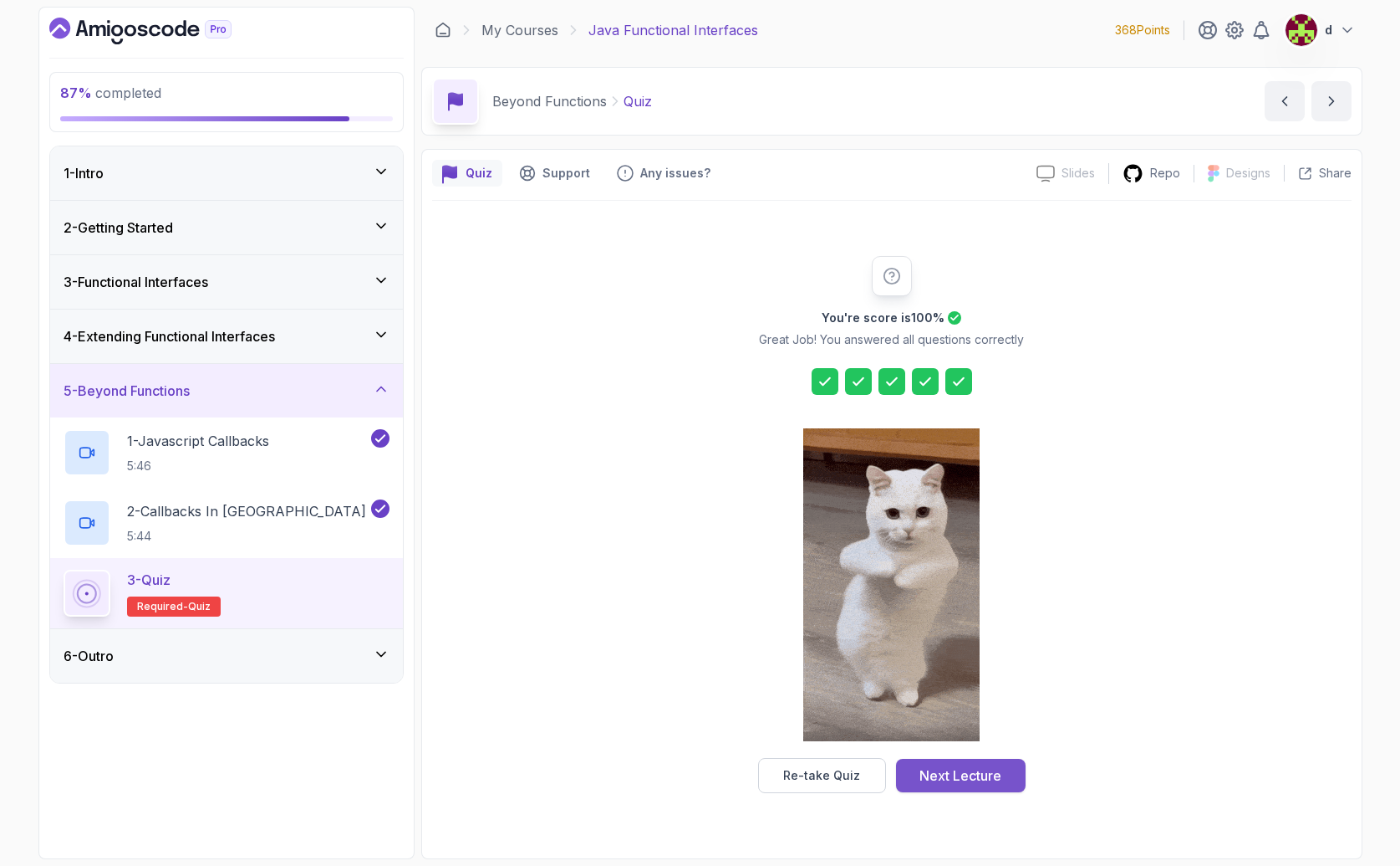
click at [996, 776] on div "Next Lecture" at bounding box center [960, 775] width 82 height 20
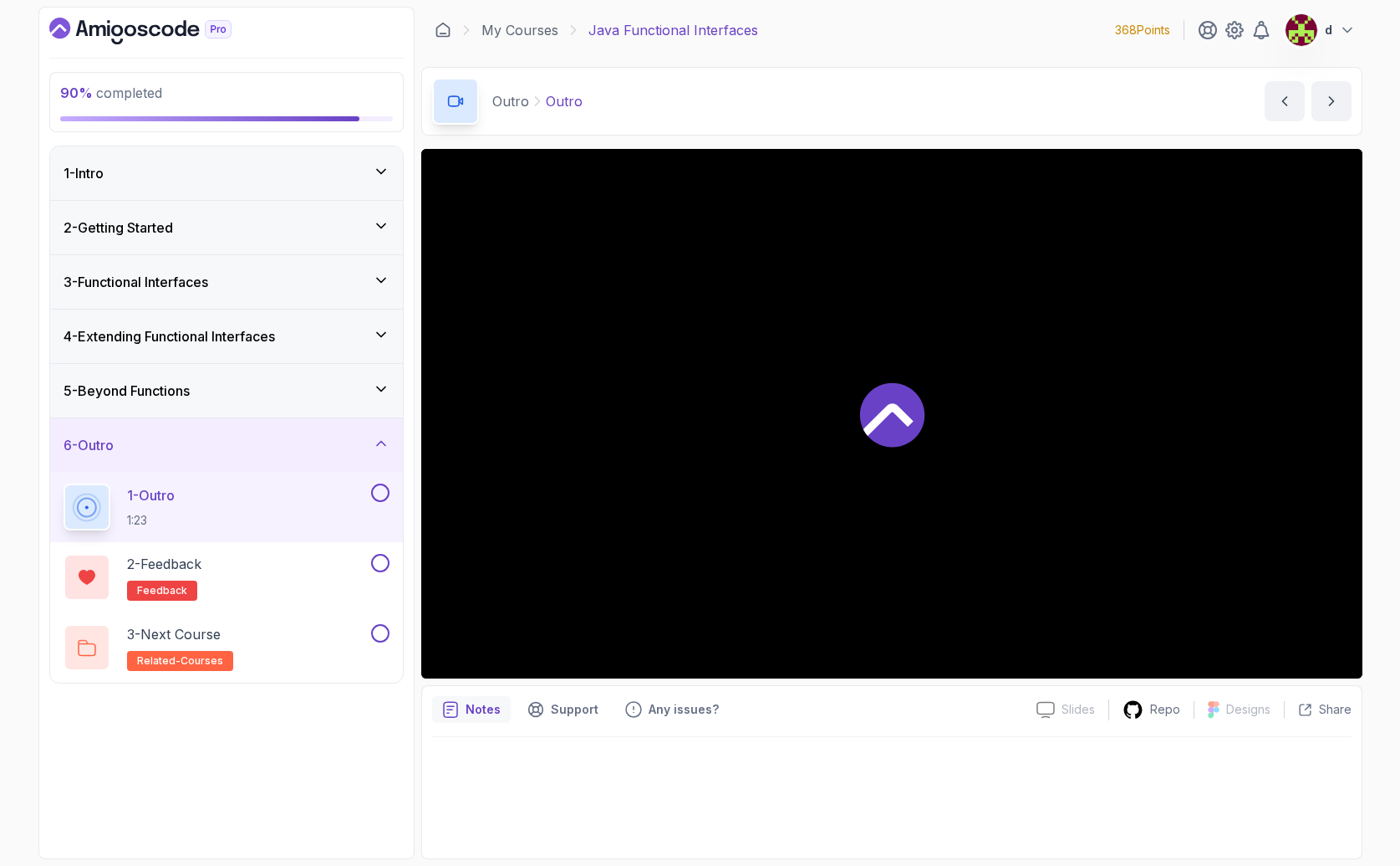
click at [874, 408] on icon at bounding box center [892, 415] width 64 height 64
click at [380, 558] on button at bounding box center [379, 562] width 18 height 18
click at [380, 629] on button at bounding box center [379, 632] width 18 height 18
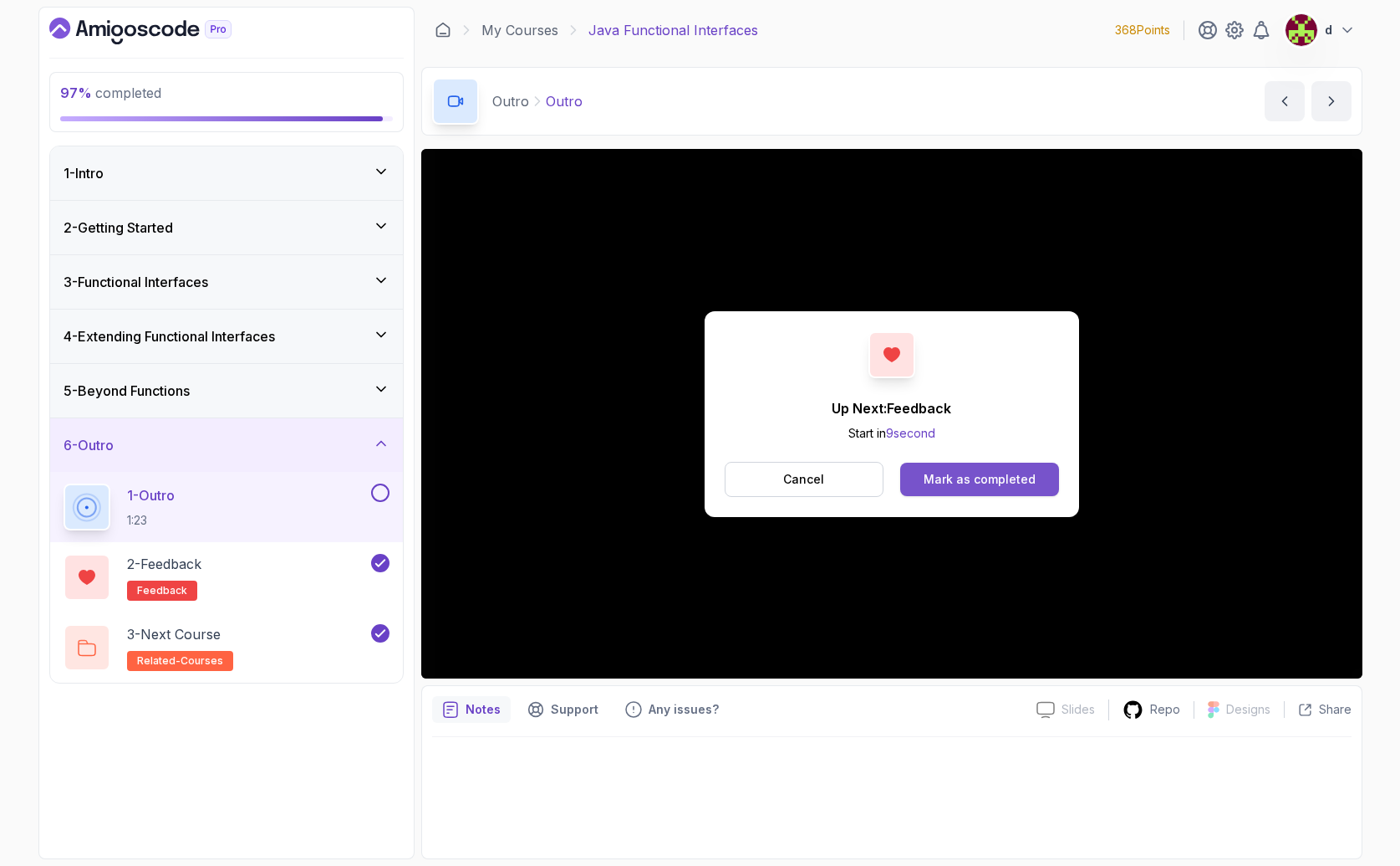
click at [1032, 481] on div "Mark as completed" at bounding box center [980, 480] width 112 height 17
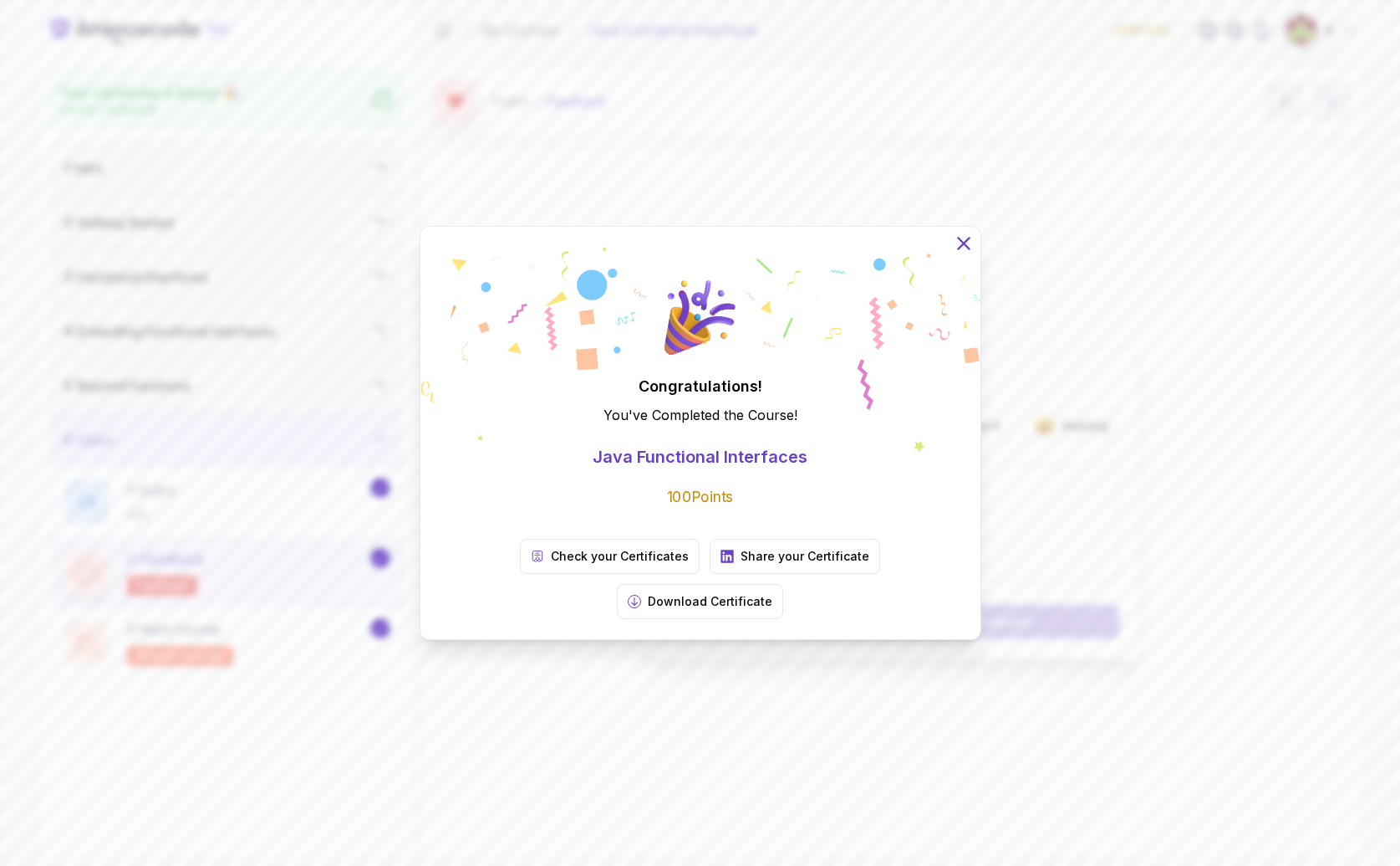
click at [959, 255] on icon at bounding box center [963, 243] width 22 height 22
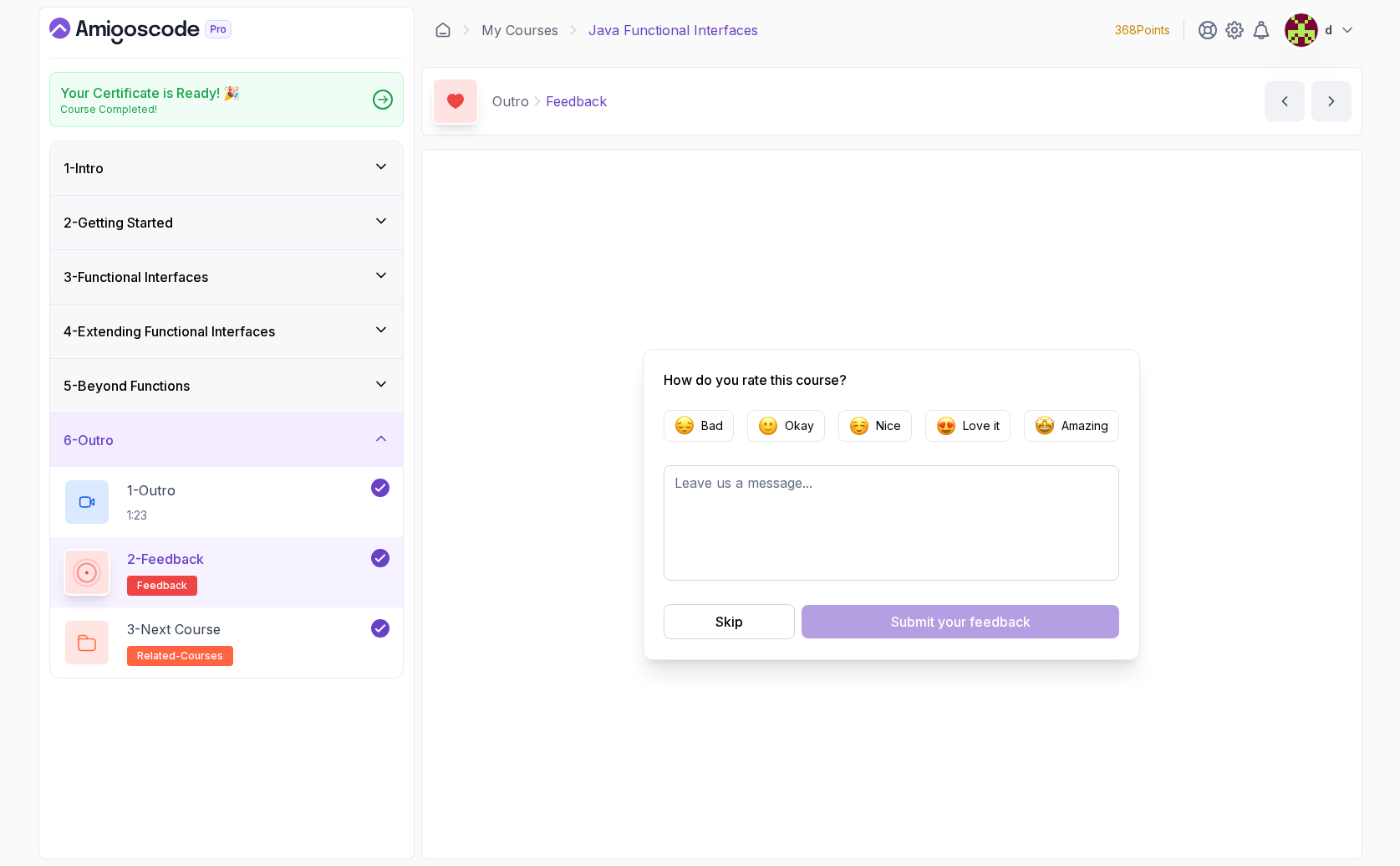
click at [1308, 26] on img at bounding box center [1301, 29] width 33 height 33
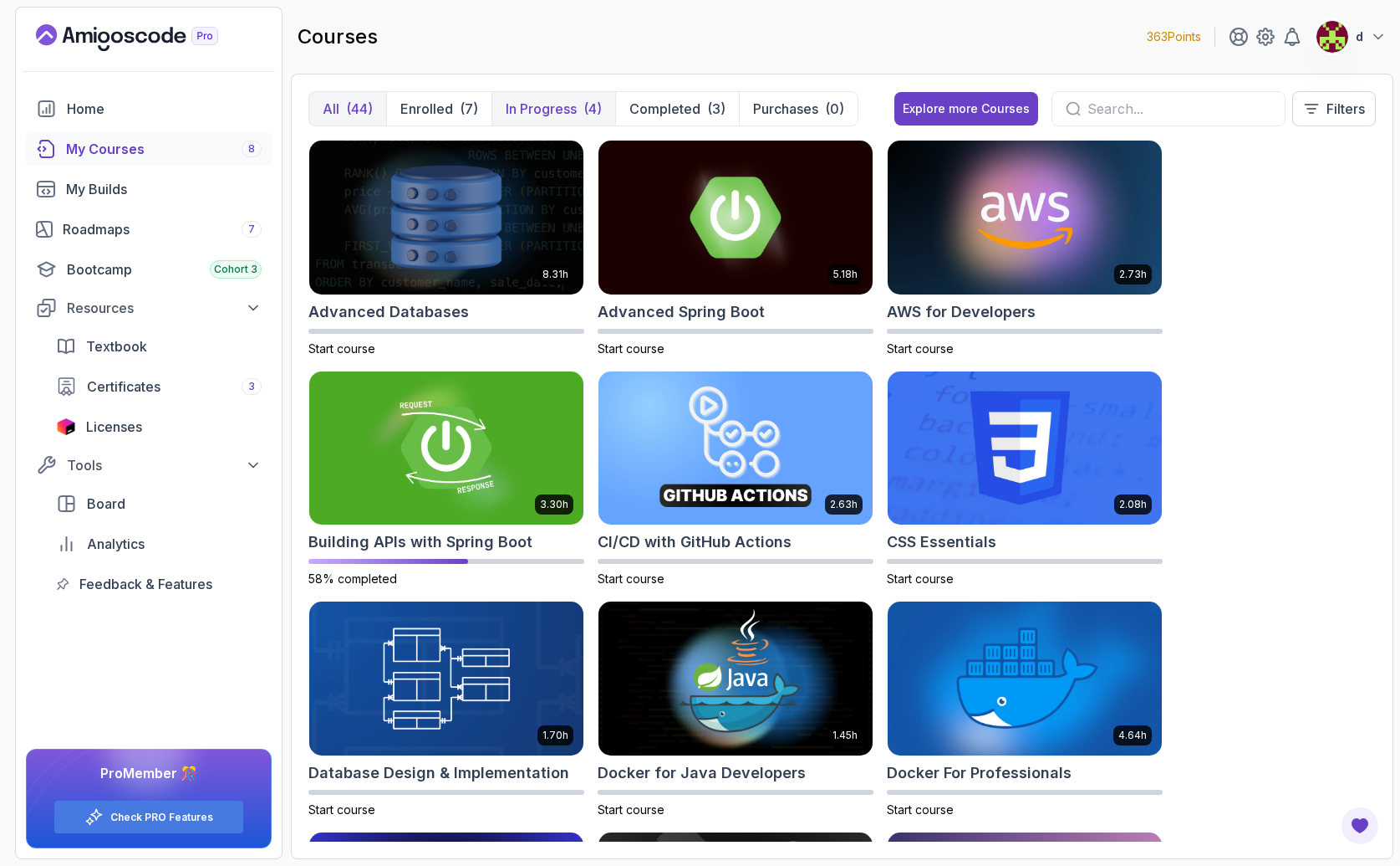
drag, startPoint x: 578, startPoint y: 102, endPoint x: 586, endPoint y: 104, distance: 8.2
click at [578, 102] on button "In Progress (4)" at bounding box center [553, 108] width 124 height 33
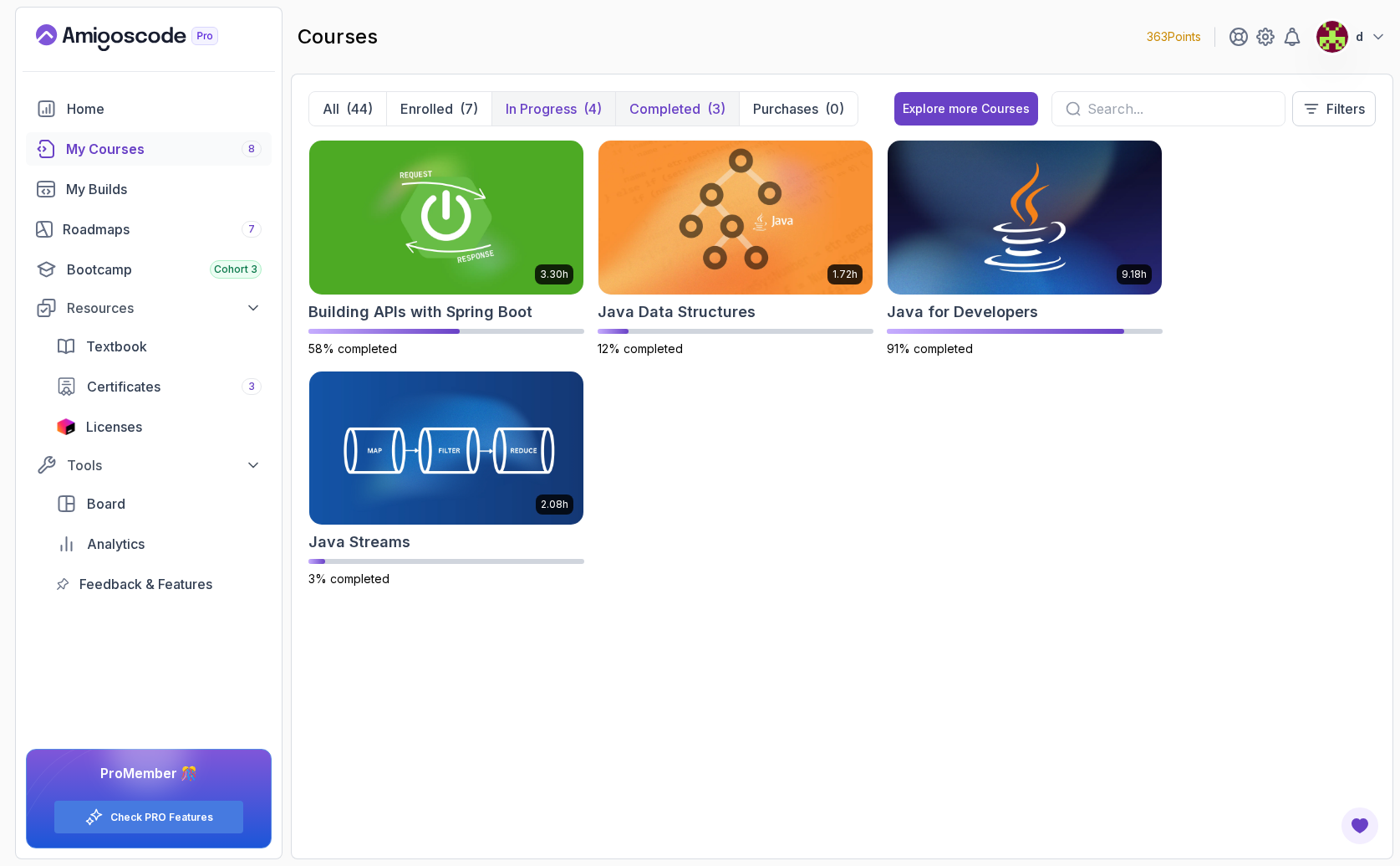
click at [681, 109] on p "Completed" at bounding box center [664, 108] width 71 height 20
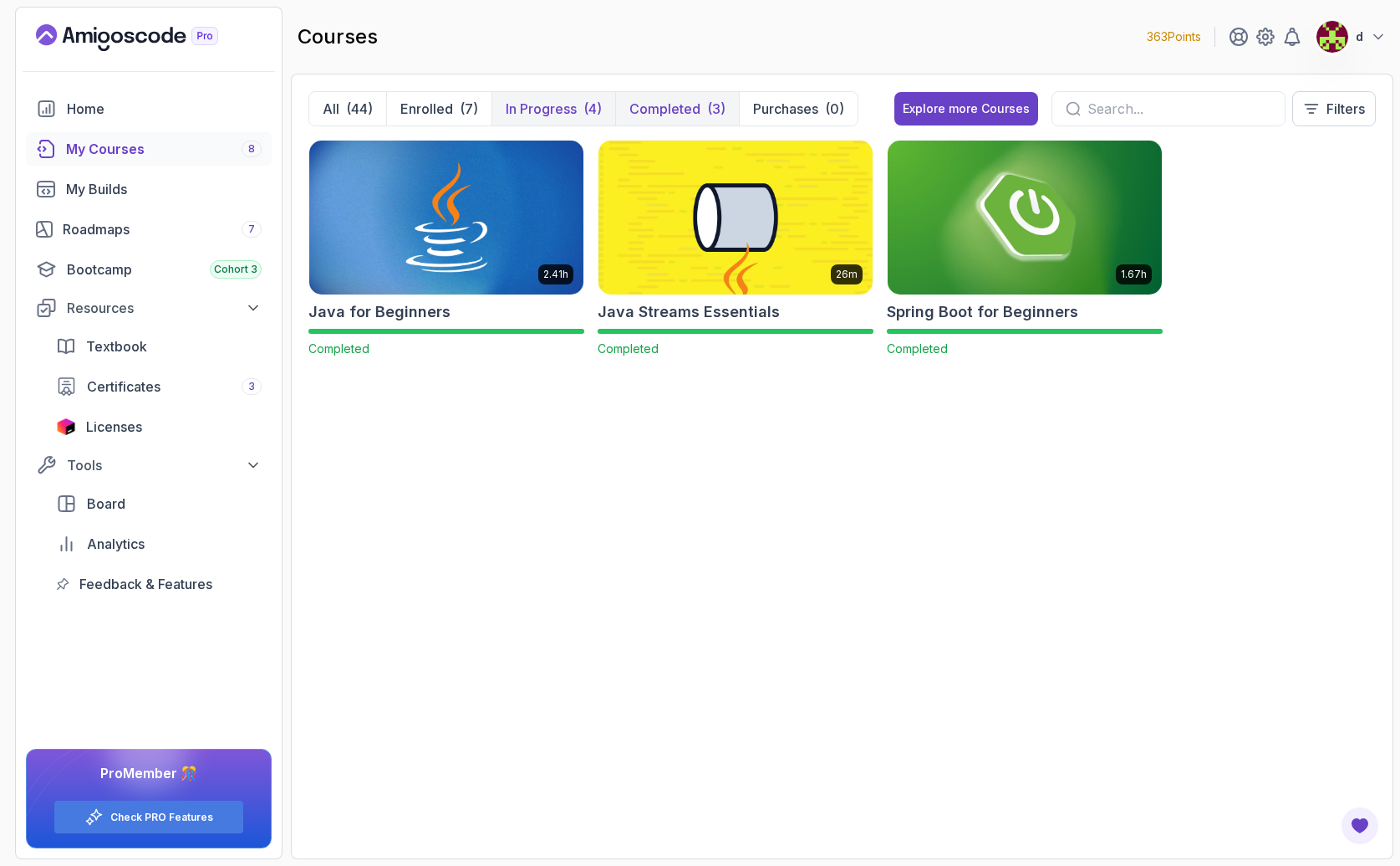
click at [574, 114] on p "In Progress" at bounding box center [541, 108] width 71 height 20
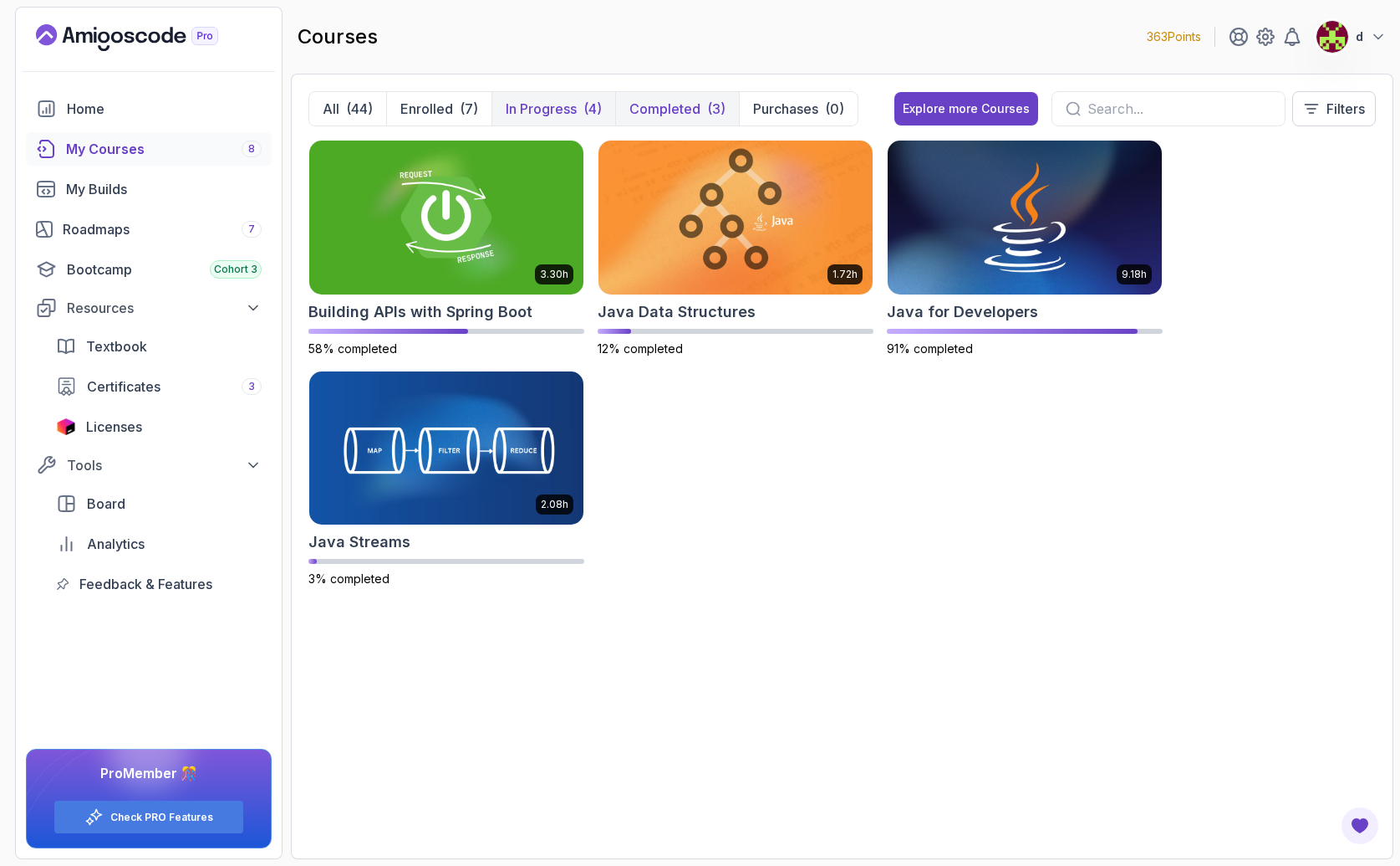
click at [664, 112] on p "Completed" at bounding box center [664, 108] width 71 height 20
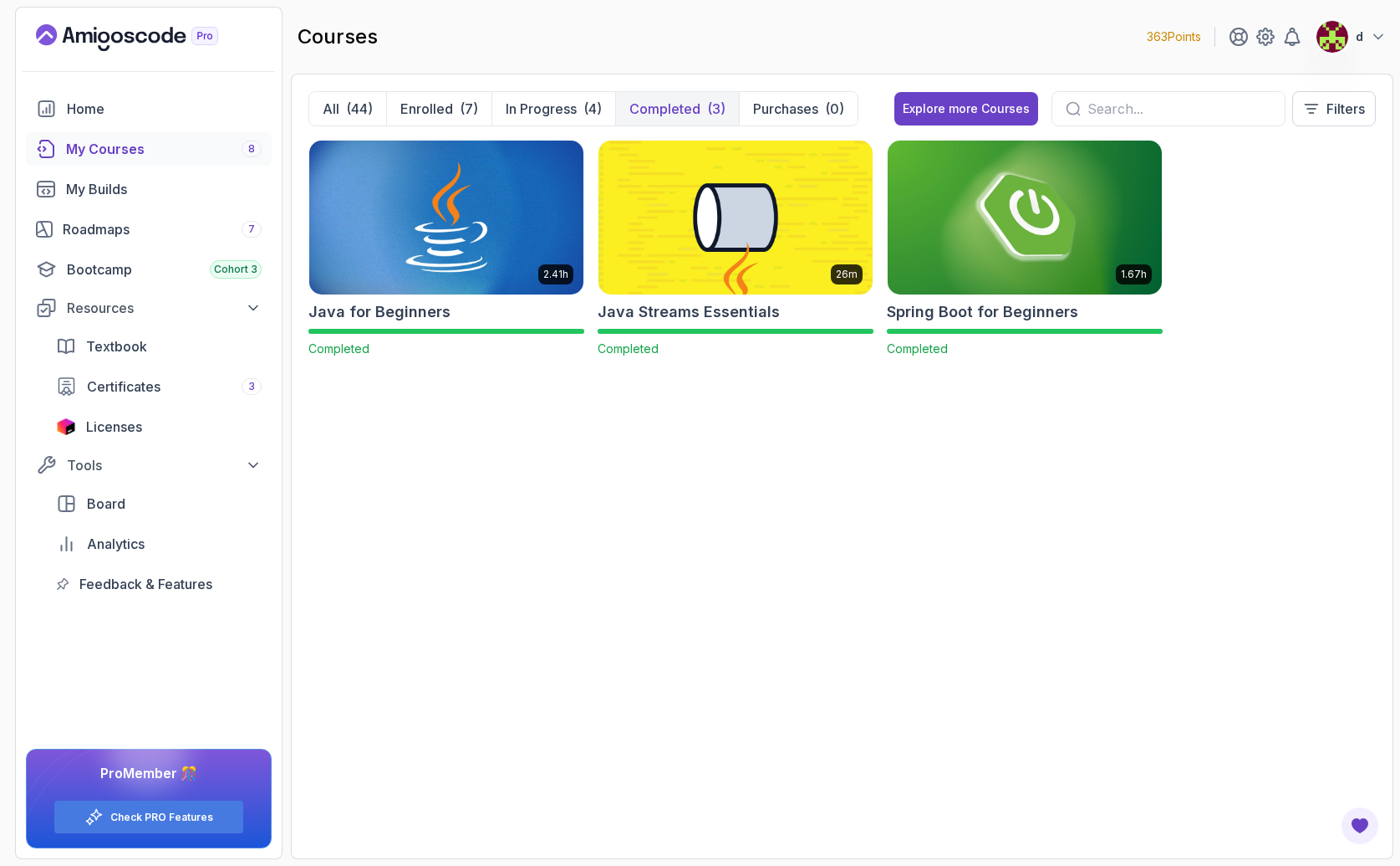
click at [1179, 36] on p "363 Points" at bounding box center [1174, 37] width 54 height 17
click at [776, 104] on p "Purchases" at bounding box center [785, 108] width 65 height 20
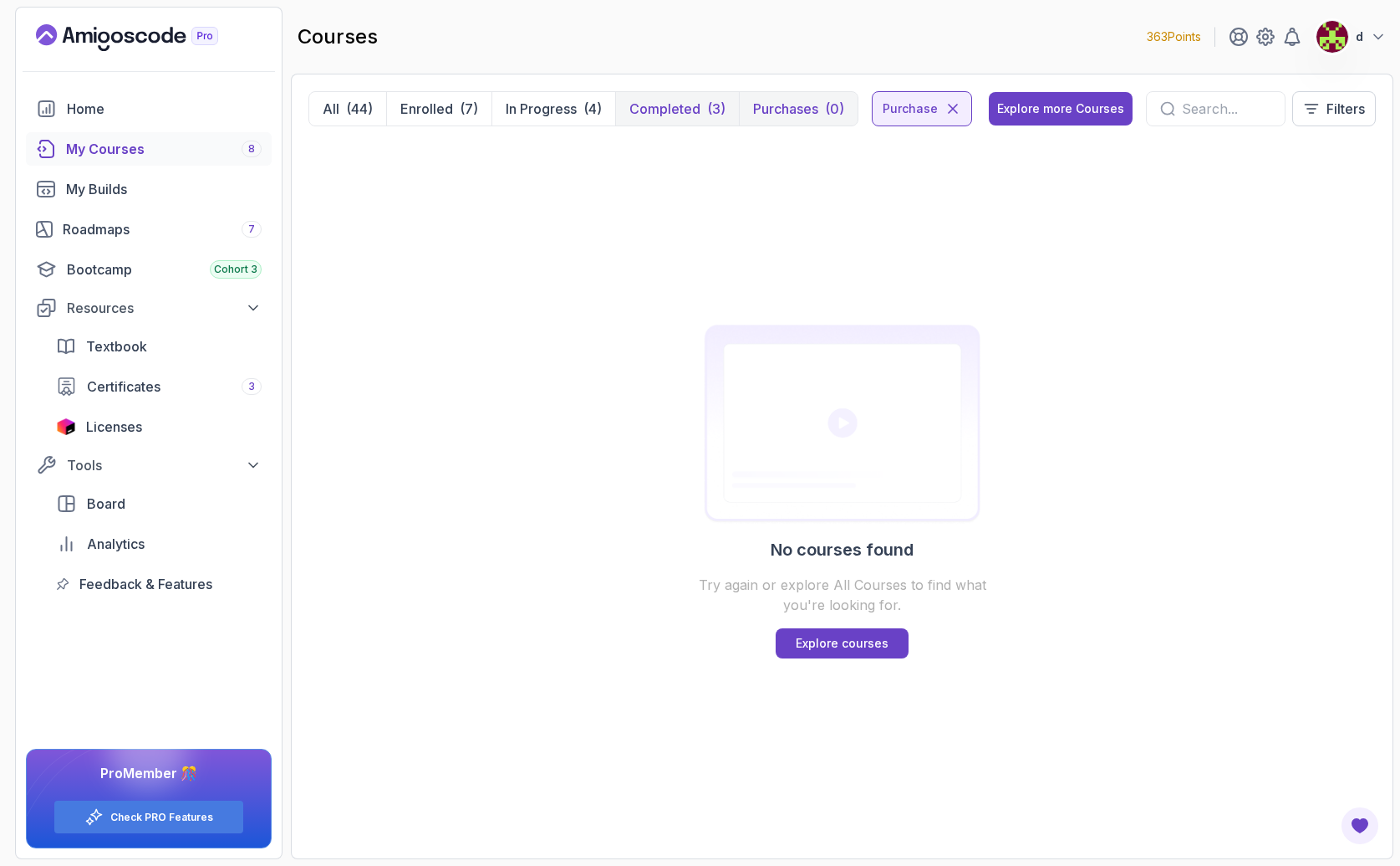
click at [650, 112] on p "Completed" at bounding box center [664, 108] width 71 height 20
click at [629, 111] on button "Completed (3)" at bounding box center [676, 108] width 124 height 33
click at [945, 108] on icon at bounding box center [954, 109] width 17 height 17
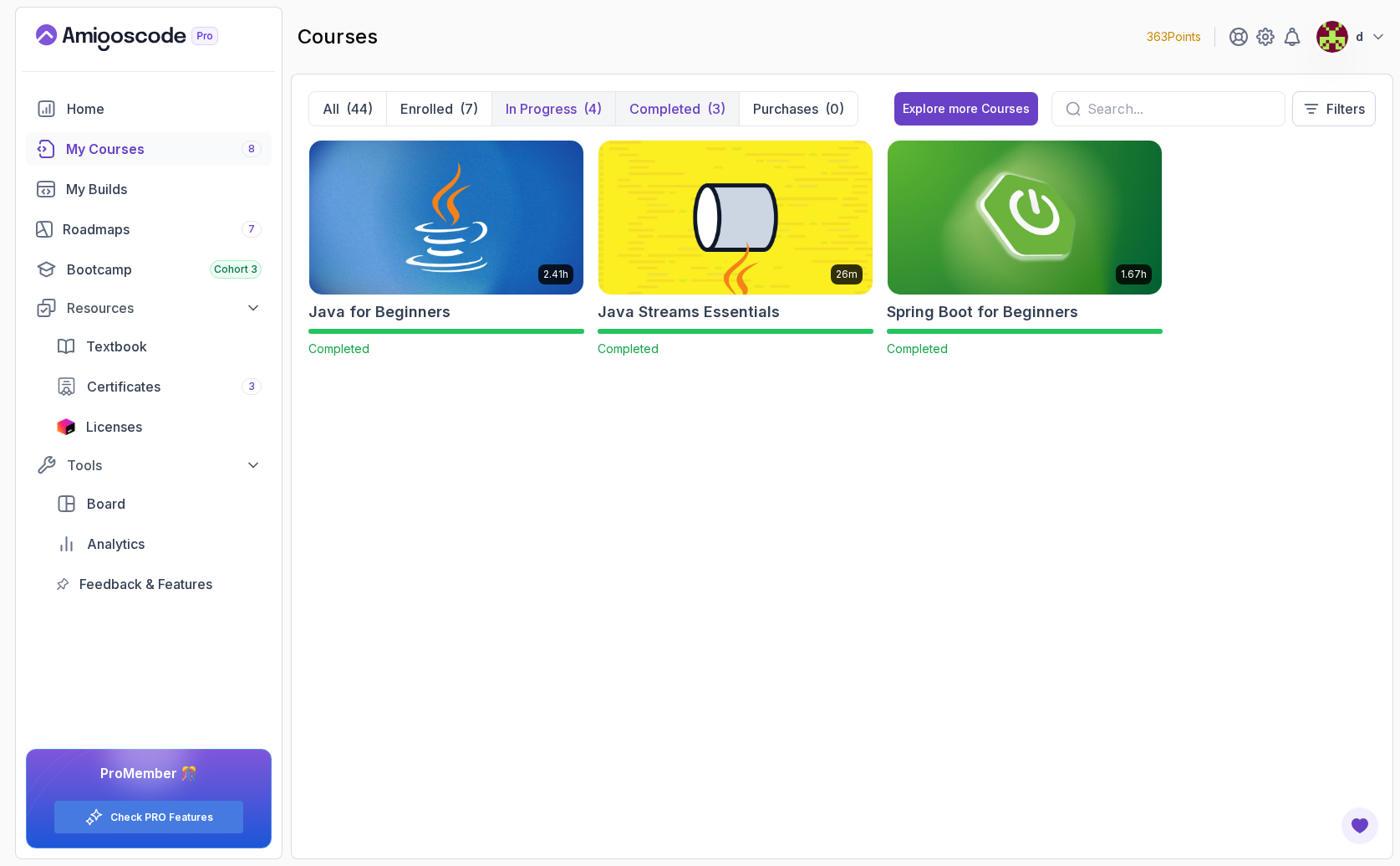
click at [585, 107] on div "(4)" at bounding box center [592, 108] width 18 height 20
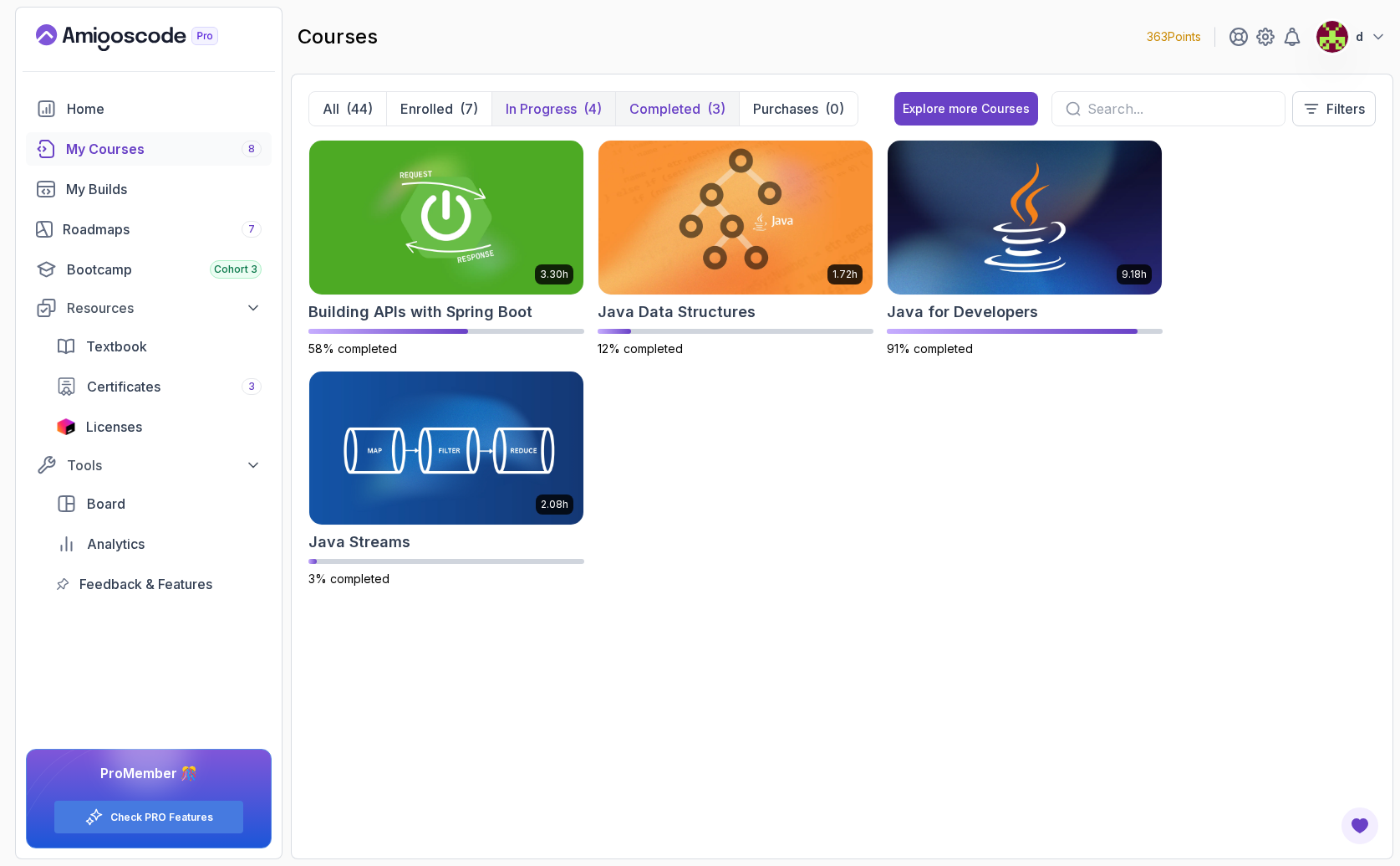
click at [661, 105] on p "Completed" at bounding box center [664, 108] width 71 height 20
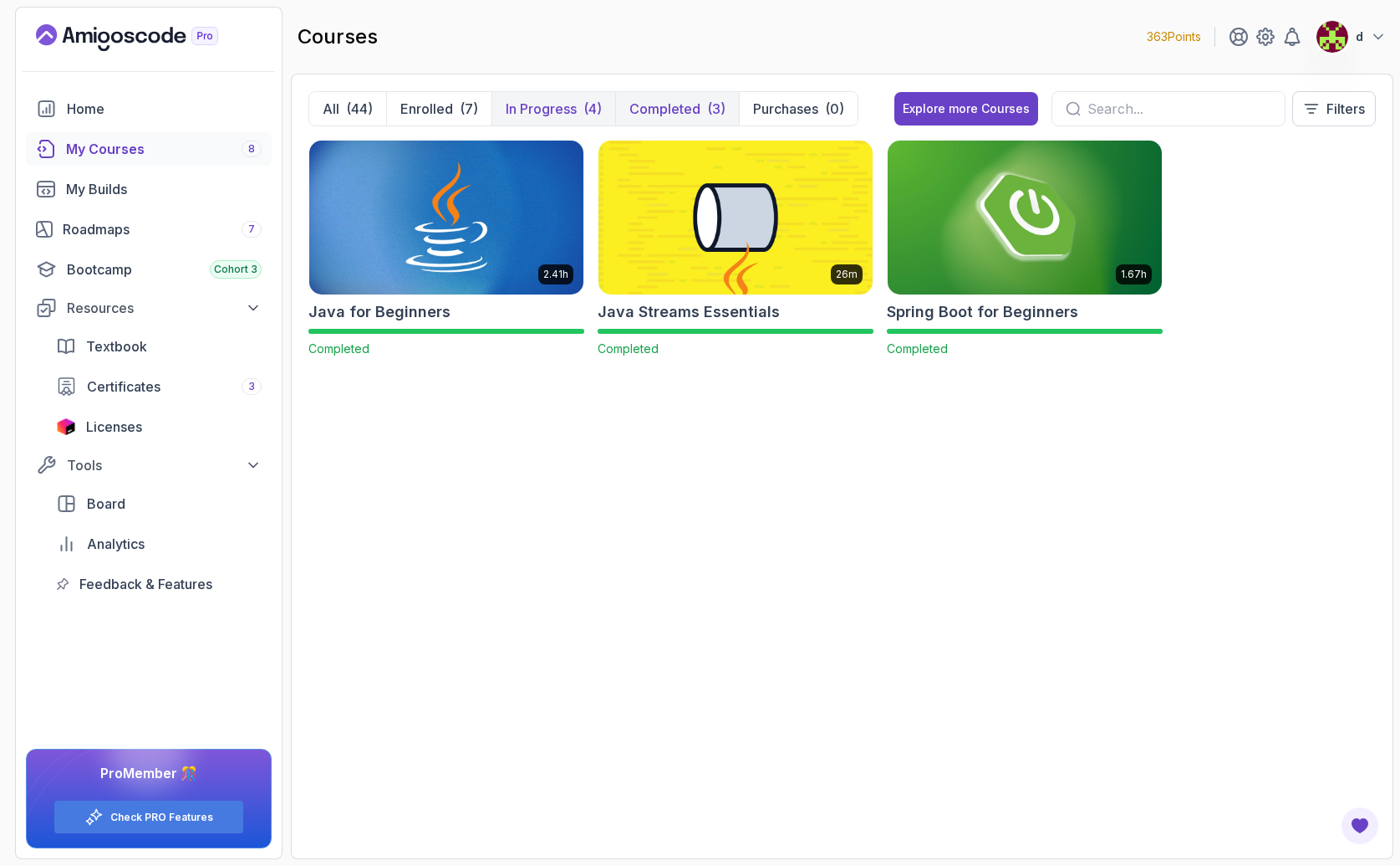
click at [564, 106] on p "In Progress" at bounding box center [541, 108] width 71 height 20
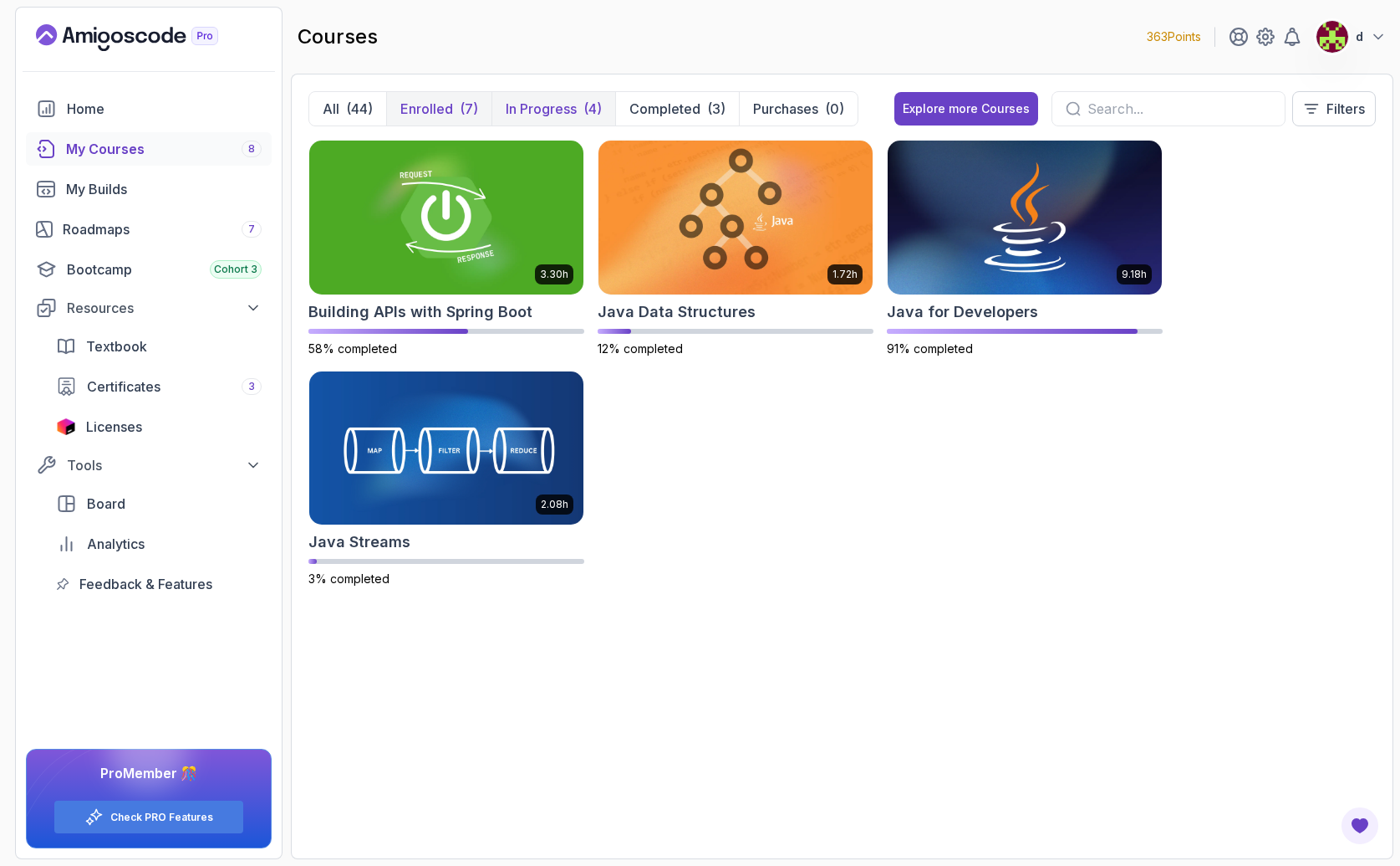
click at [456, 102] on button "Enrolled (7)" at bounding box center [438, 108] width 105 height 33
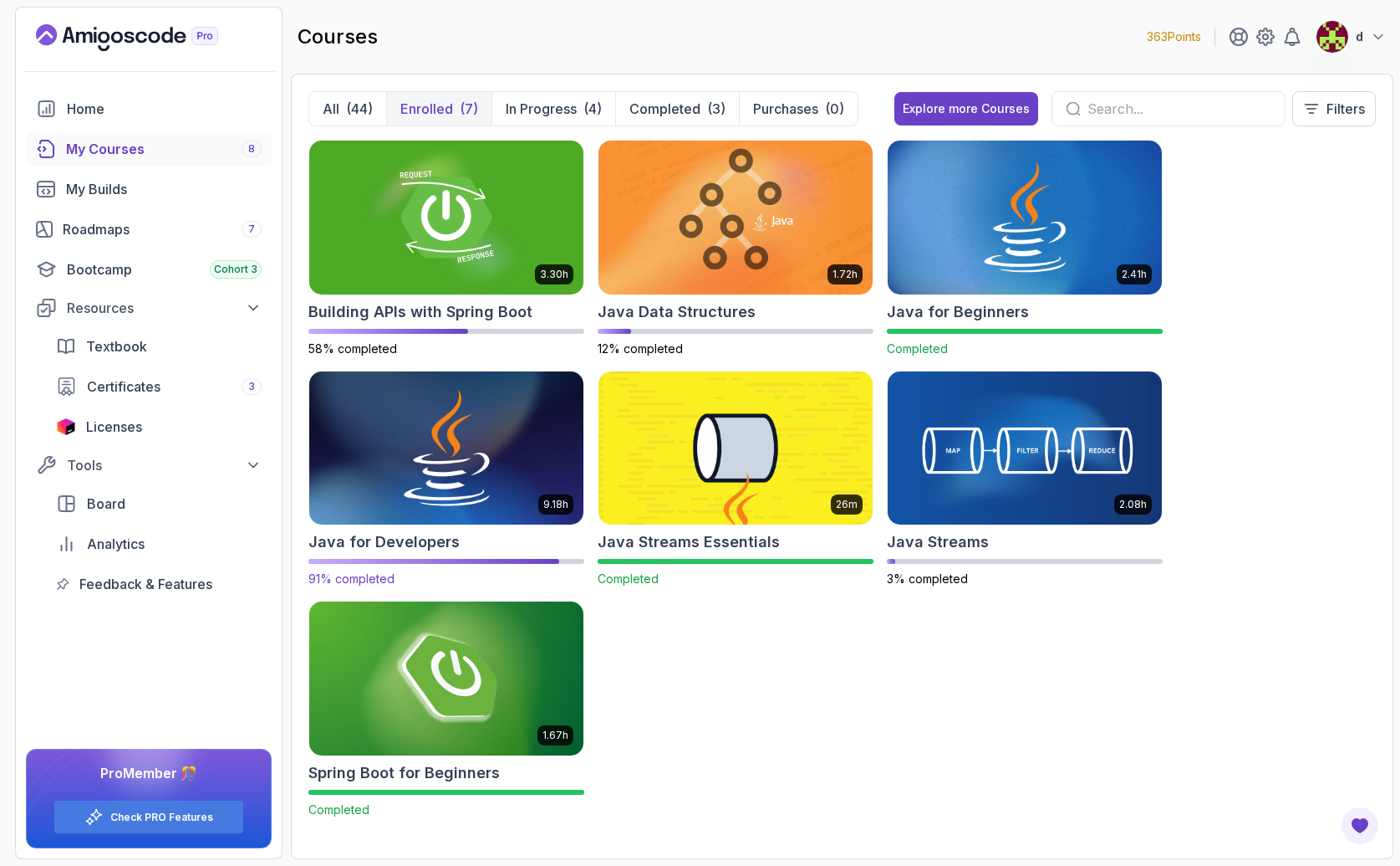
click at [450, 442] on img at bounding box center [446, 448] width 288 height 162
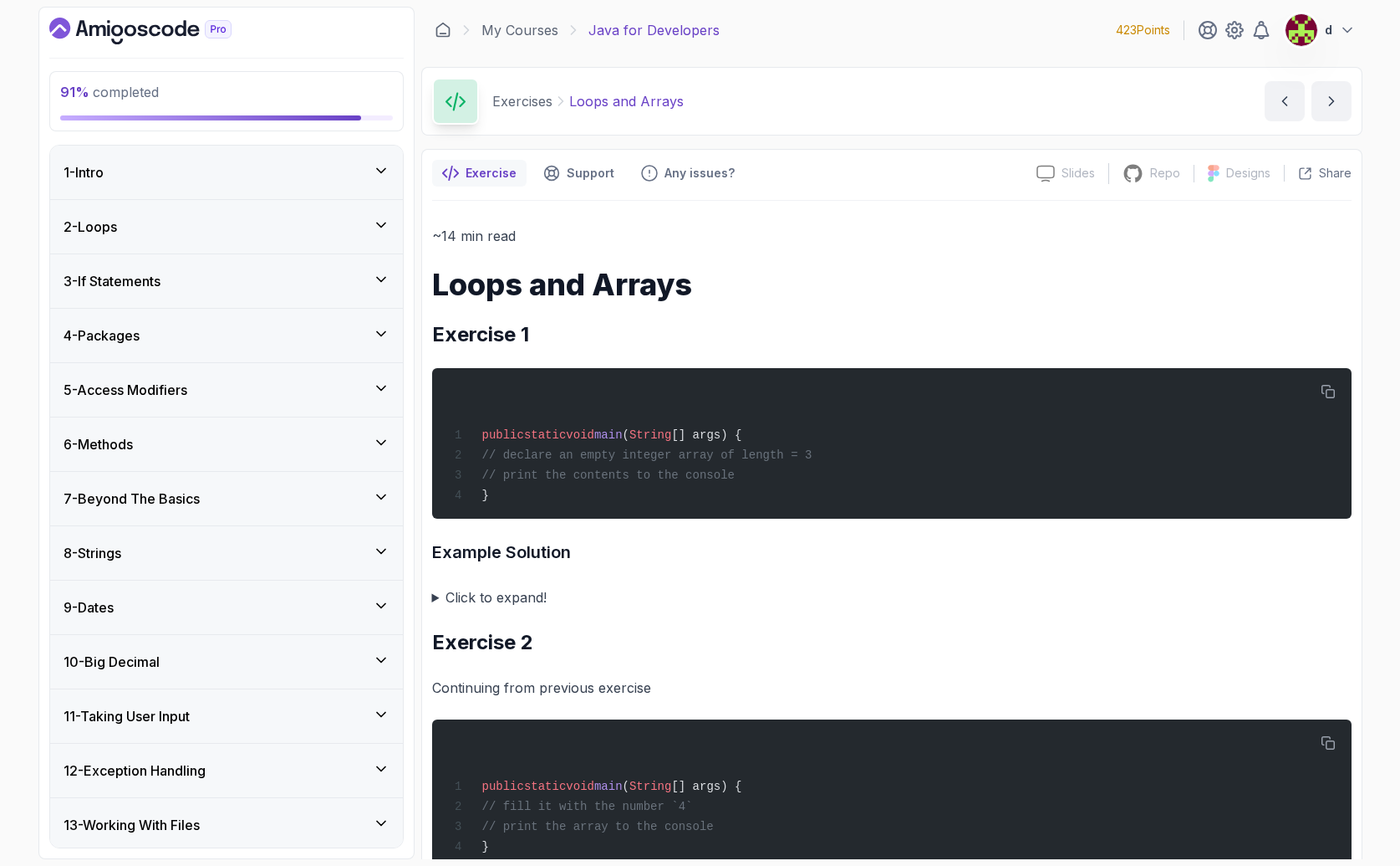
click at [137, 221] on div "2 - Loops" at bounding box center [226, 226] width 326 height 20
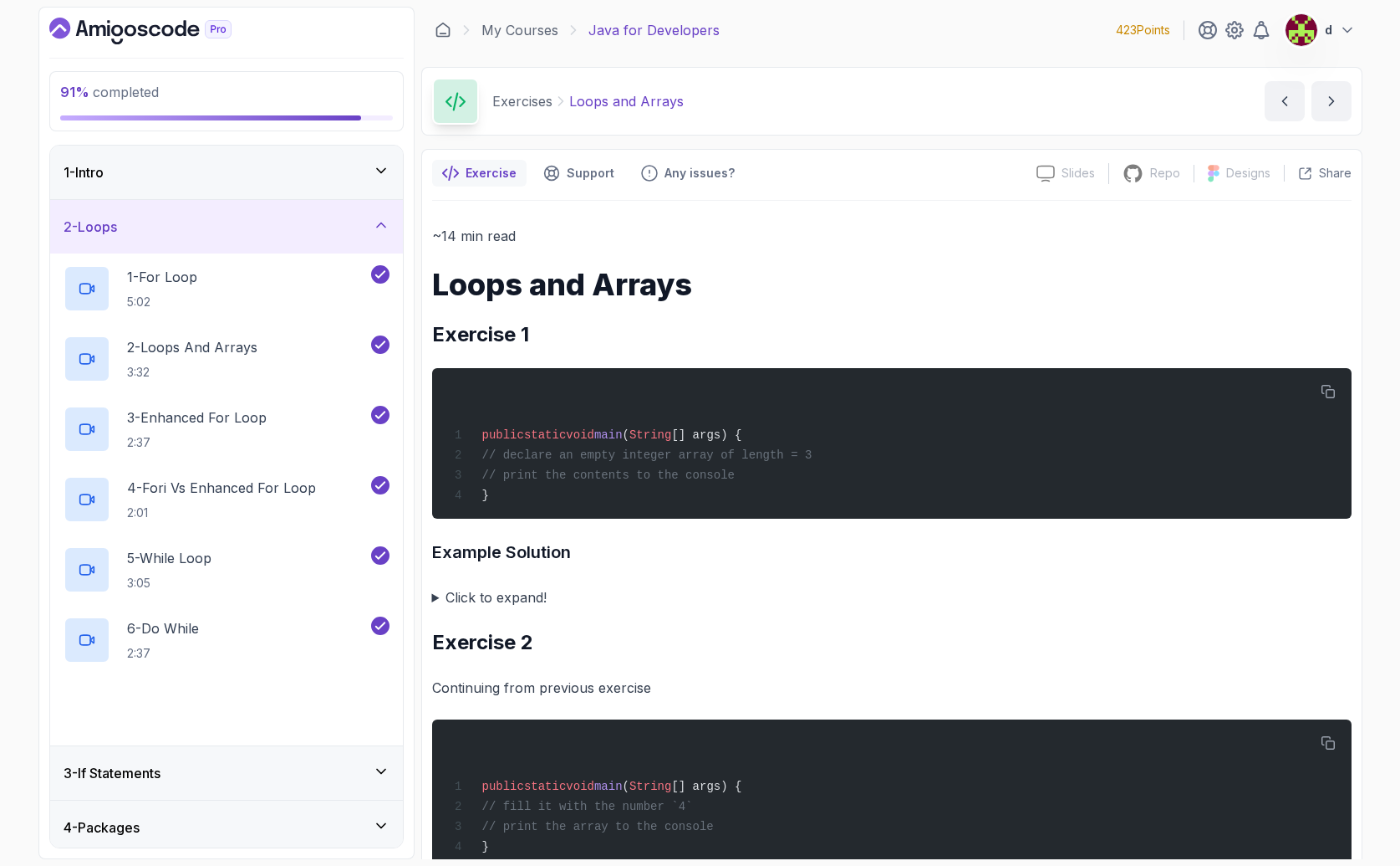
click at [158, 231] on div "2 - Loops" at bounding box center [226, 226] width 326 height 20
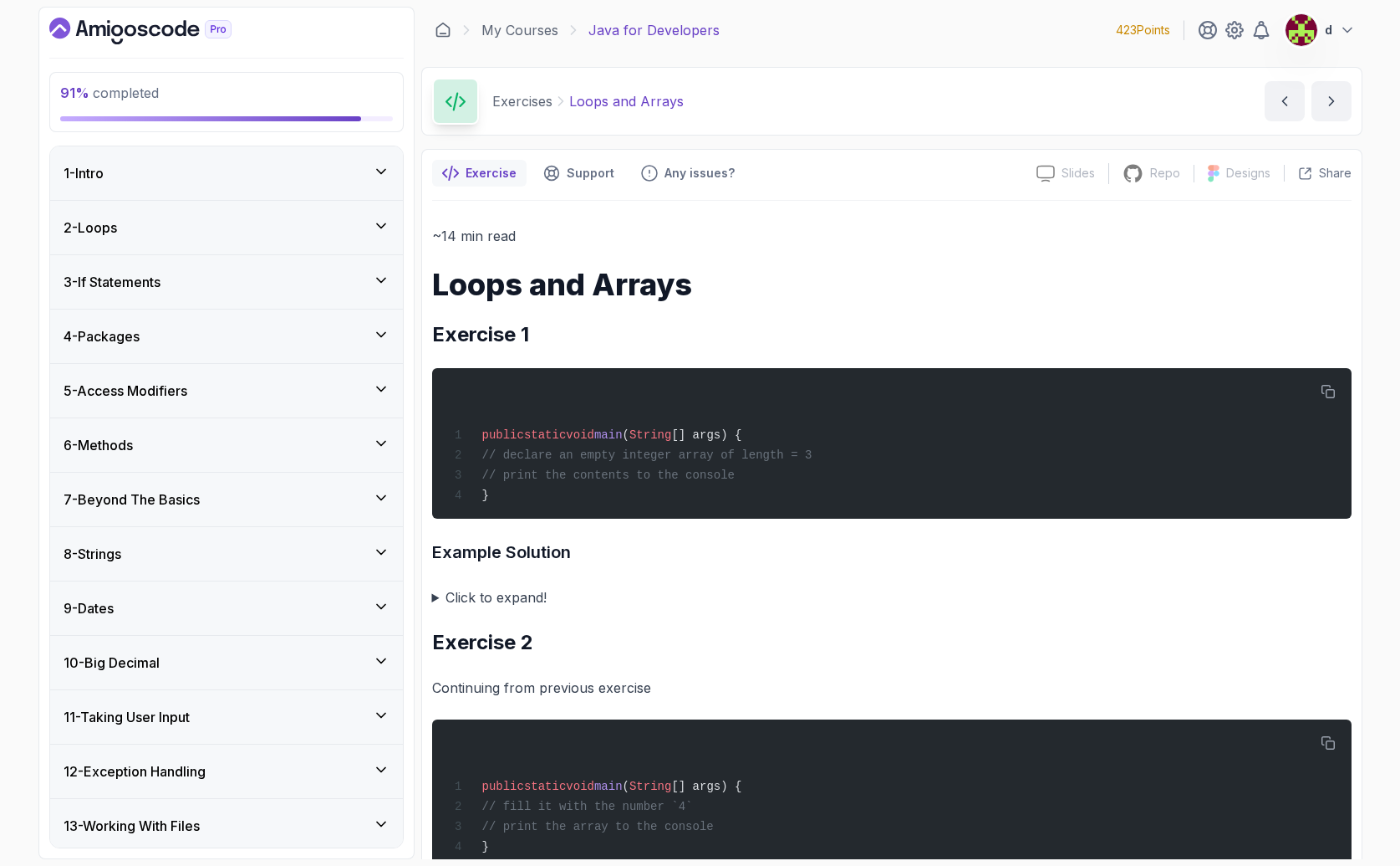
scroll to position [331, 0]
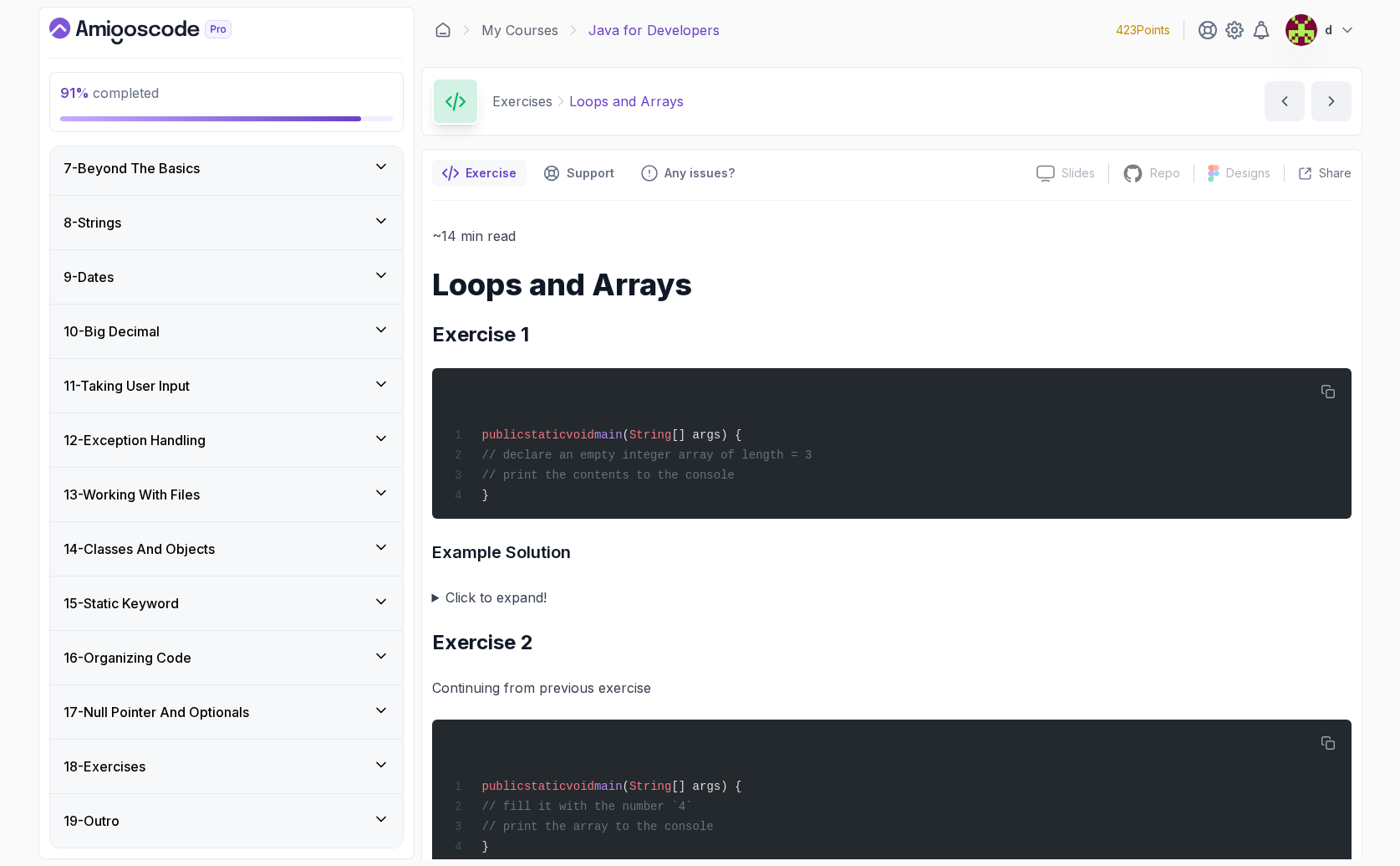
drag, startPoint x: 176, startPoint y: 827, endPoint x: 169, endPoint y: 777, distance: 50.5
click at [177, 826] on div "19 - Outro" at bounding box center [226, 820] width 326 height 20
click at [167, 757] on div "18 - Exercises" at bounding box center [226, 766] width 326 height 20
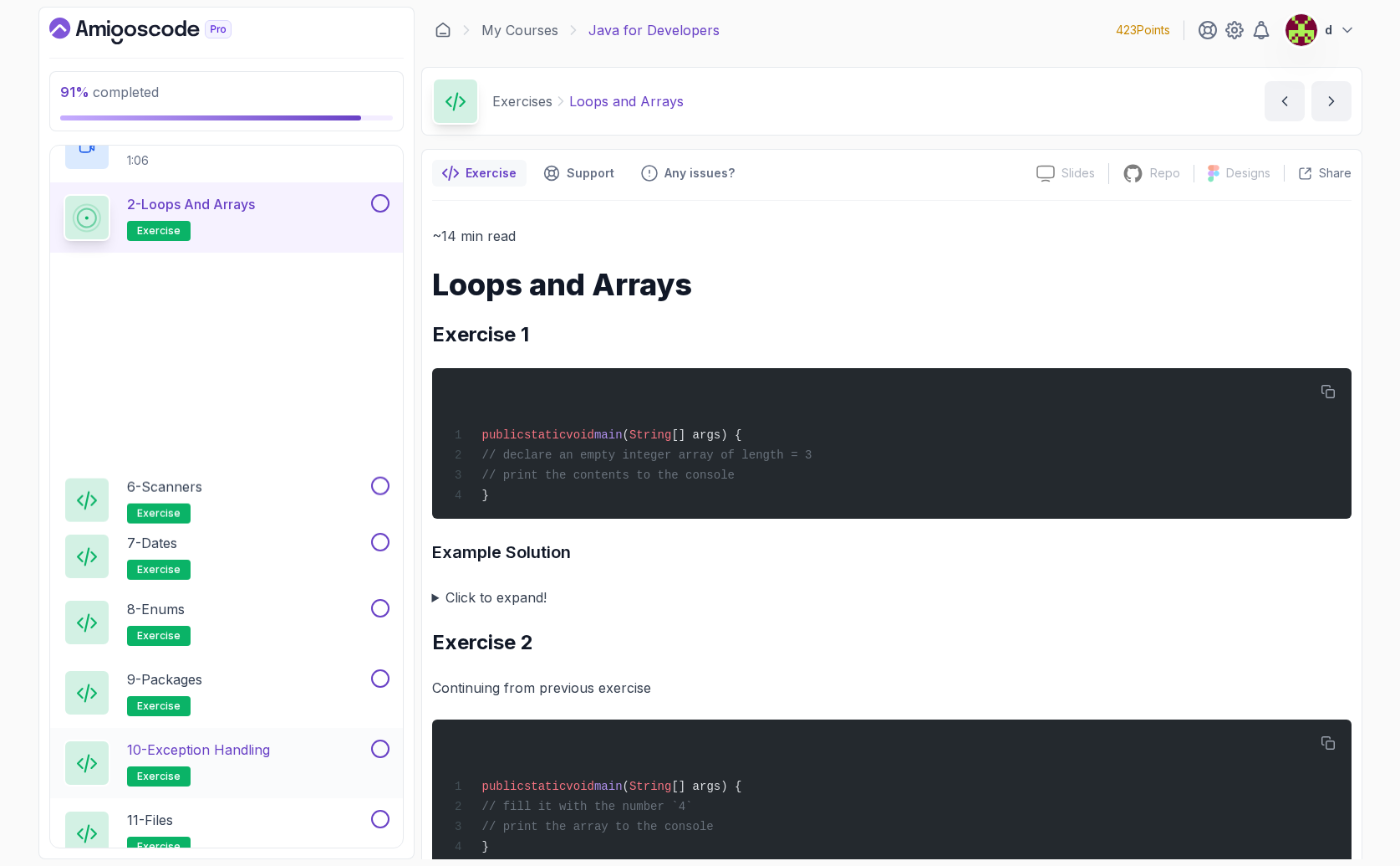
scroll to position [1042, 0]
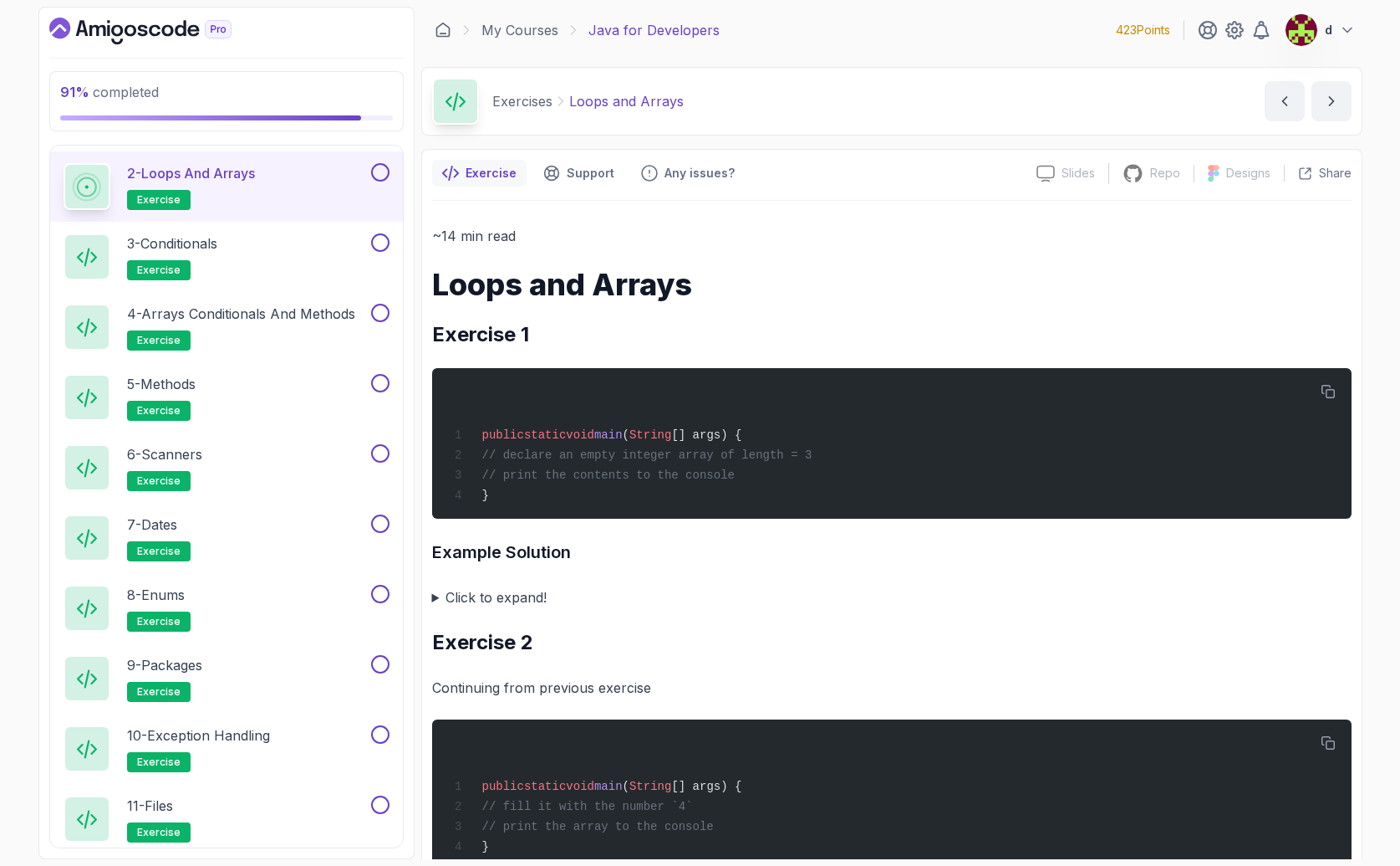
click at [255, 178] on p "2 - Loops and Arrays" at bounding box center [190, 172] width 128 height 20
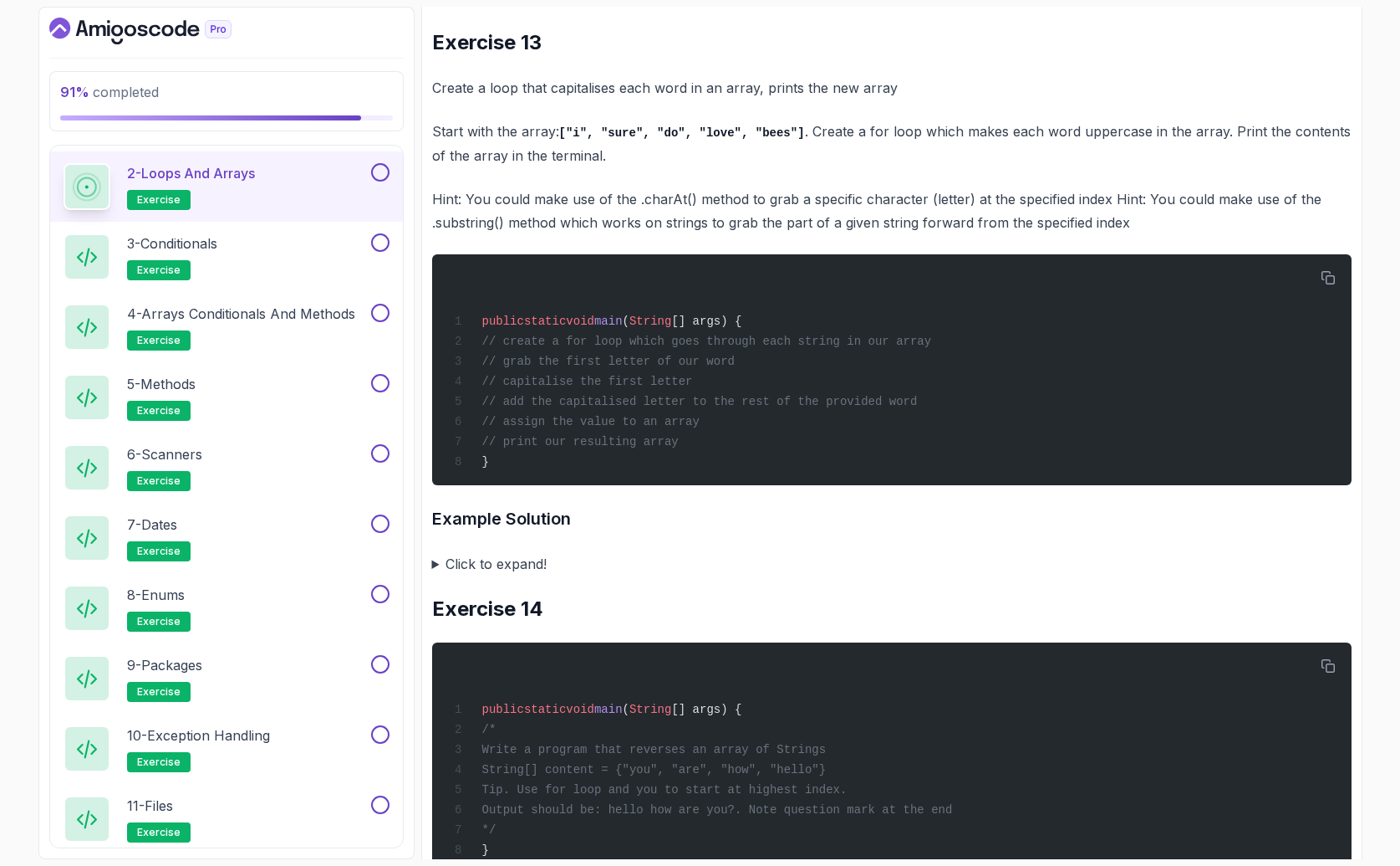
scroll to position [4770, 0]
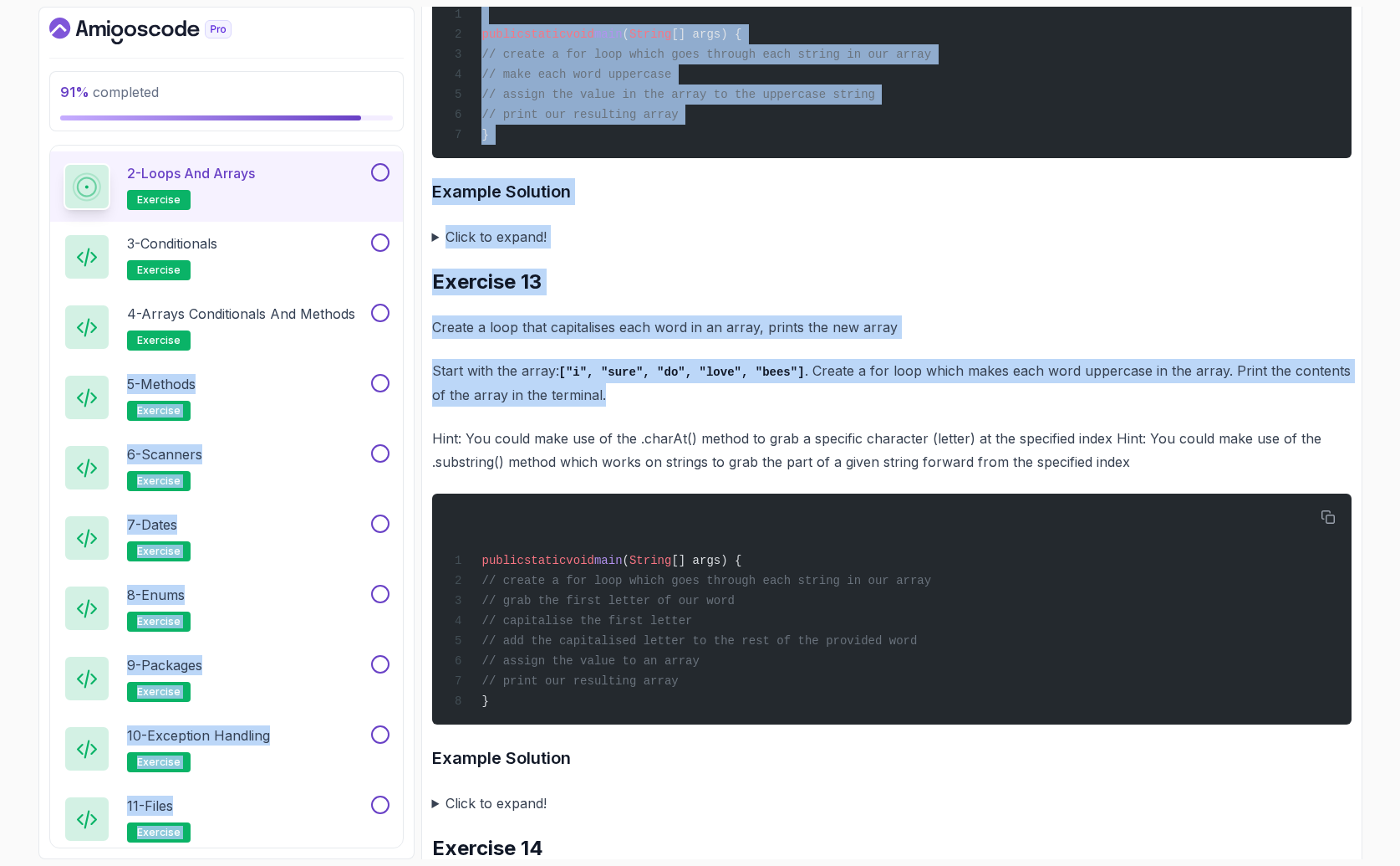
drag, startPoint x: 704, startPoint y: 408, endPoint x: 430, endPoint y: 356, distance: 278.9
click at [419, 357] on div "91 % completed 1 - Intro 2 - Loops 3 - If Statements 4 - Packages 5 - Access Mo…" at bounding box center [701, 433] width 1324 height 853
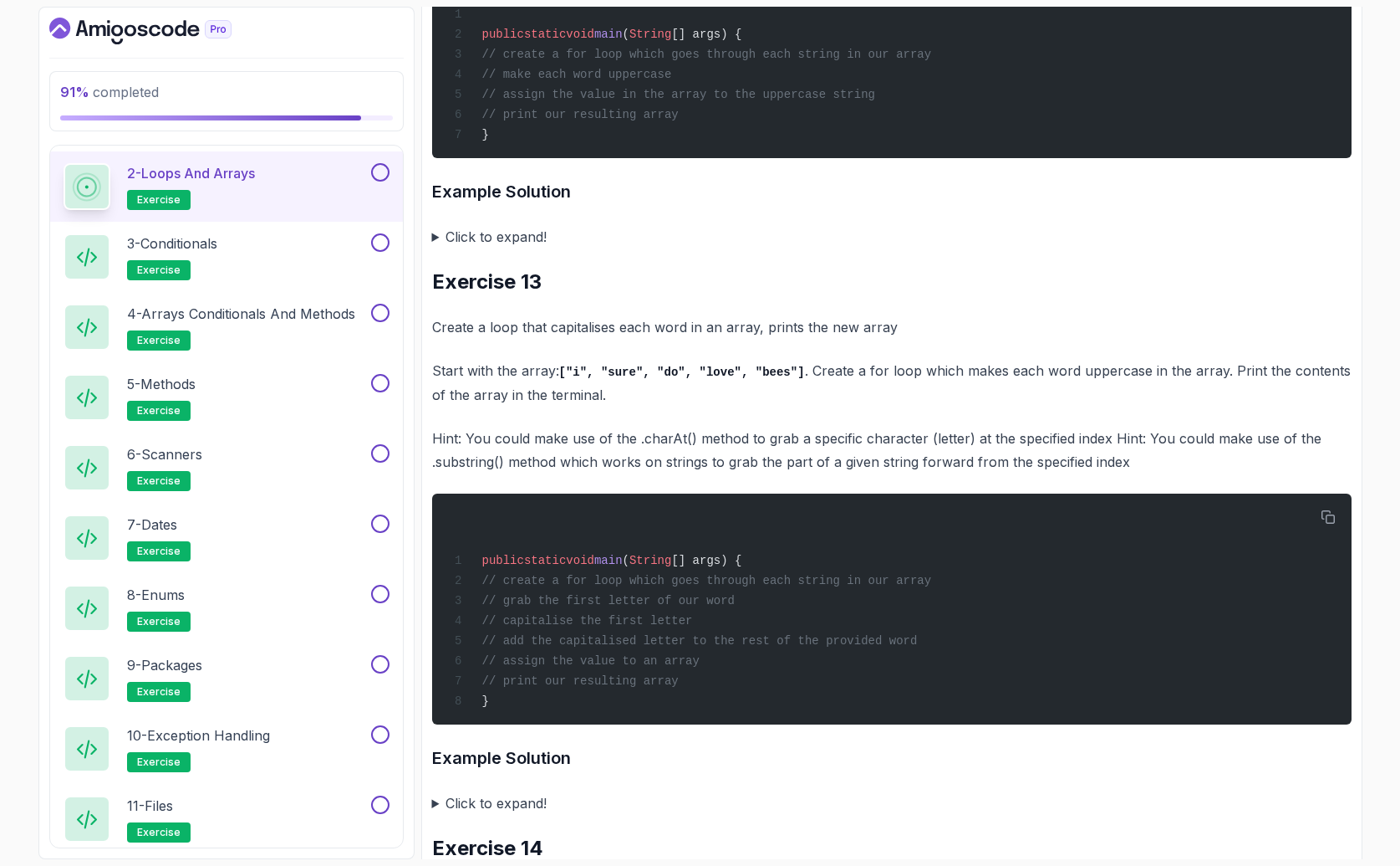
click at [507, 295] on h2 "Exercise 13" at bounding box center [892, 282] width 919 height 27
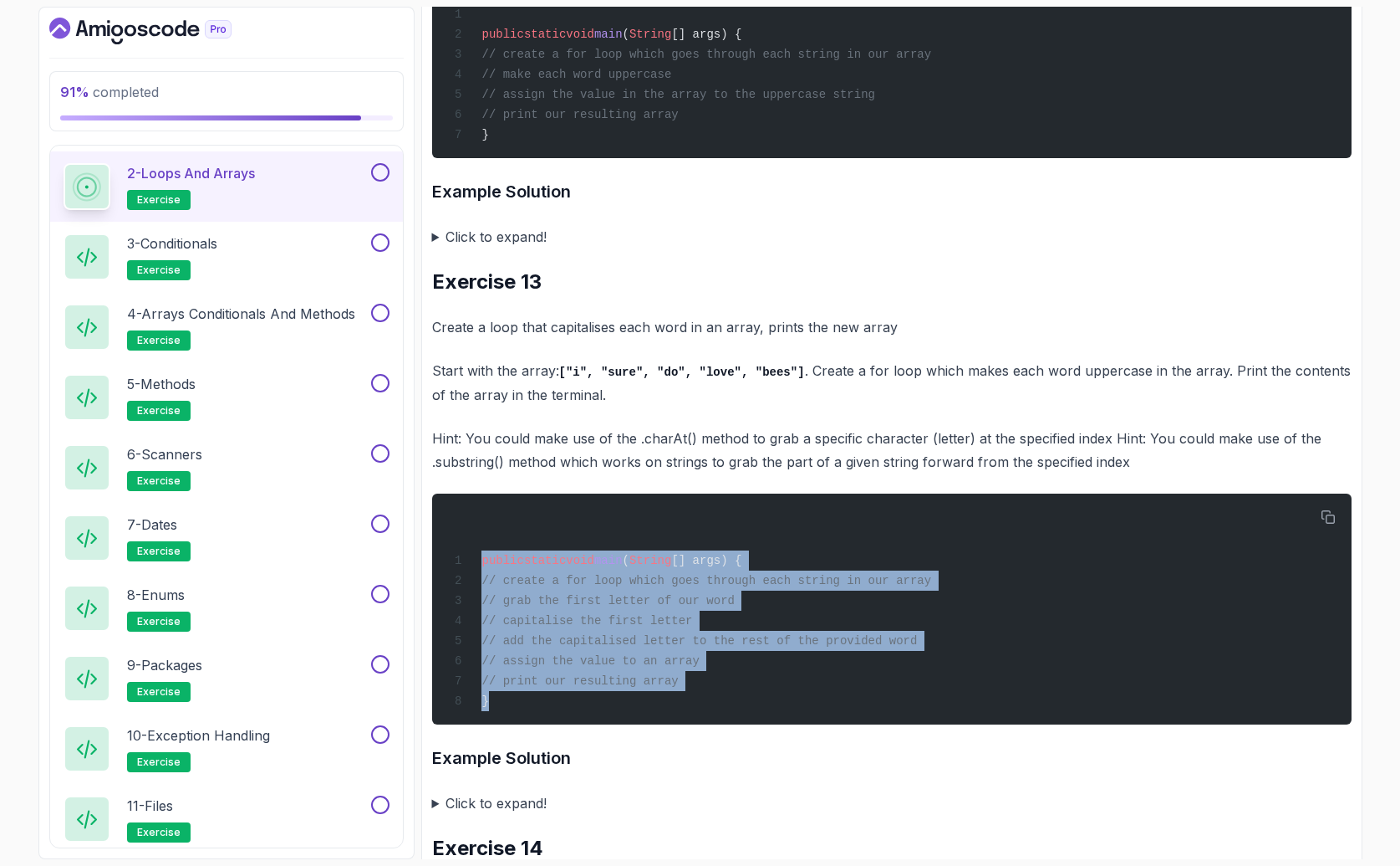
drag, startPoint x: 603, startPoint y: 713, endPoint x: 417, endPoint y: 560, distance: 240.8
click at [417, 560] on div "91 % completed 1 - Intro 2 - Loops 3 - If Statements 4 - Packages 5 - Access Mo…" at bounding box center [701, 433] width 1324 height 853
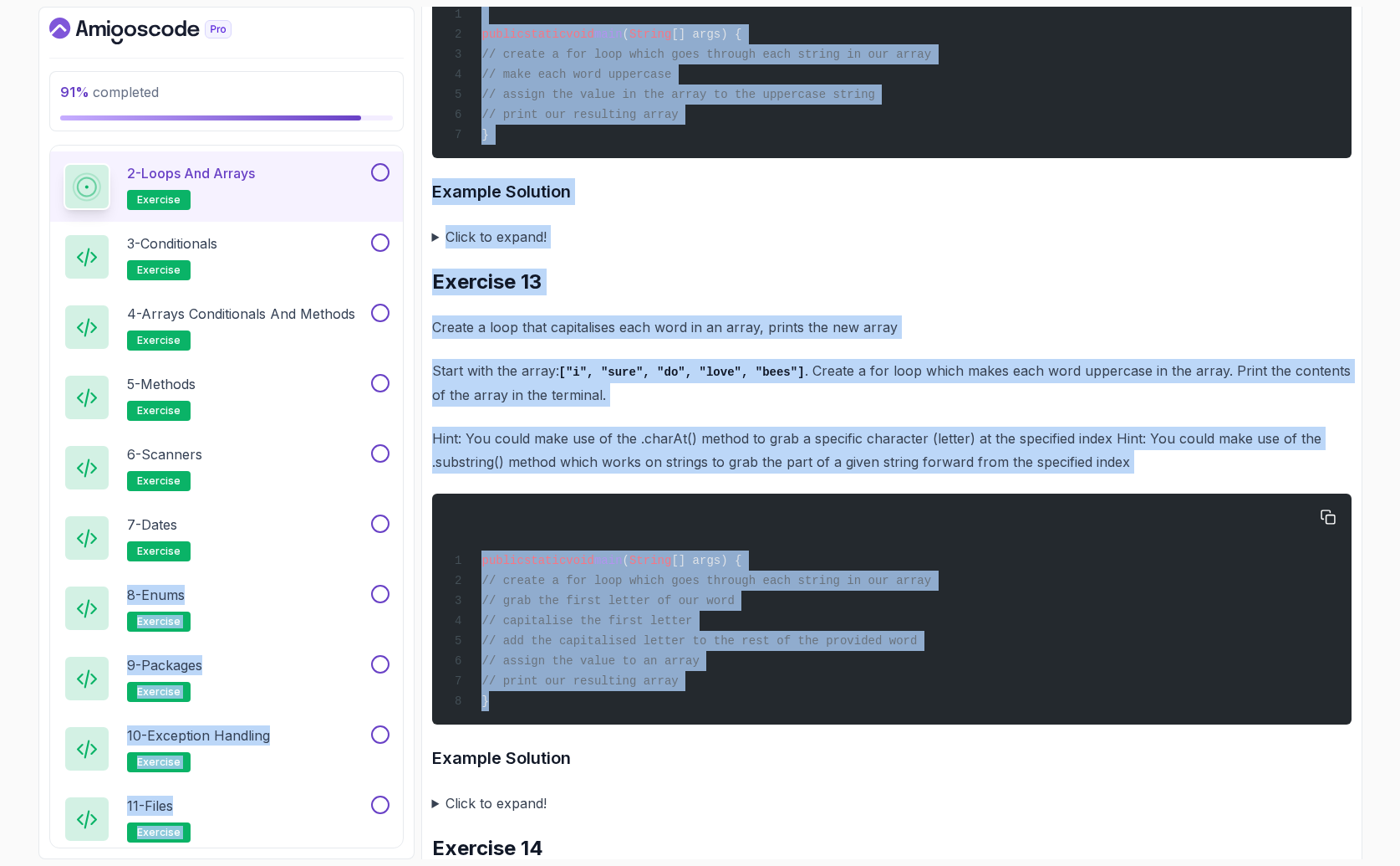
copy div "8 - Enums exercise 9 - Packages exercise 10 - Exception Handling exercise 11 - …"
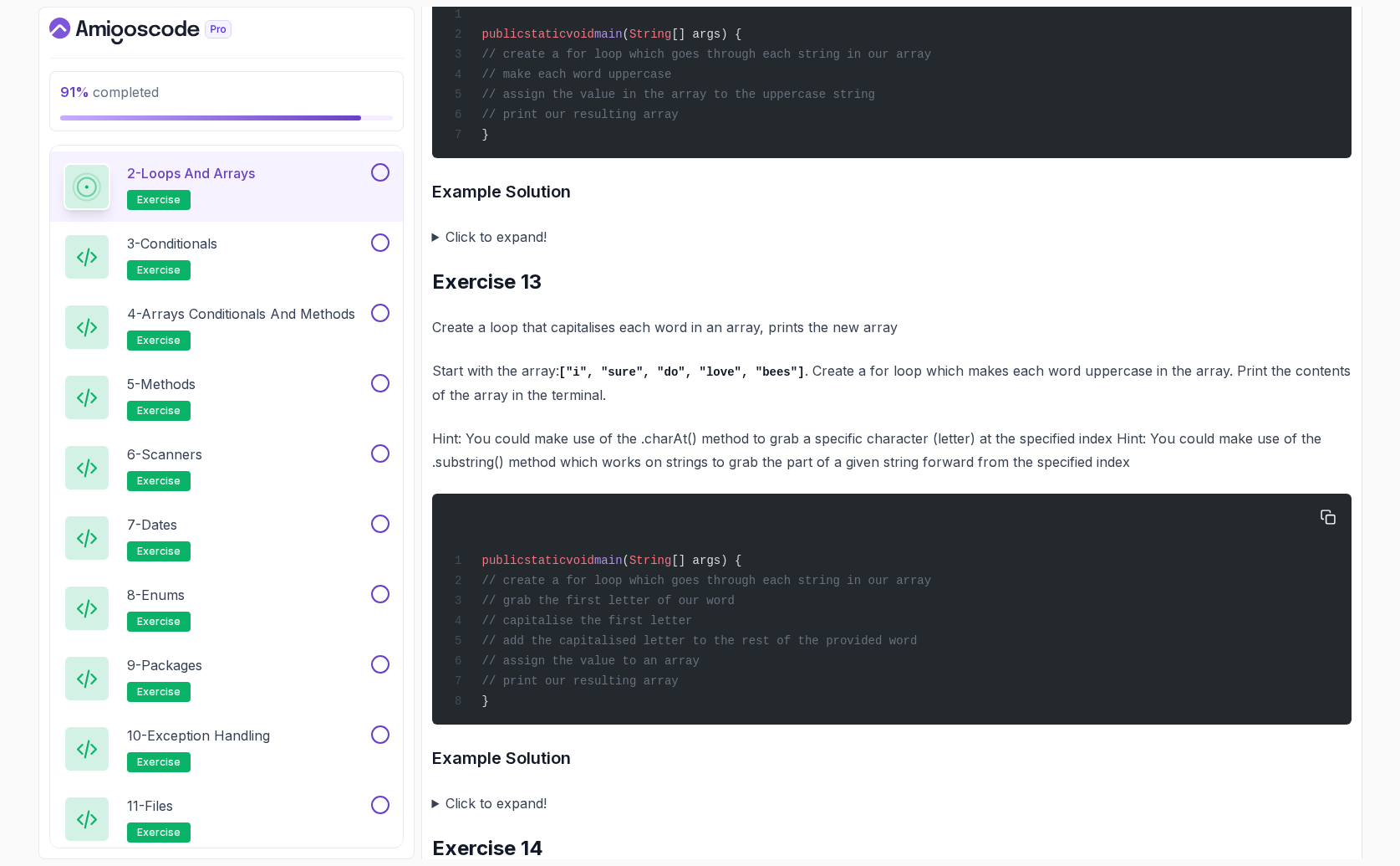
drag, startPoint x: 492, startPoint y: 772, endPoint x: 535, endPoint y: 726, distance: 63.0
click at [493, 765] on h3 "Example Solution" at bounding box center [892, 758] width 919 height 27
click at [1321, 526] on button "button" at bounding box center [1328, 517] width 26 height 27
drag, startPoint x: 660, startPoint y: 709, endPoint x: 648, endPoint y: 709, distance: 12.0
click at [658, 709] on div "public static void main ( String [] args) { // create a for loop which goes thr…" at bounding box center [891, 609] width 893 height 211
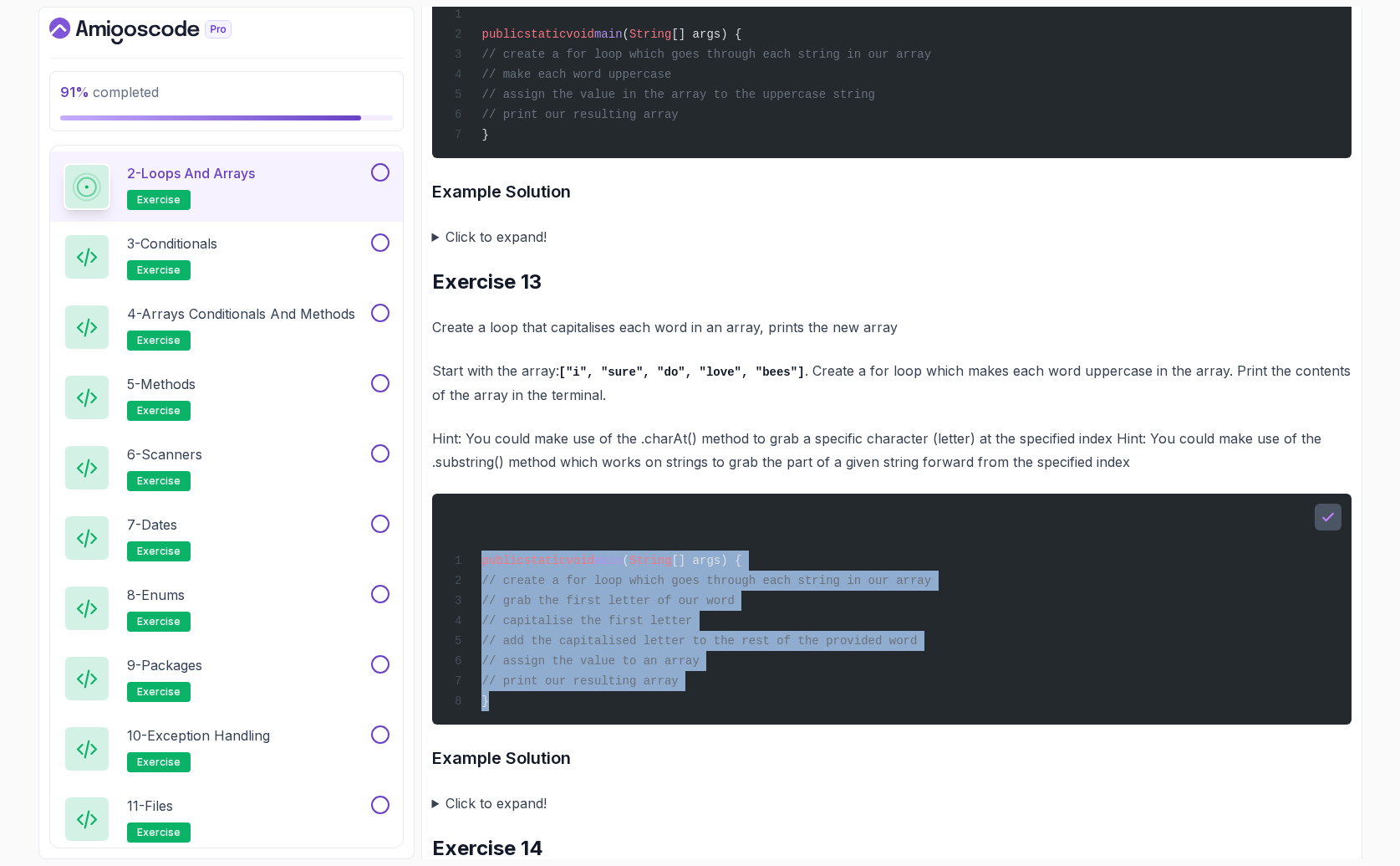
drag, startPoint x: 615, startPoint y: 716, endPoint x: 457, endPoint y: 556, distance: 224.9
click at [457, 554] on div "public static void main ( String [] args) { // create a for loop which goes thr…" at bounding box center [891, 609] width 893 height 211
copy code "public static void main ( String [] args) { // create a for loop which goes thr…"
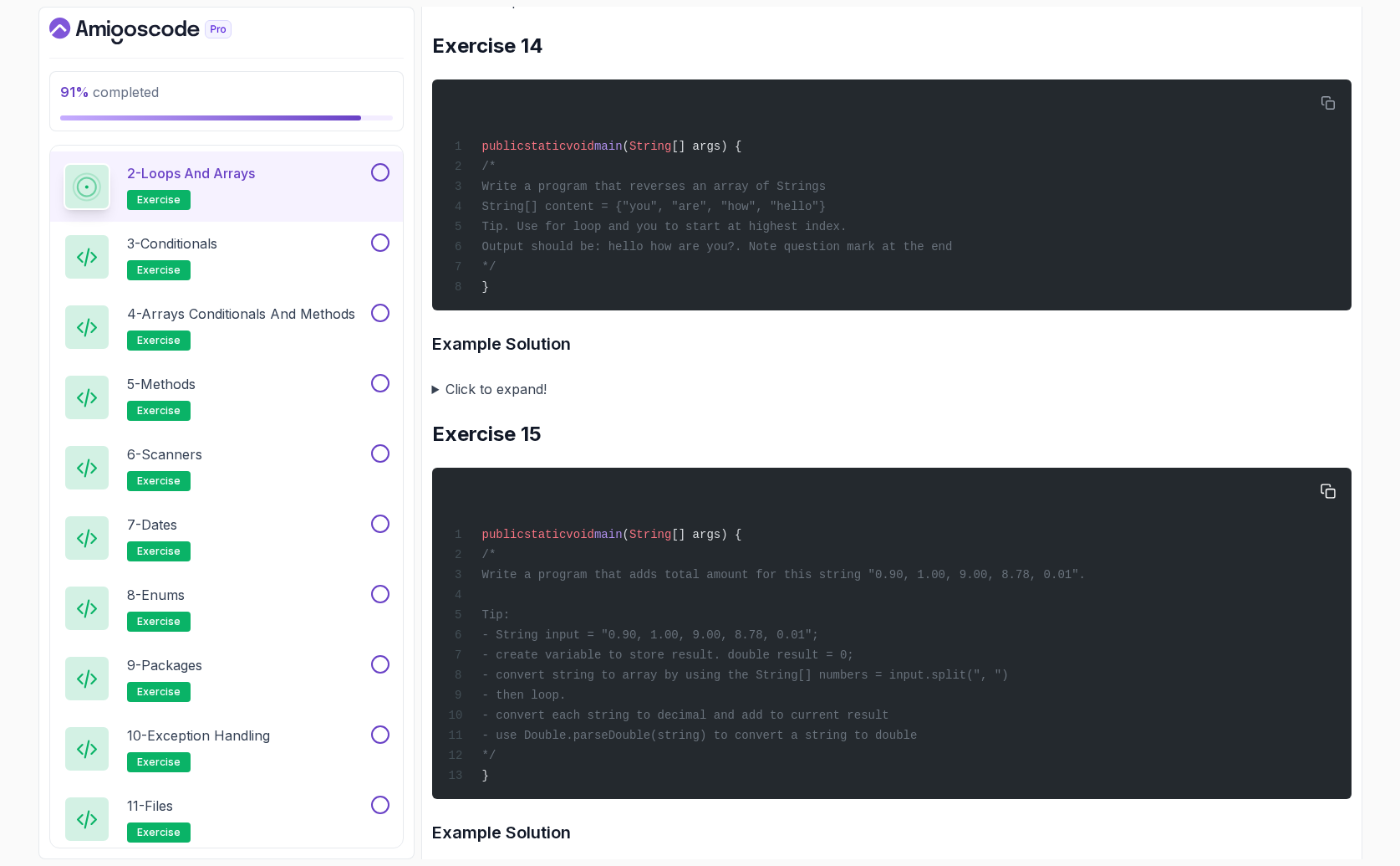
scroll to position [5507, 0]
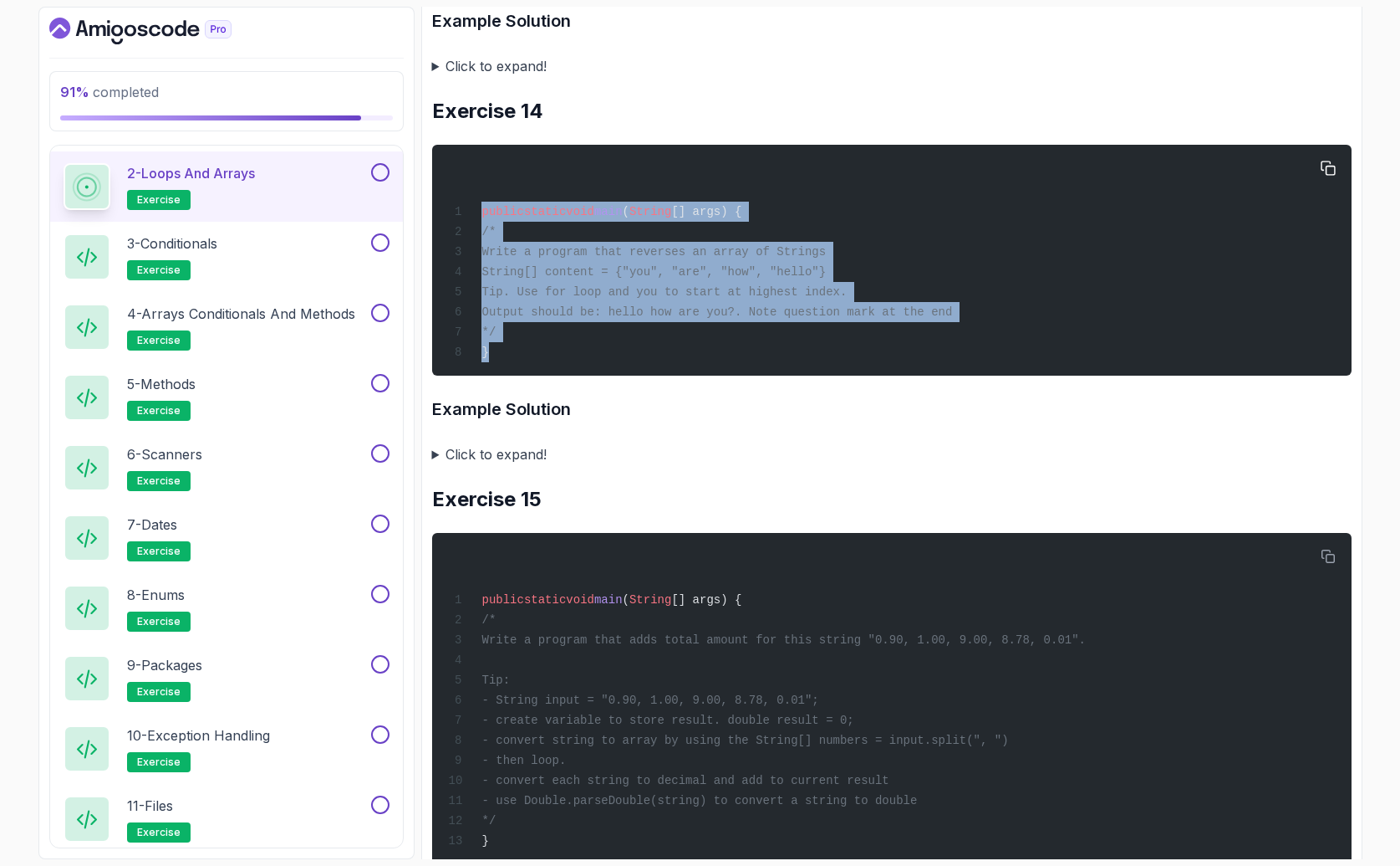
drag, startPoint x: 534, startPoint y: 366, endPoint x: 444, endPoint y: 228, distance: 164.8
click at [445, 228] on div "public static void main ( String [] args) { /* Write a program that reverses an…" at bounding box center [891, 260] width 893 height 211
copy code "public static void main ( String [] args) { /* Write a program that reverses an…"
click at [1327, 176] on icon "button" at bounding box center [1328, 168] width 15 height 15
click at [989, 267] on div "public static void main ( String [] args) { /* Write a program that reverses an…" at bounding box center [891, 260] width 893 height 211
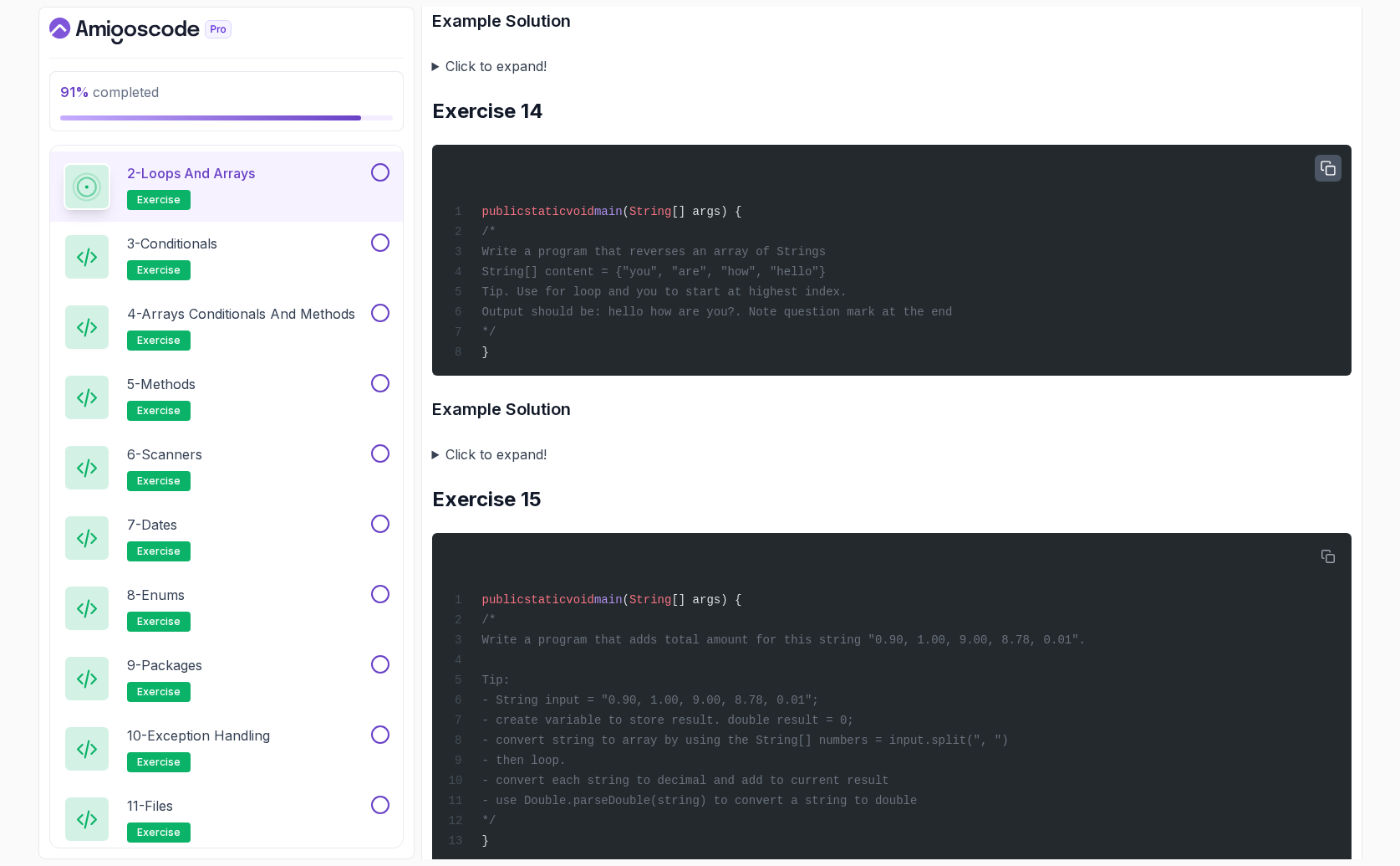
drag, startPoint x: 791, startPoint y: 343, endPoint x: 480, endPoint y: 248, distance: 325.2
click at [481, 248] on div "public static void main ( String [] args) { /* Write a program that reverses an…" at bounding box center [891, 260] width 893 height 211
copy code "/* Write a program that reverses an array of Strings String[] content = {"you",…"
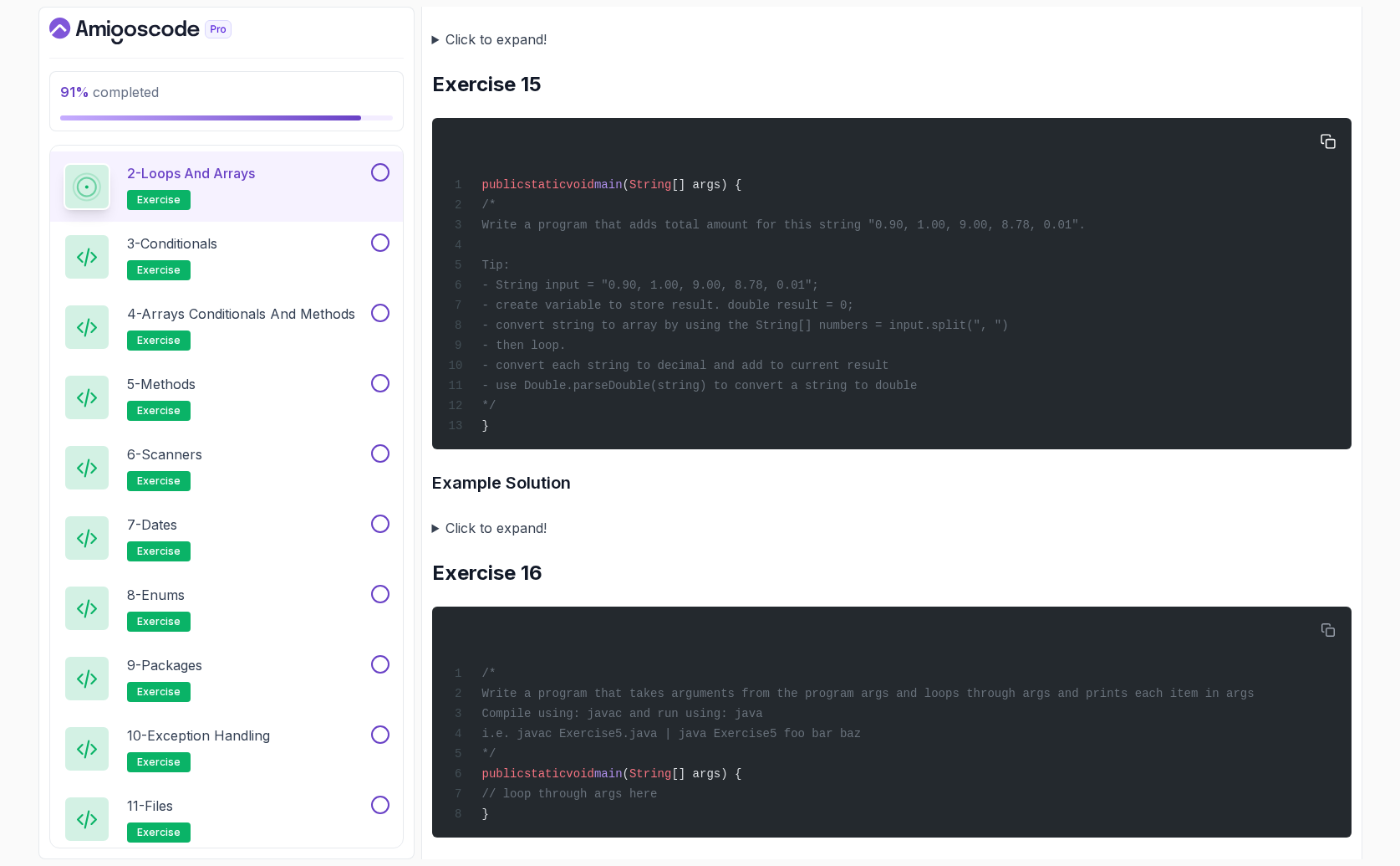
scroll to position [5921, 0]
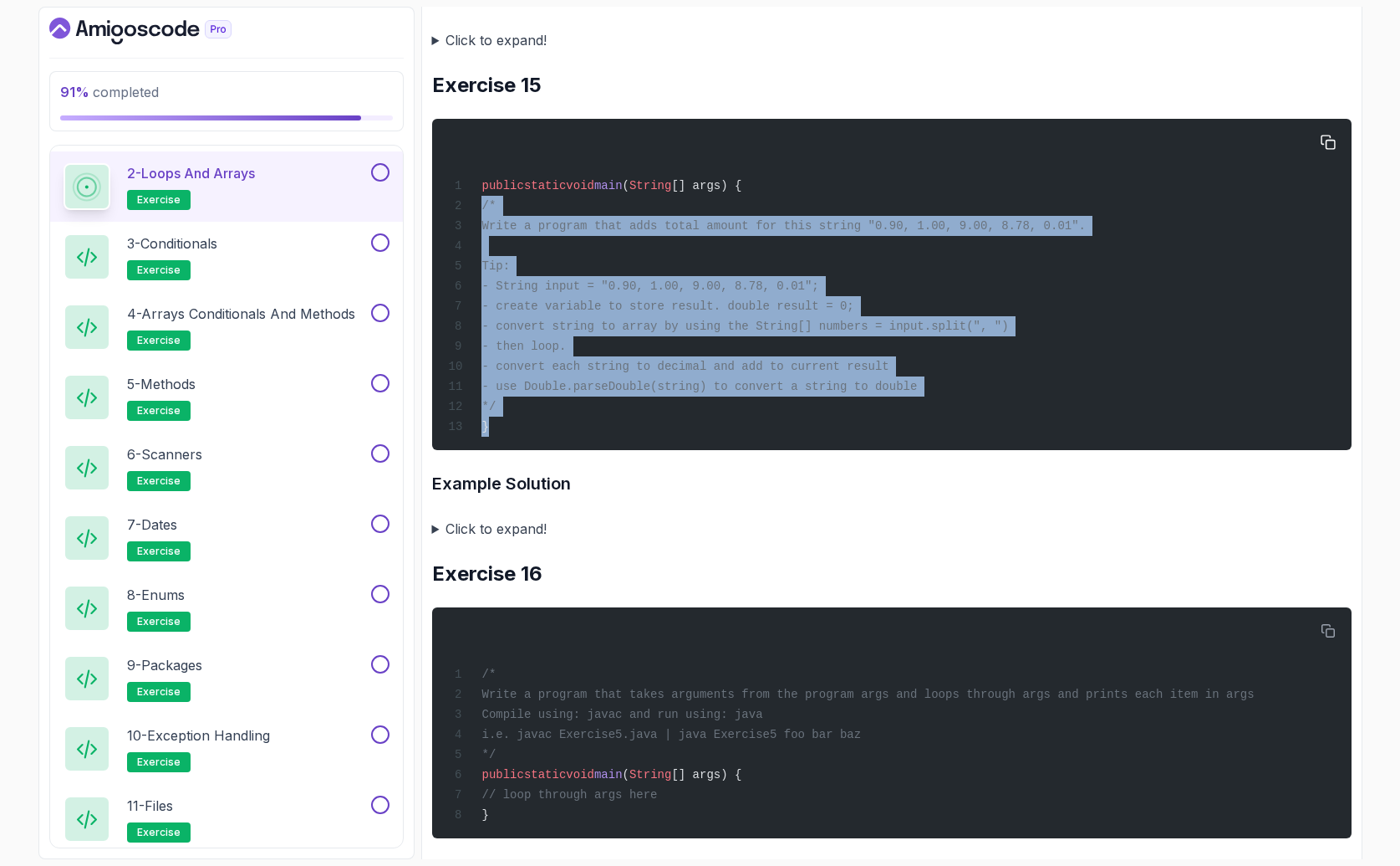
drag, startPoint x: 572, startPoint y: 445, endPoint x: 454, endPoint y: 206, distance: 266.5
click at [454, 206] on div "public static void main ( String [] args) { /* Write a program that adds total …" at bounding box center [891, 284] width 893 height 311
click at [656, 450] on pre "public static void main ( String [] args) { /* Write a program that adds total …" at bounding box center [892, 284] width 919 height 331
drag, startPoint x: 557, startPoint y: 458, endPoint x: 429, endPoint y: 171, distance: 314.2
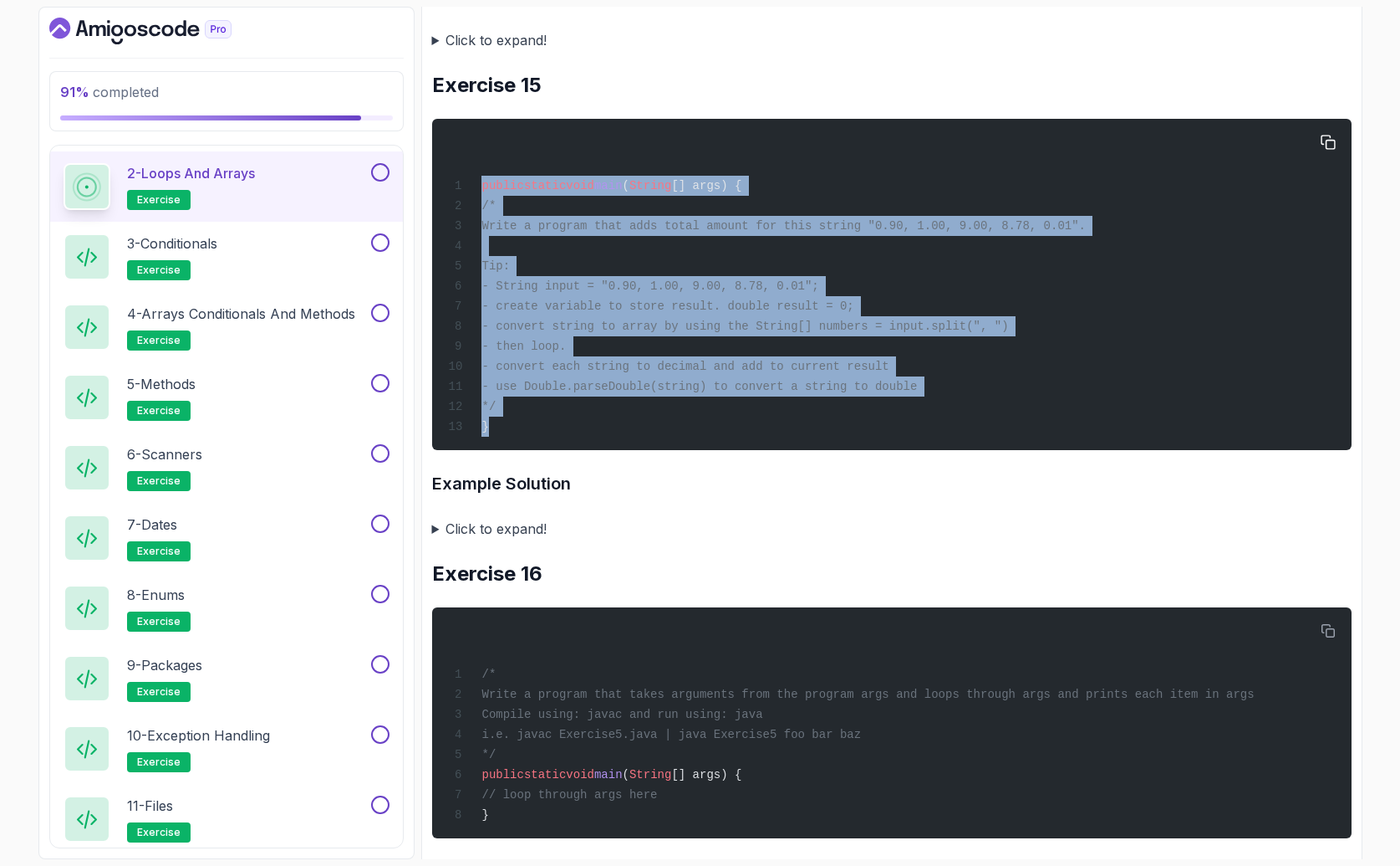
copy code "public static void main ( String [] args) { /* Write a program that adds total …"
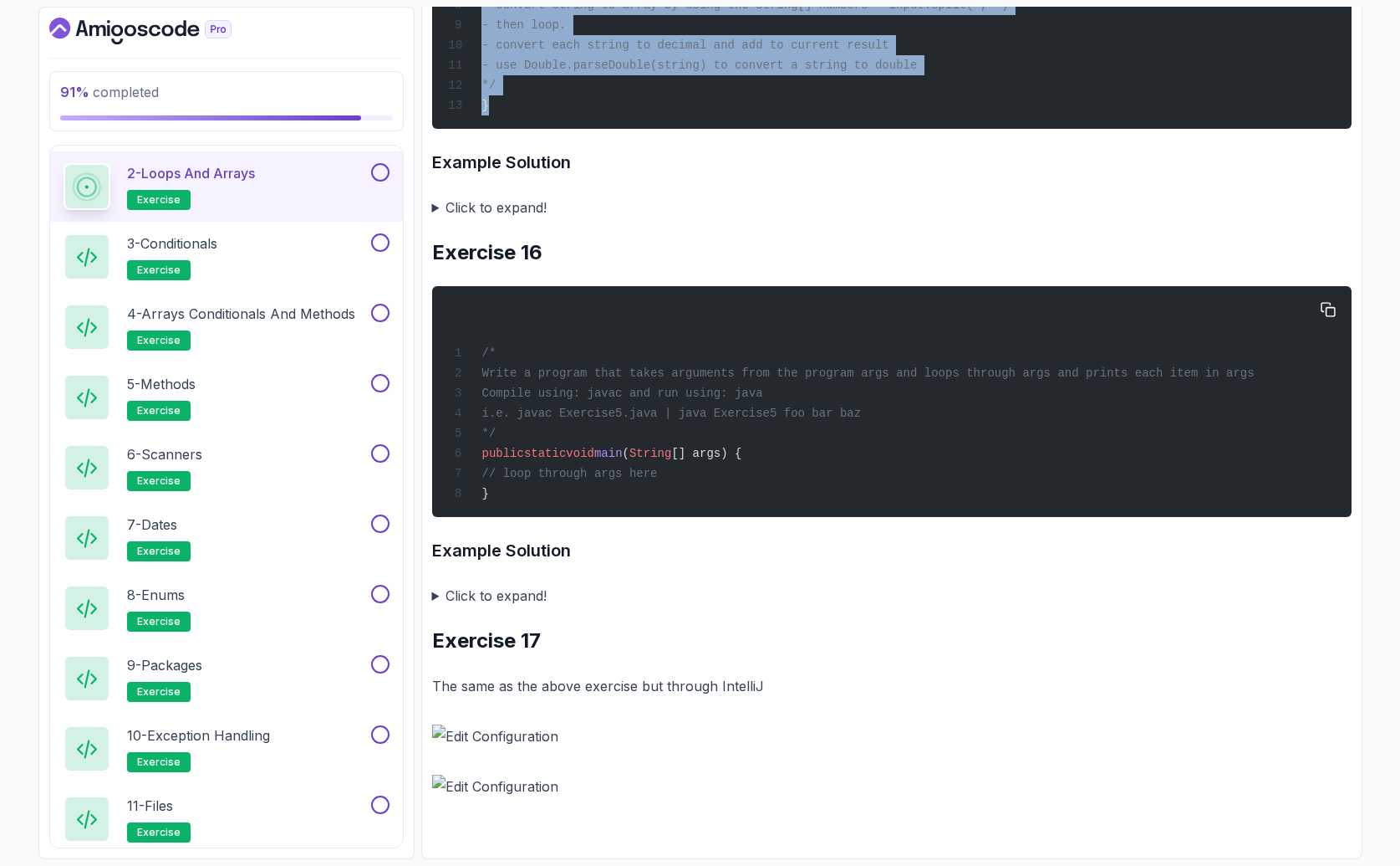
scroll to position [6254, 0]
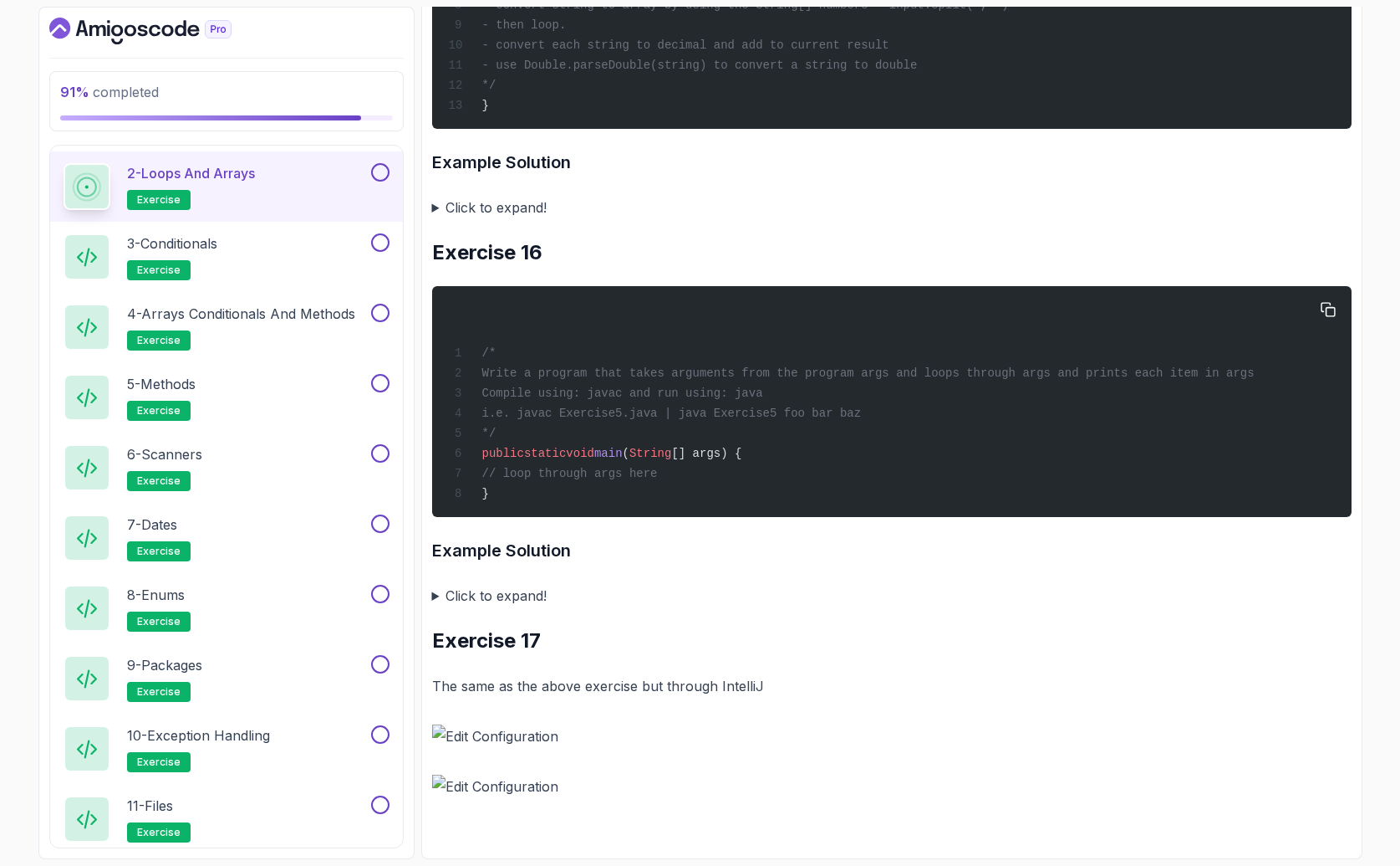
drag, startPoint x: 587, startPoint y: 493, endPoint x: 978, endPoint y: 477, distance: 391.3
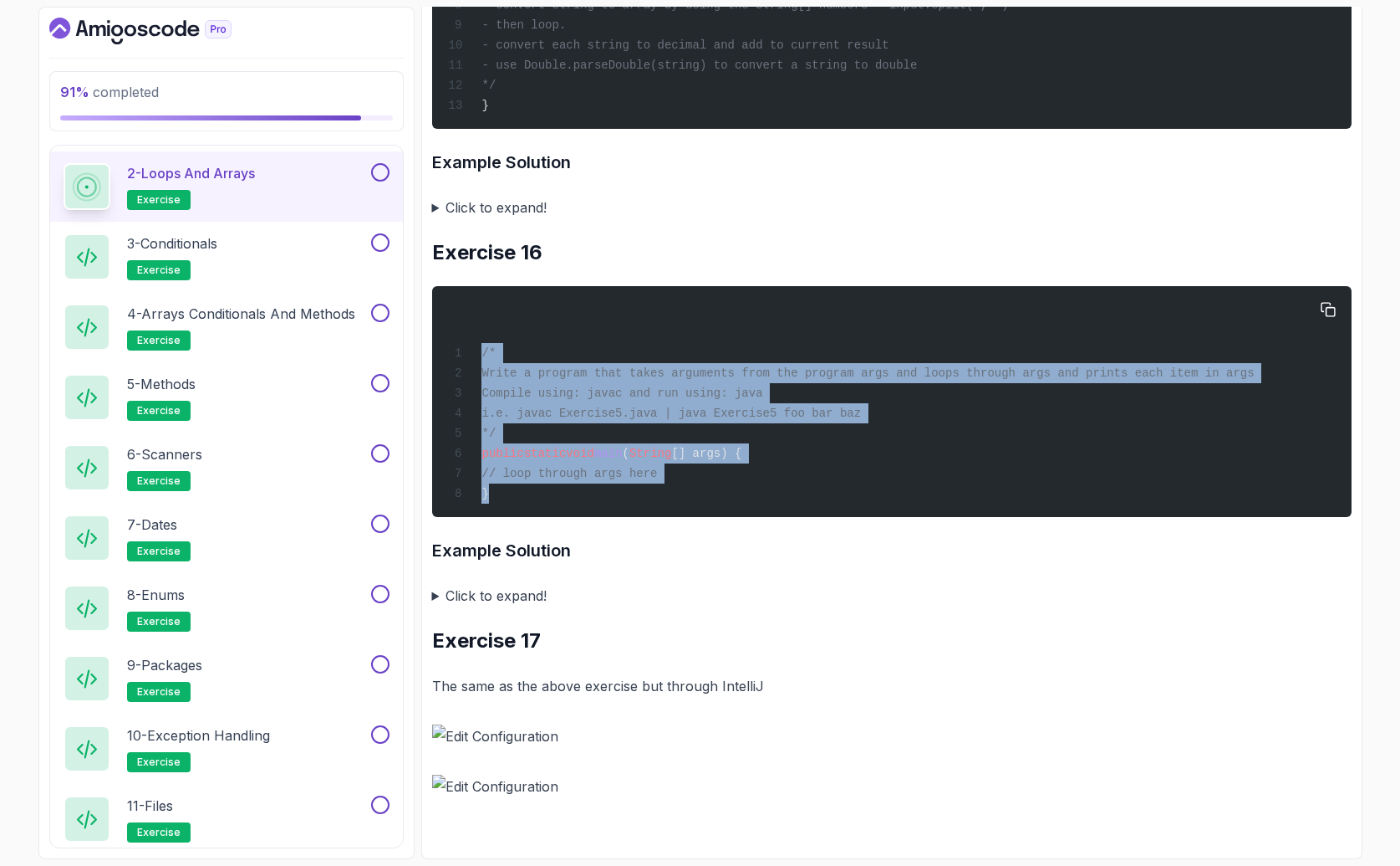
drag, startPoint x: 516, startPoint y: 490, endPoint x: 433, endPoint y: 294, distance: 212.8
click at [433, 294] on pre "/* Write a program that takes arguments from the program args and loops through…" at bounding box center [892, 401] width 919 height 231
copy code "/* Write a program that takes arguments from the program args and loops through…"
click at [1321, 306] on icon "button" at bounding box center [1328, 309] width 13 height 13
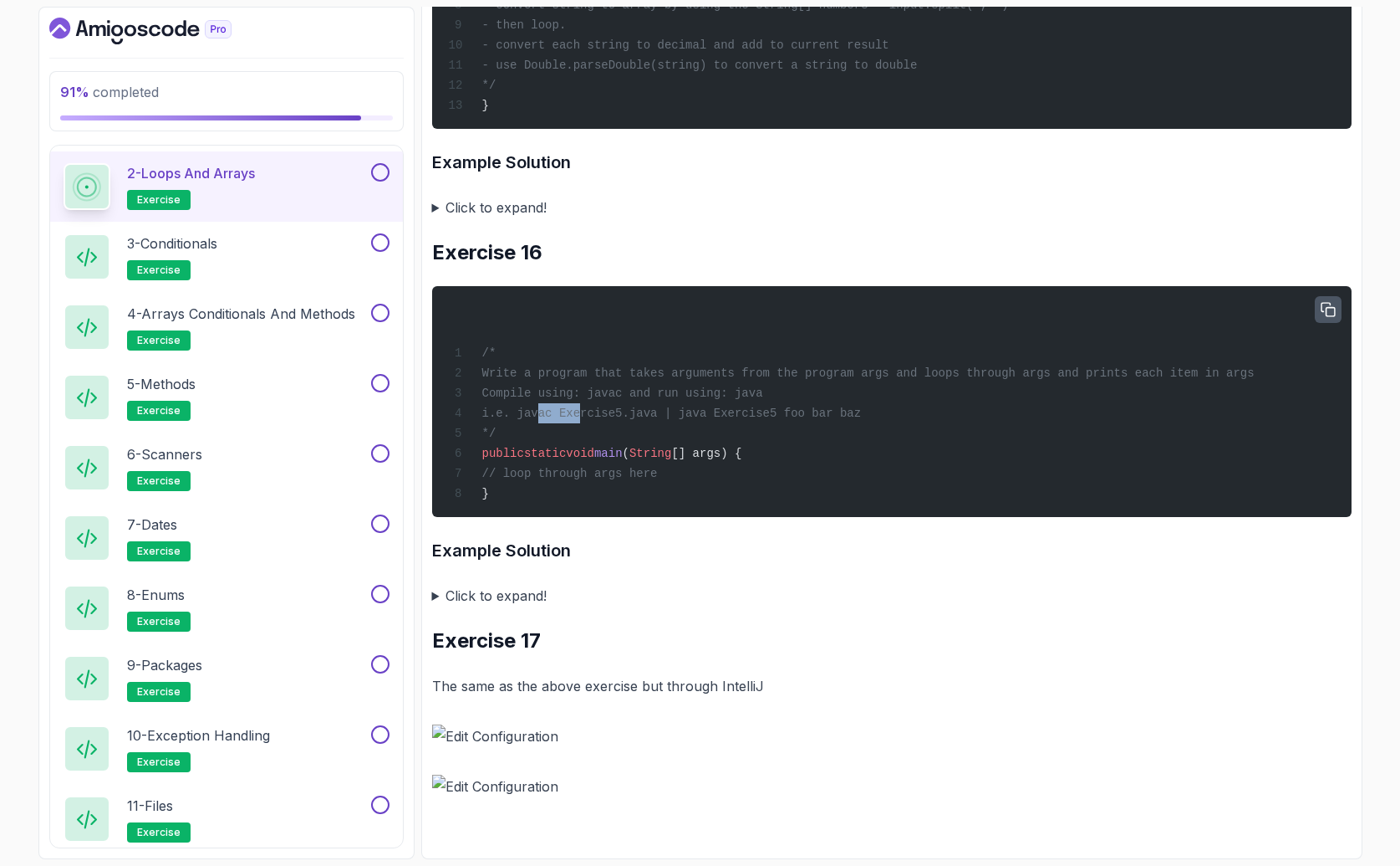
drag, startPoint x: 539, startPoint y: 421, endPoint x: 581, endPoint y: 421, distance: 42.0
click at [581, 420] on span "i.e. javac Exercise5.java | java Exercise5 foo bar baz" at bounding box center [671, 414] width 379 height 13
copy span "javac"
click at [716, 415] on span "i.e. javac Exercise5.java | java Exercise5 foo bar baz" at bounding box center [671, 414] width 379 height 13
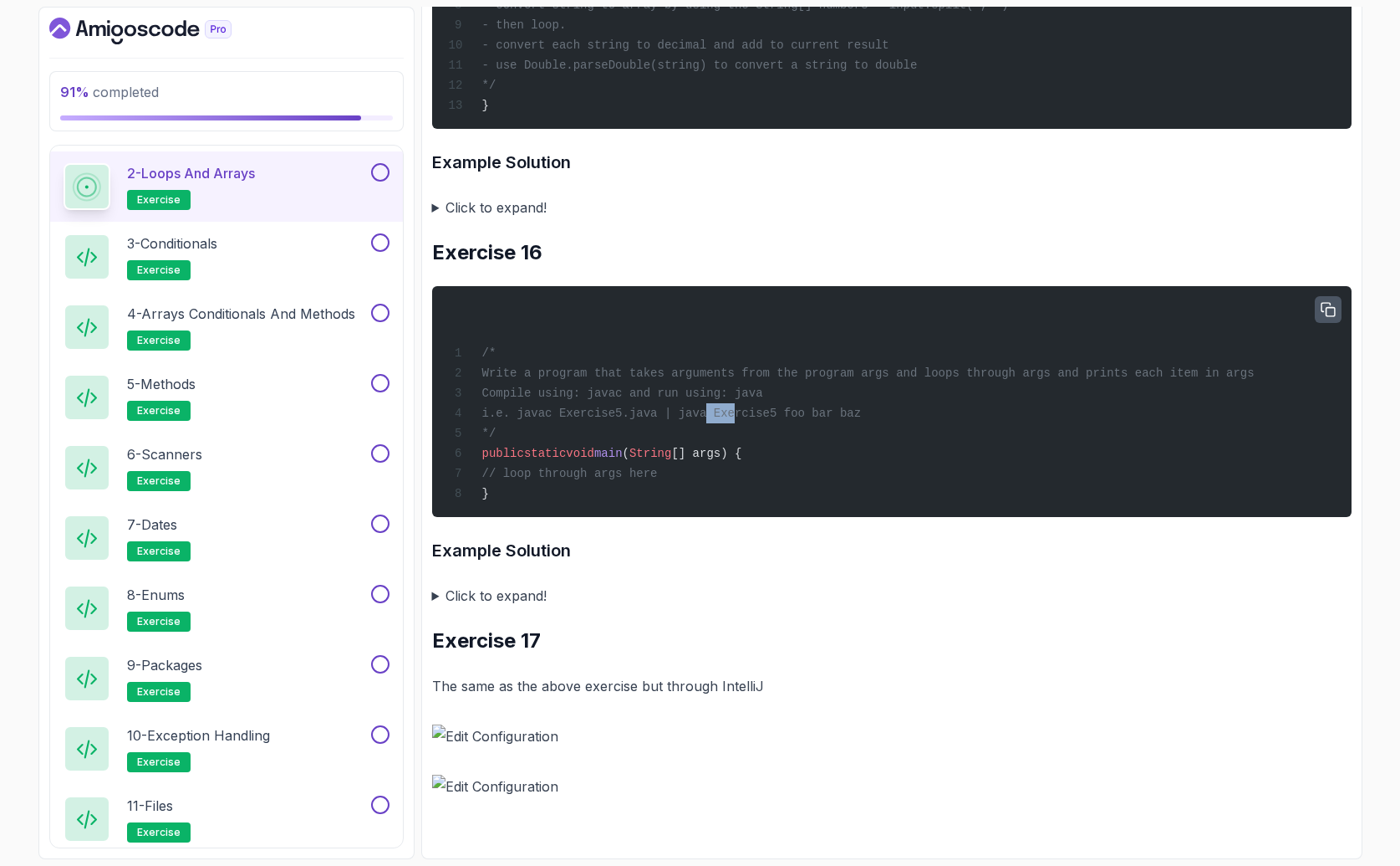
copy span "java"
click at [385, 174] on button at bounding box center [379, 171] width 18 height 18
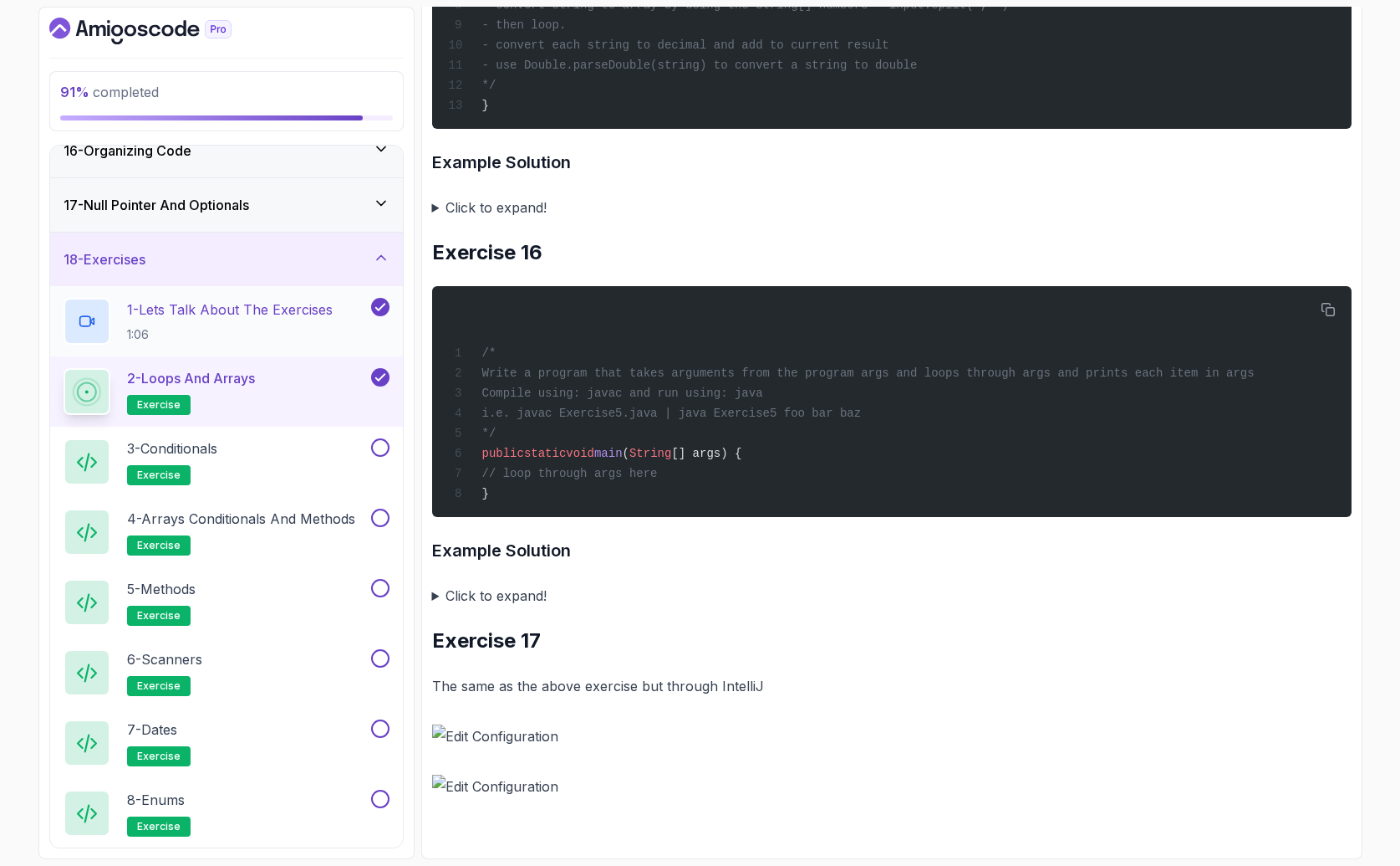
scroll to position [836, 0]
click at [229, 453] on div "3 - Conditionals exercise" at bounding box center [216, 463] width 305 height 46
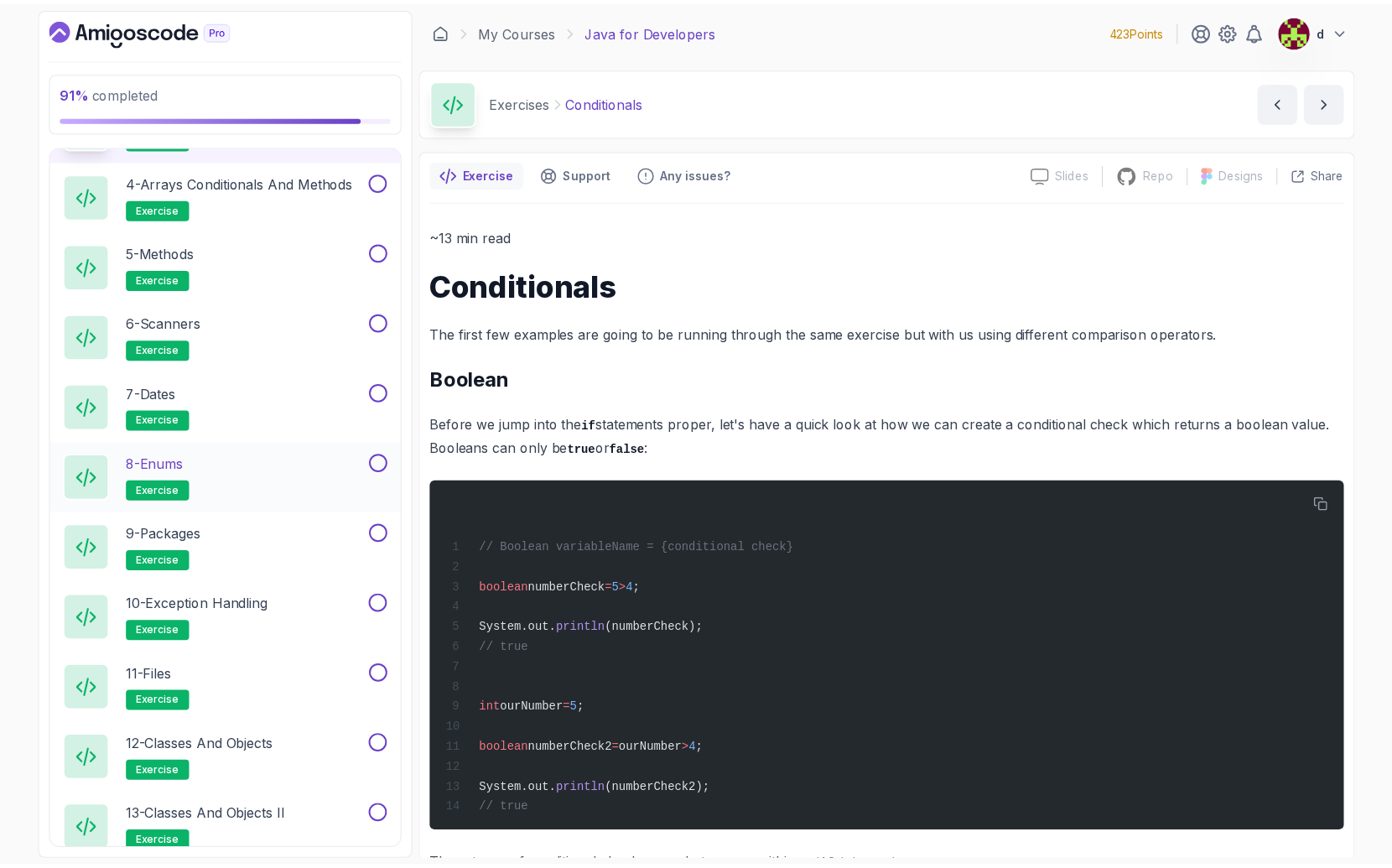
scroll to position [1247, 0]
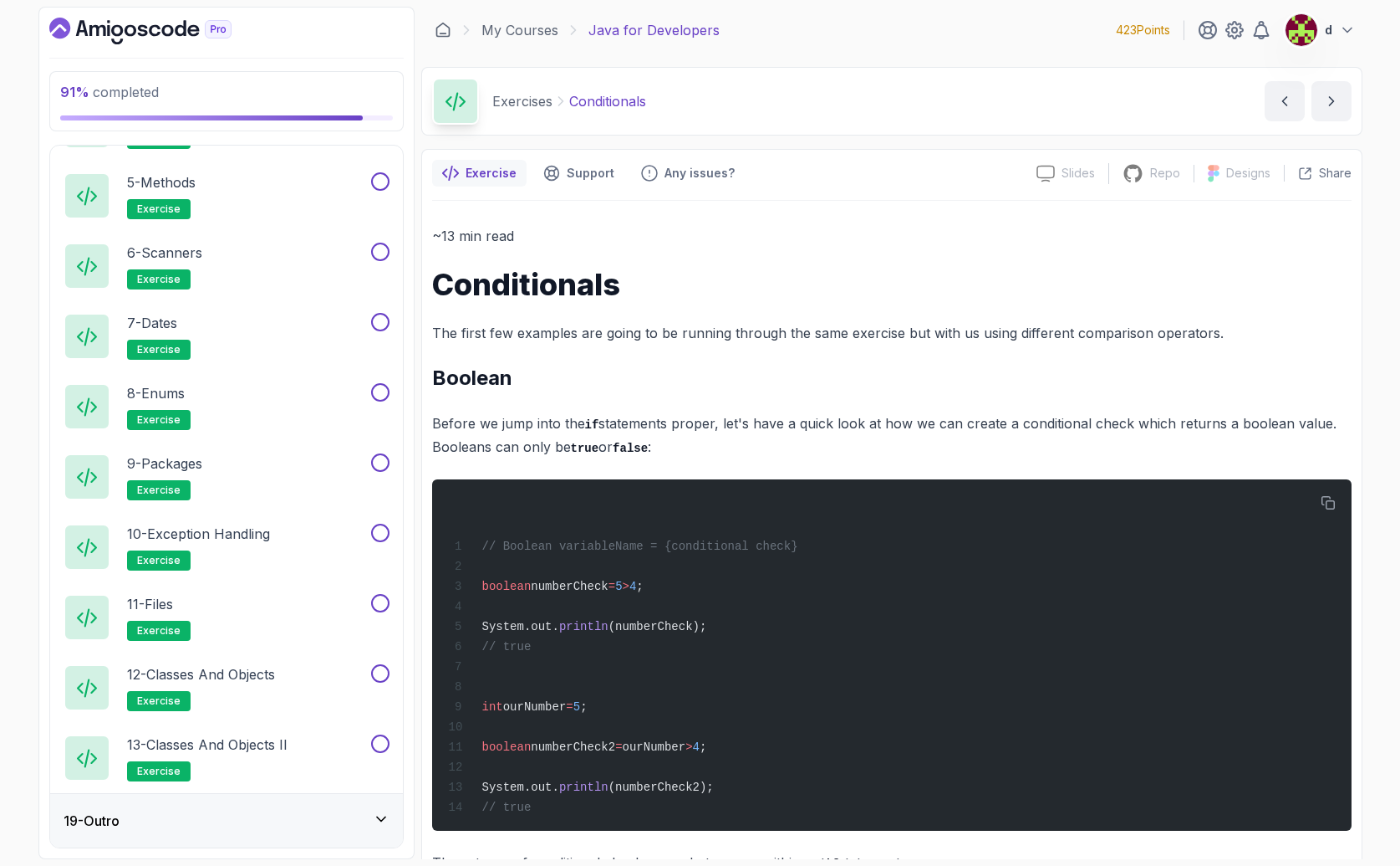
click at [1325, 35] on p "d" at bounding box center [1329, 30] width 8 height 17
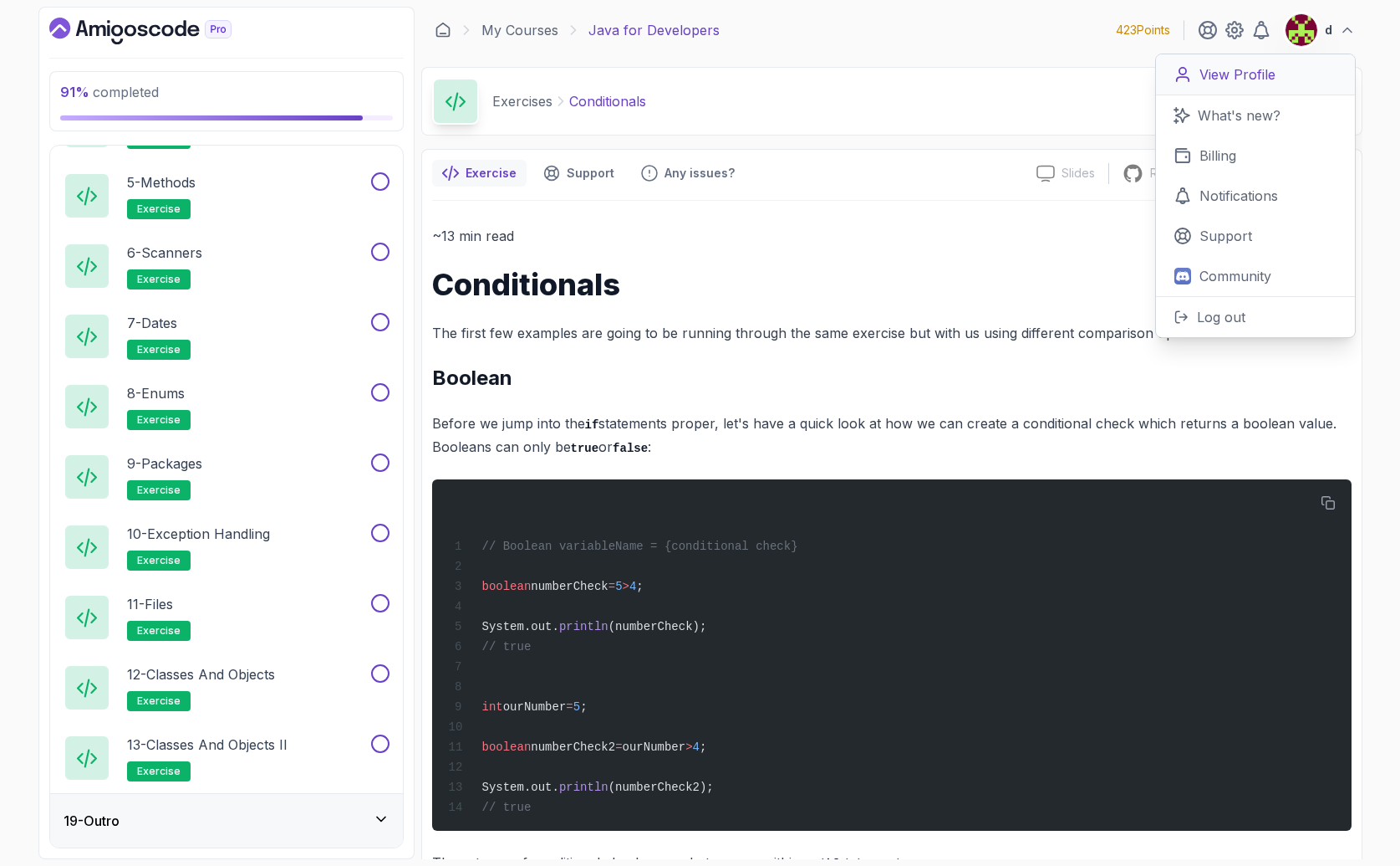
click at [1235, 79] on p "View Profile" at bounding box center [1237, 74] width 76 height 20
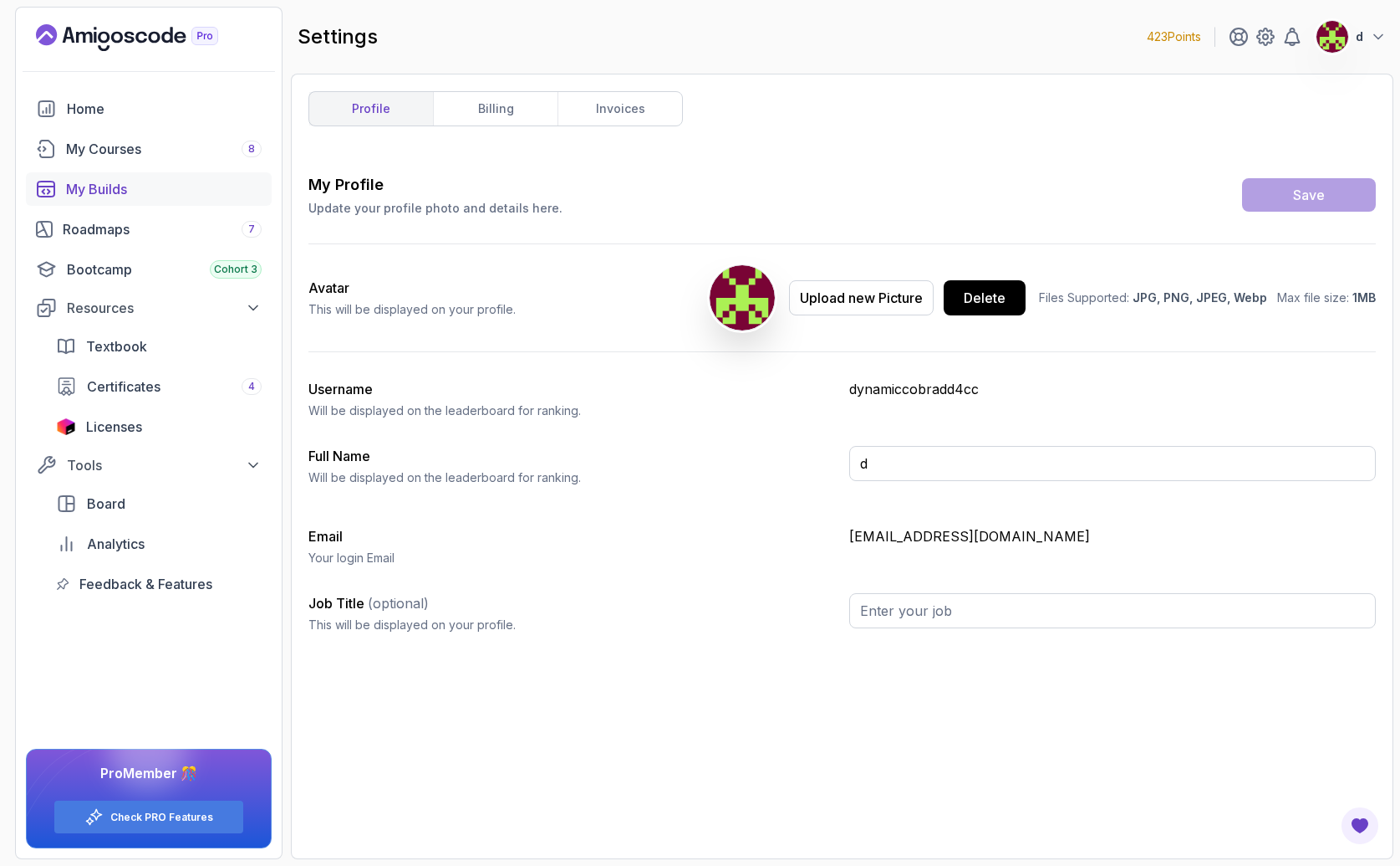
click at [114, 191] on div "My Builds" at bounding box center [164, 188] width 196 height 20
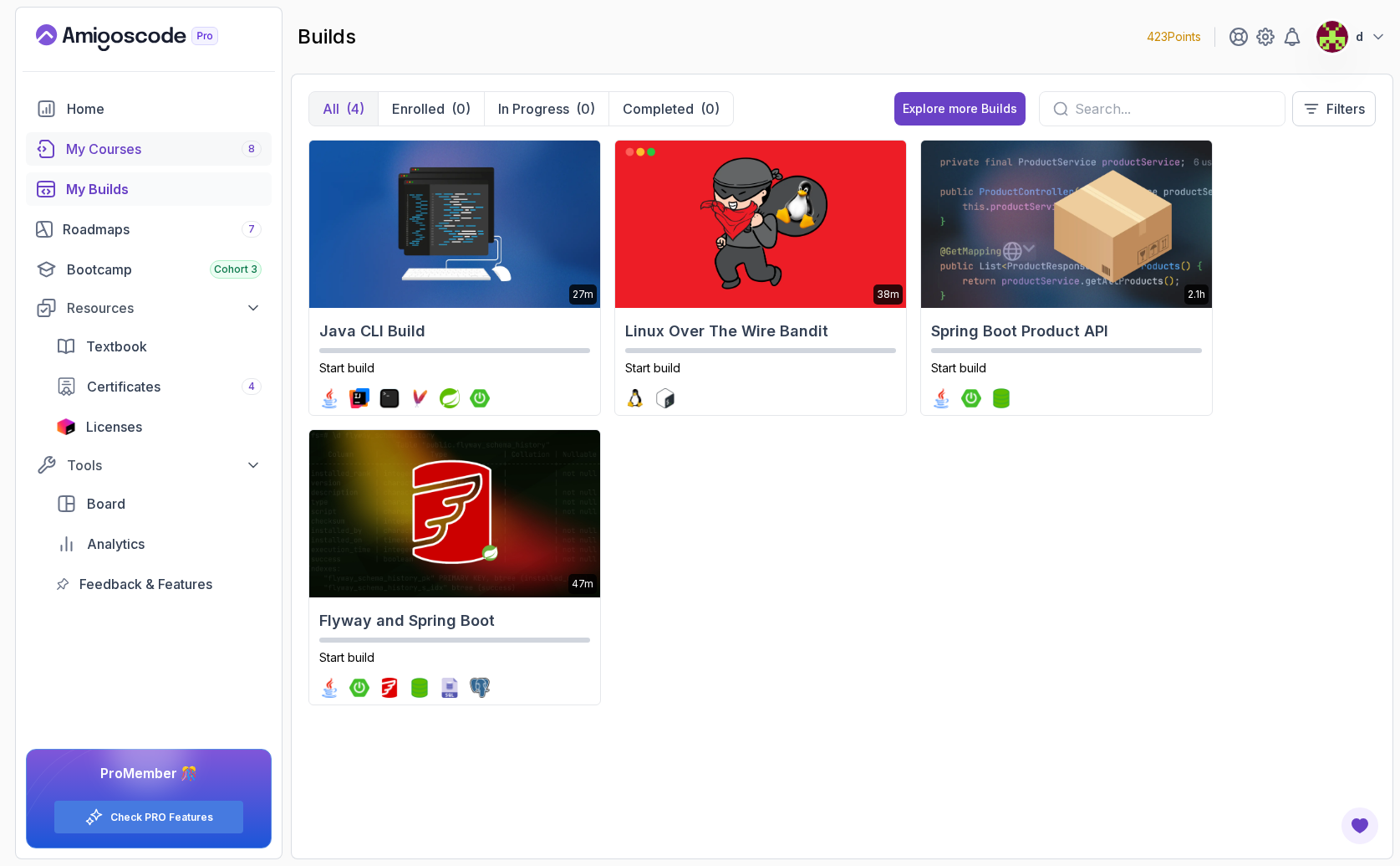
click at [119, 152] on div "My Courses 8" at bounding box center [164, 149] width 196 height 20
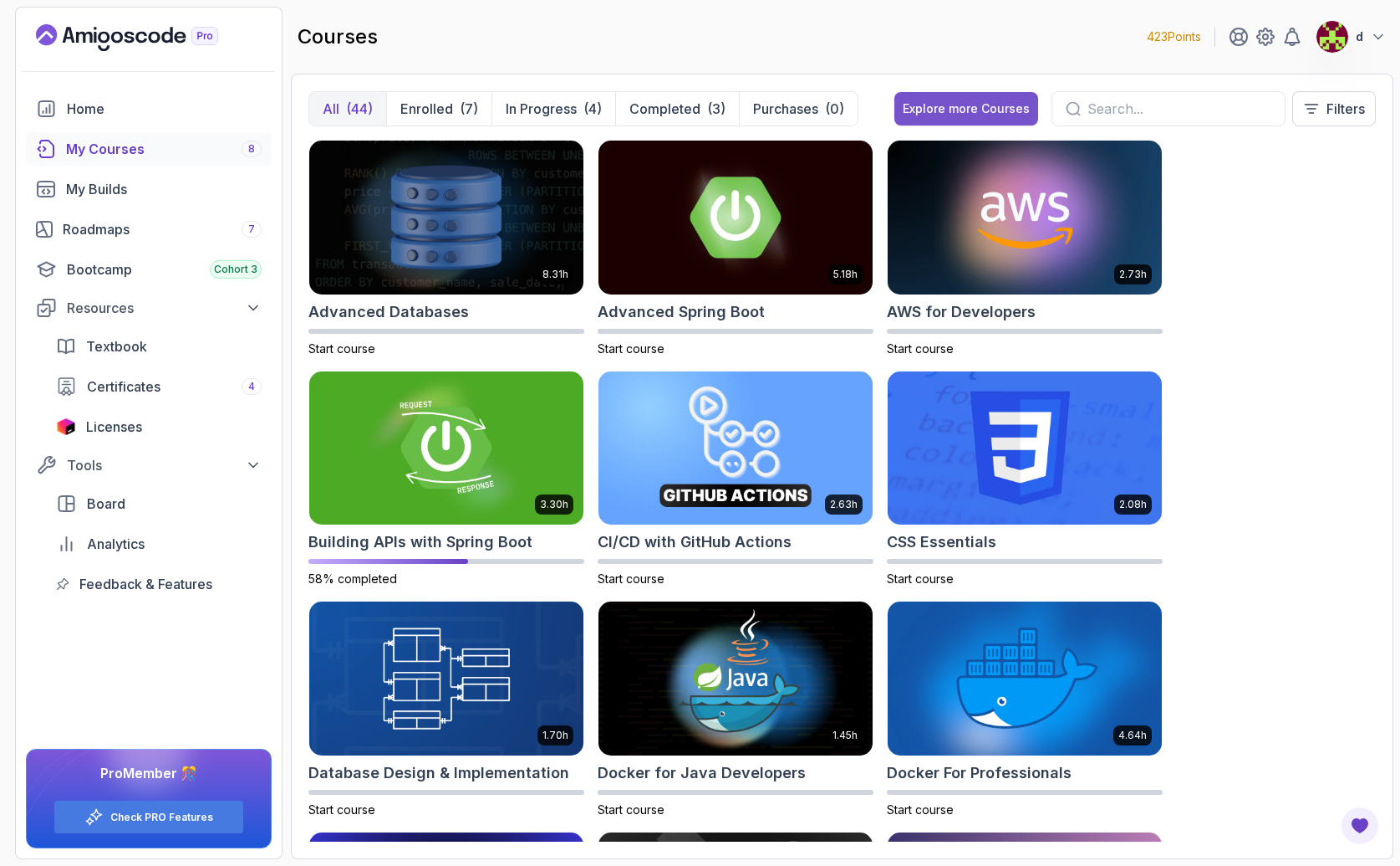
click at [955, 110] on div "Explore more Courses" at bounding box center [966, 109] width 127 height 17
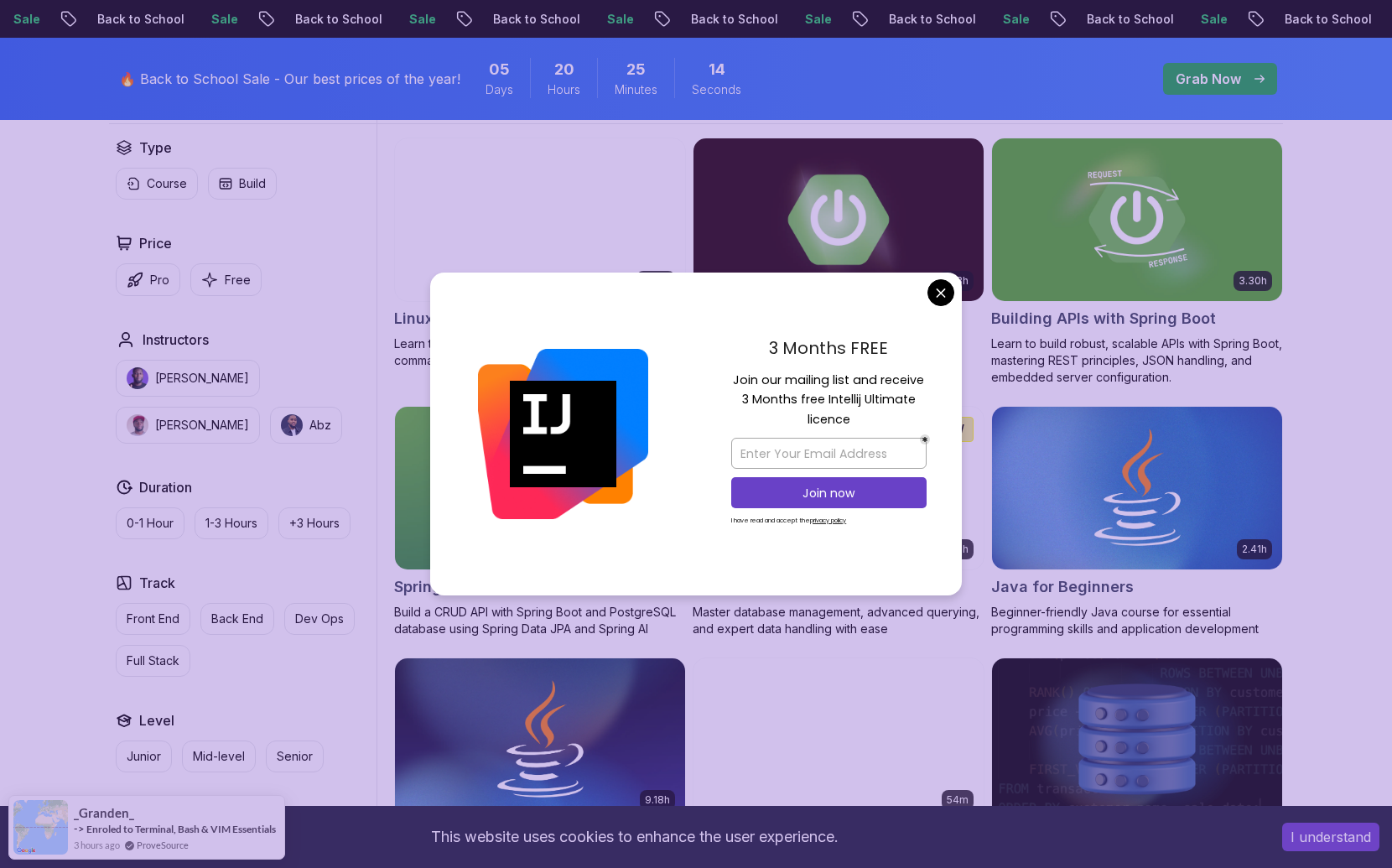
scroll to position [582, 0]
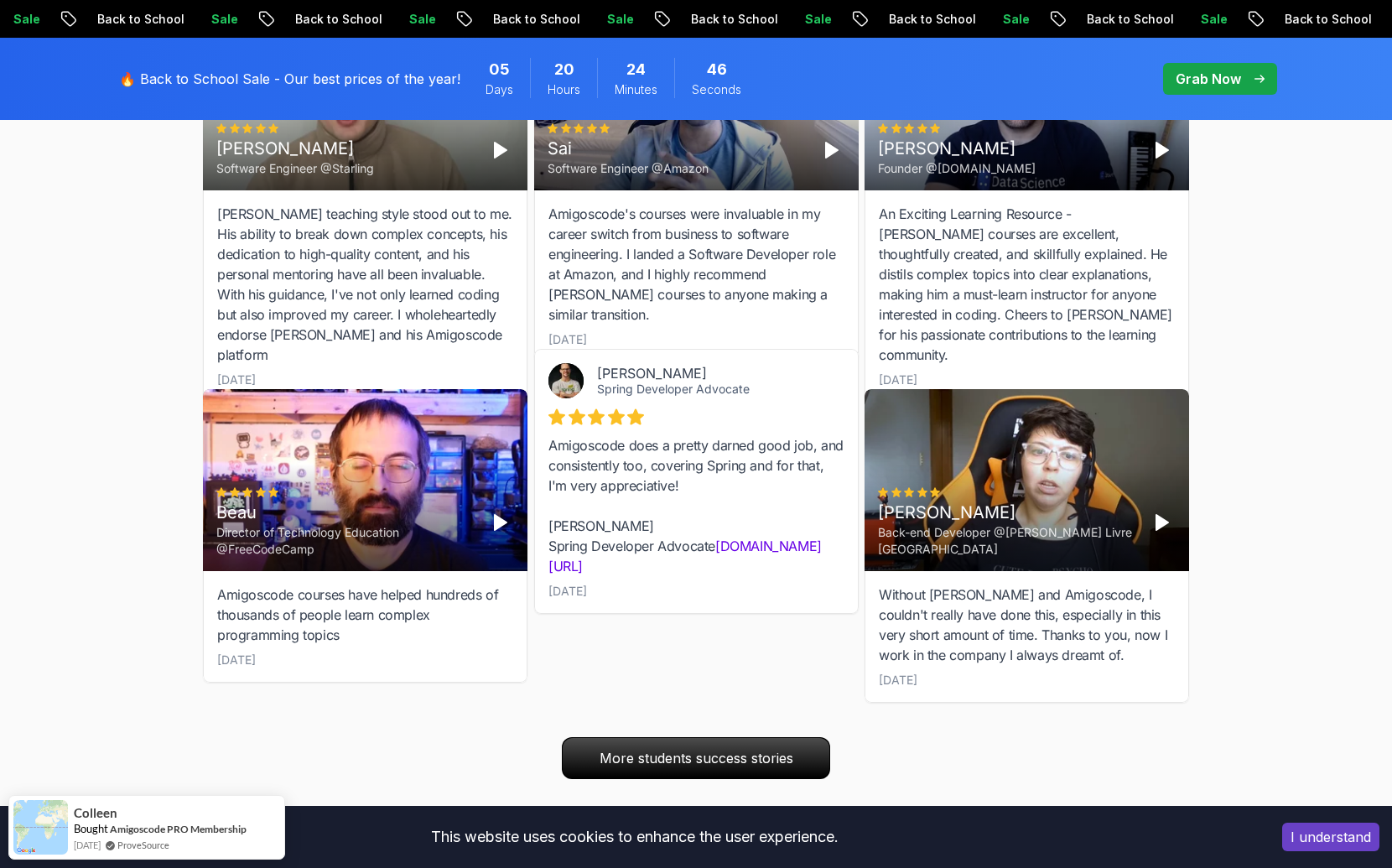
scroll to position [5761, 0]
